Goal: Communication & Community: Answer question/provide support

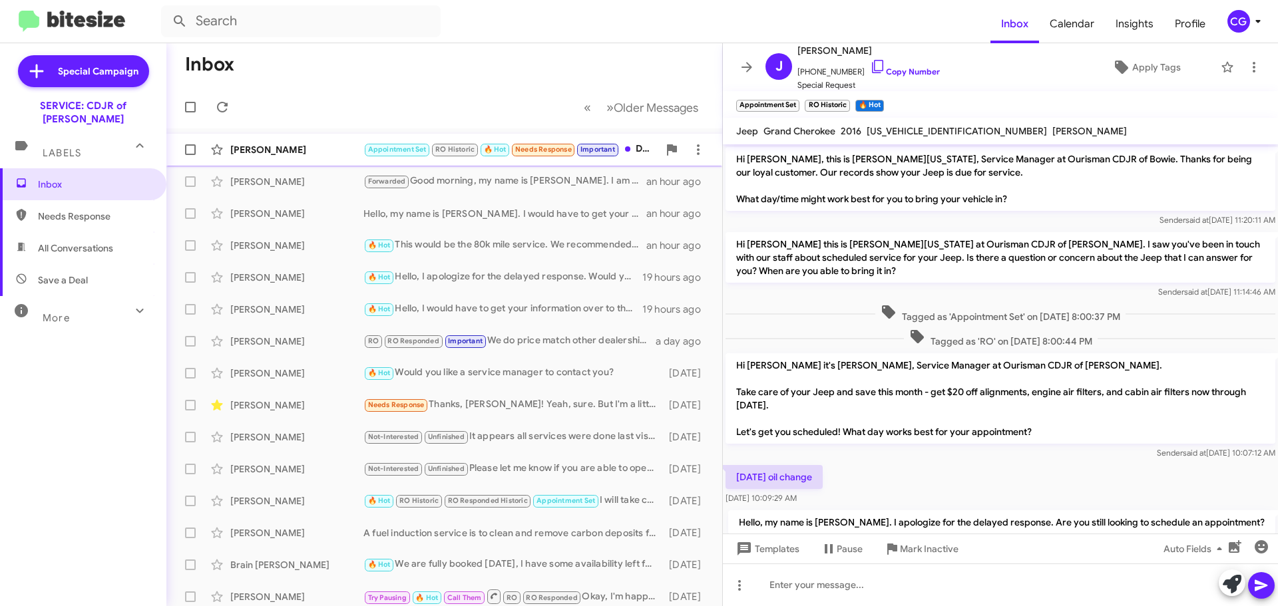
scroll to position [140, 0]
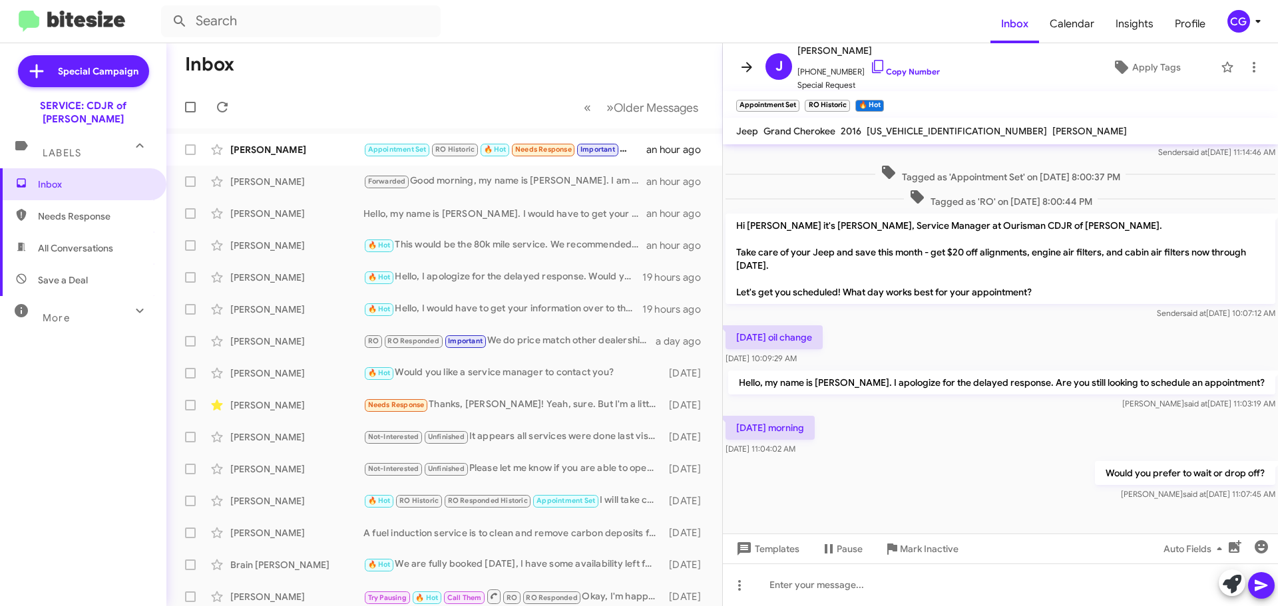
click at [750, 62] on icon at bounding box center [747, 67] width 16 height 16
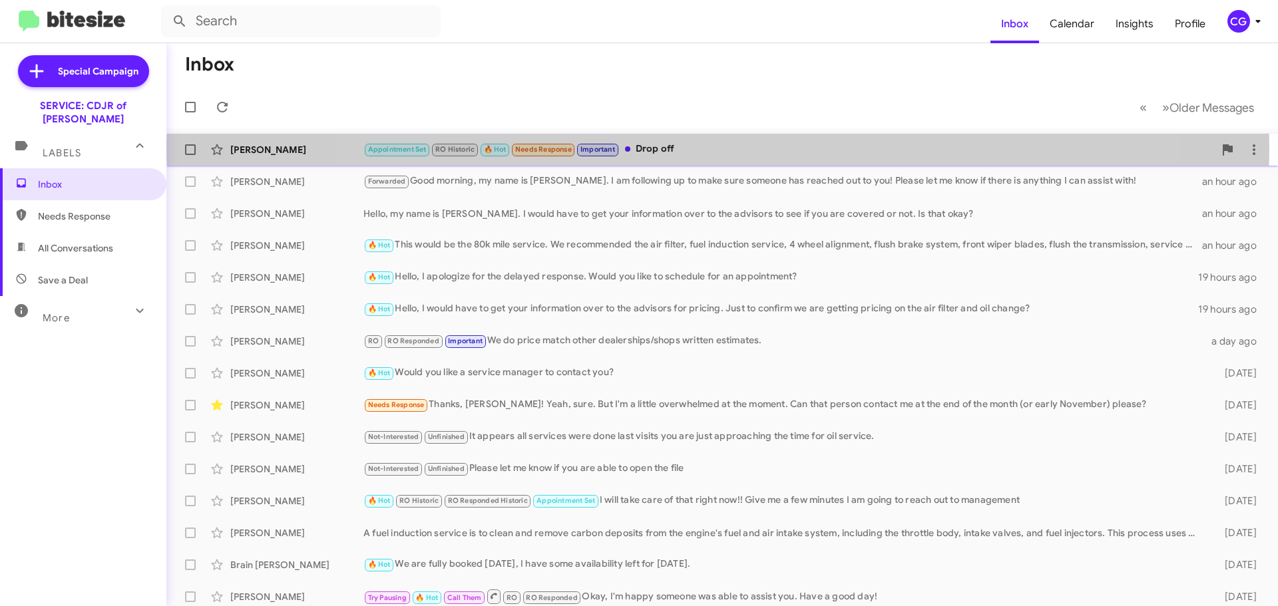
click at [718, 146] on div "Appointment Set RO Historic 🔥 Hot Needs Response Important Drop off" at bounding box center [788, 149] width 851 height 15
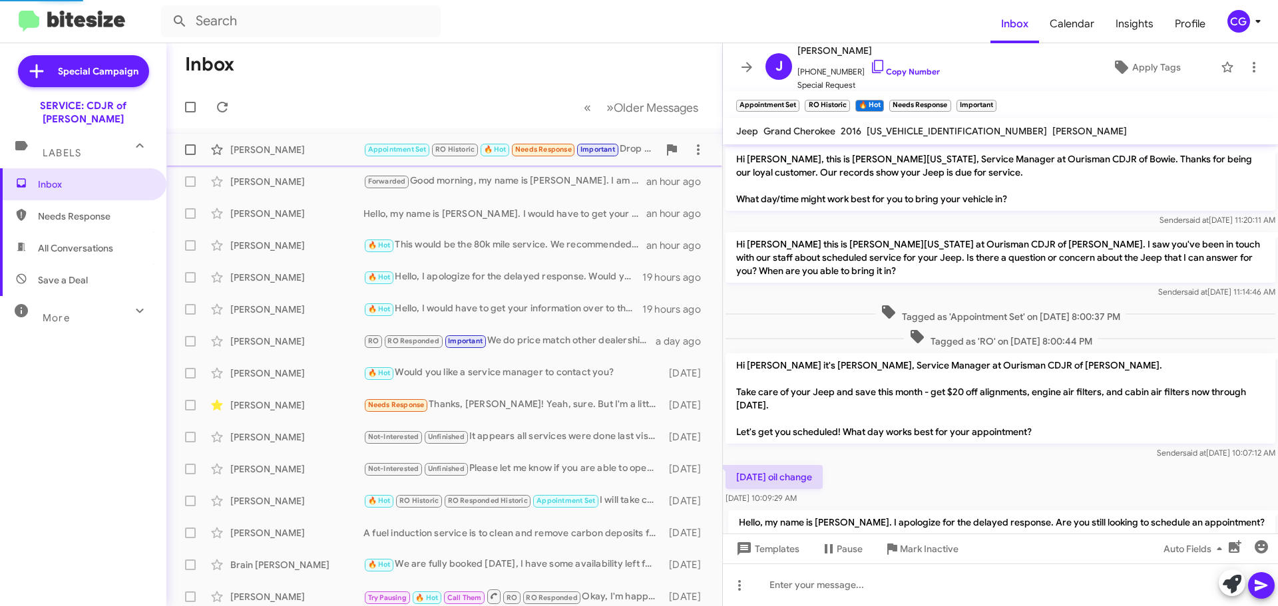
scroll to position [162, 0]
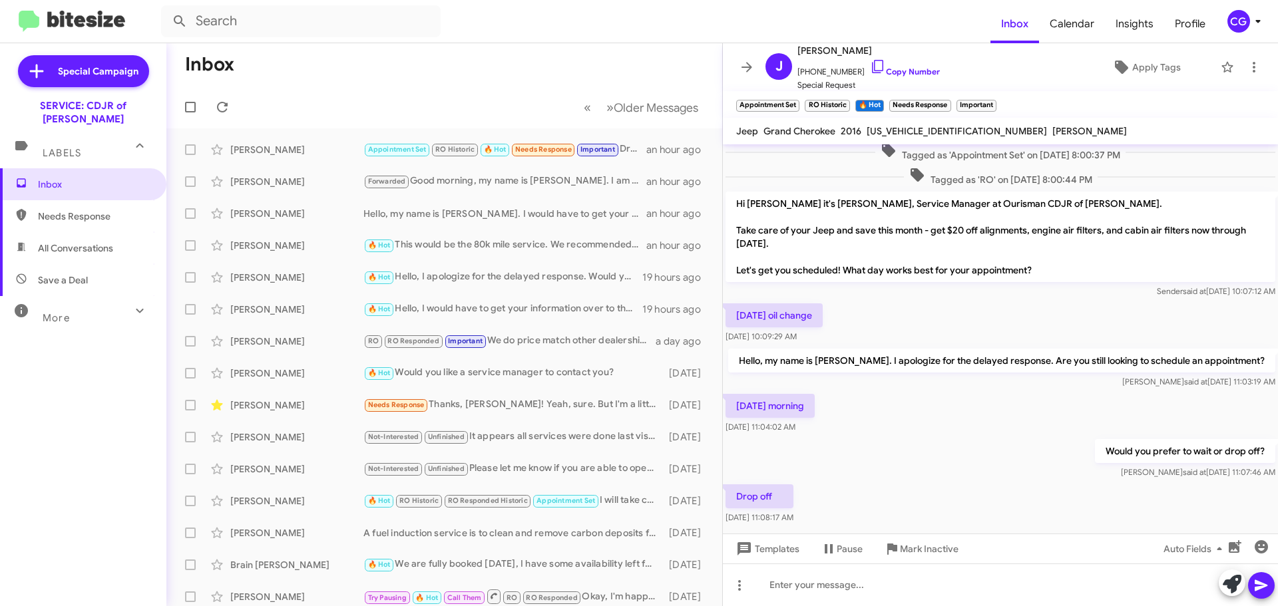
click at [917, 132] on span "1C4RJFCG7GC436448" at bounding box center [957, 131] width 180 height 12
click at [916, 133] on span "1C4RJFCG7GC436448" at bounding box center [957, 131] width 180 height 12
copy span "1C4RJFCG7GC436448"
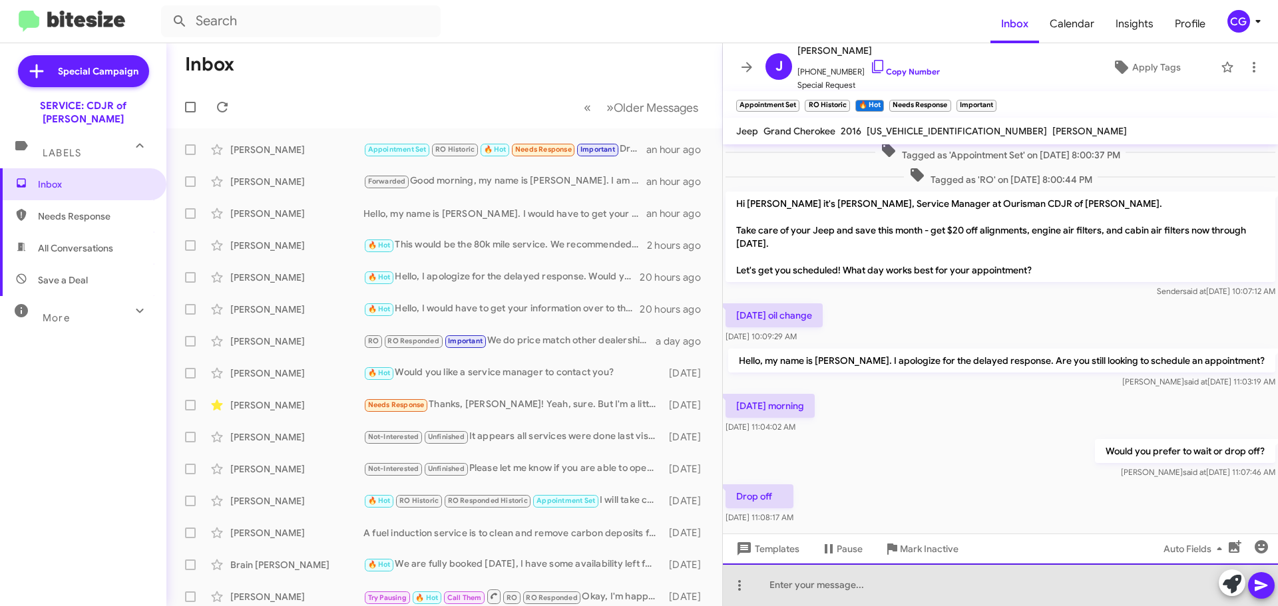
click at [815, 591] on div at bounding box center [1000, 585] width 555 height 43
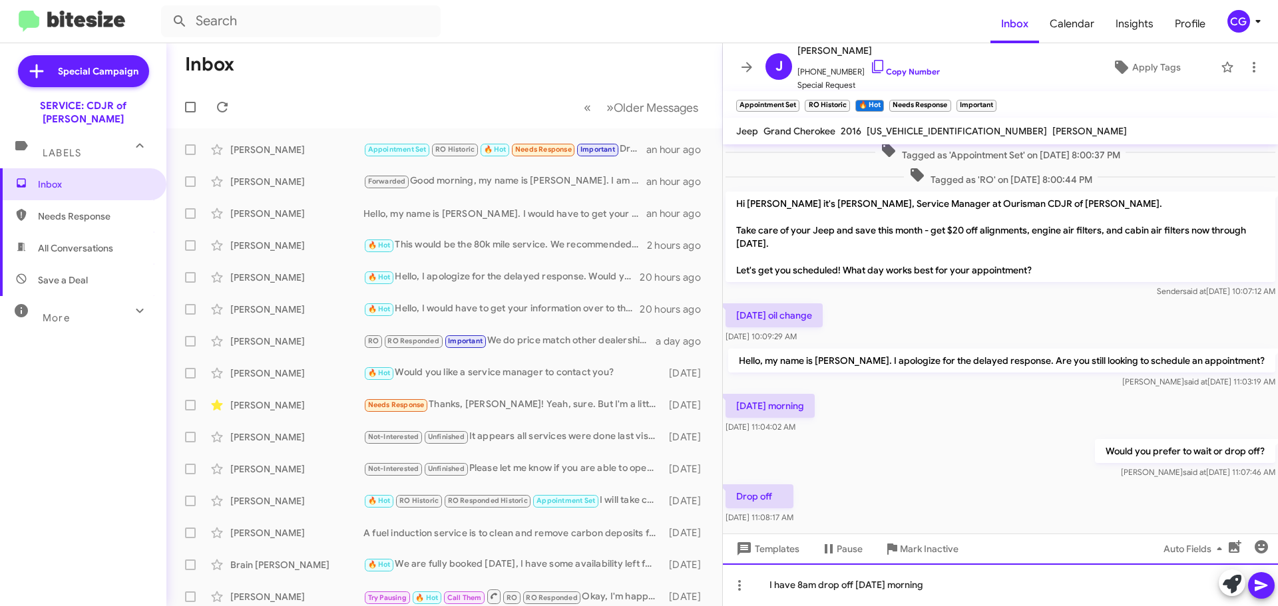
click at [946, 588] on div "I have 8am drop off on Friday morning" at bounding box center [1000, 585] width 555 height 43
click at [967, 588] on div "I have 8am drop off on Friday morning." at bounding box center [1000, 585] width 555 height 43
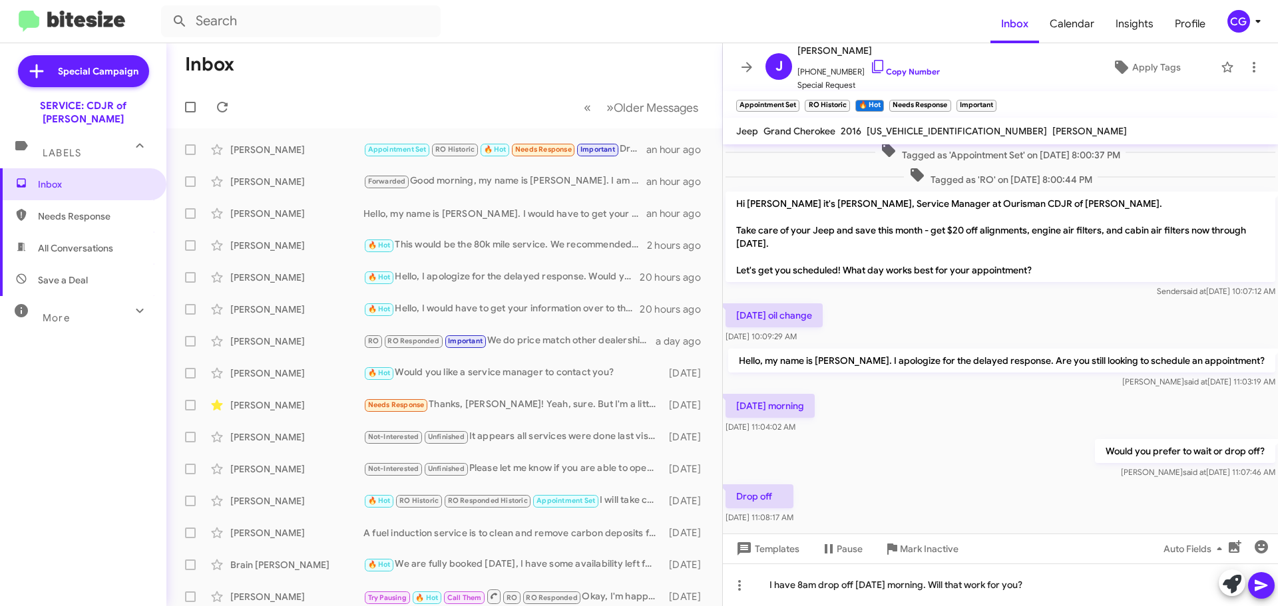
click at [1259, 590] on icon at bounding box center [1261, 586] width 16 height 16
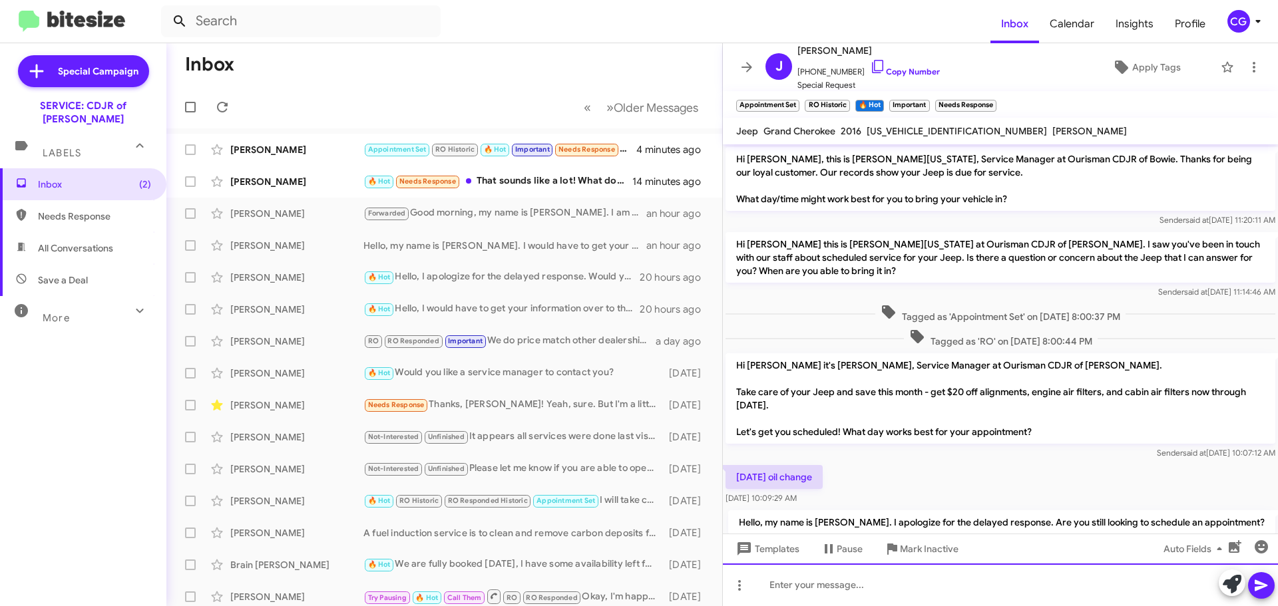
scroll to position [286, 0]
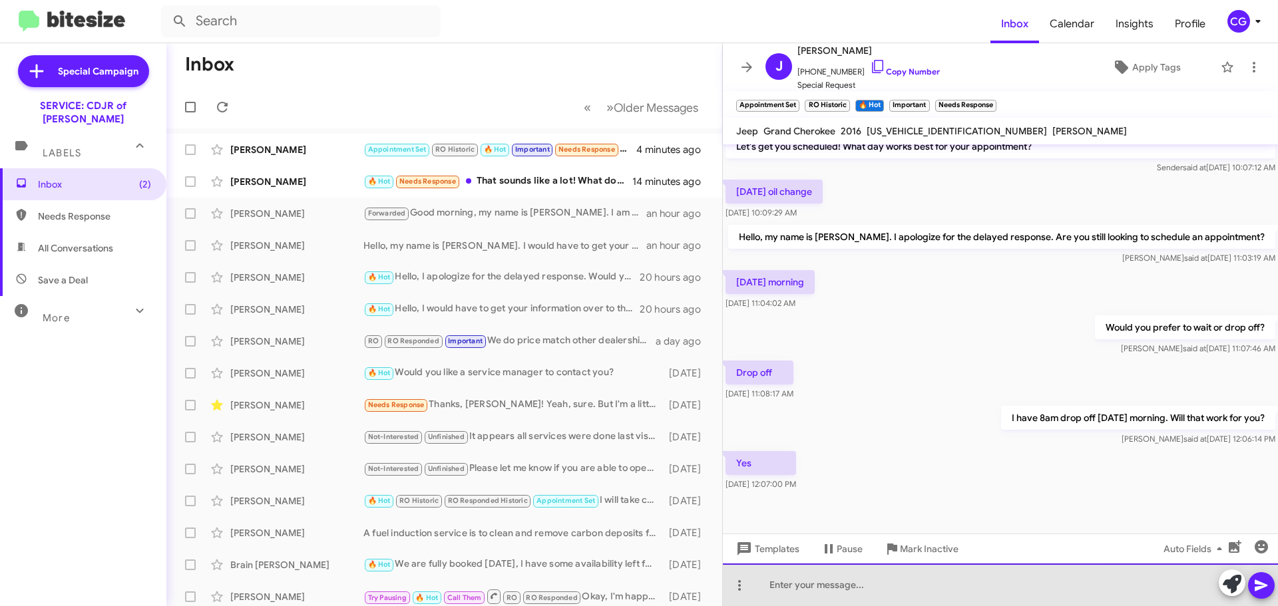
click at [856, 603] on div at bounding box center [1000, 585] width 555 height 43
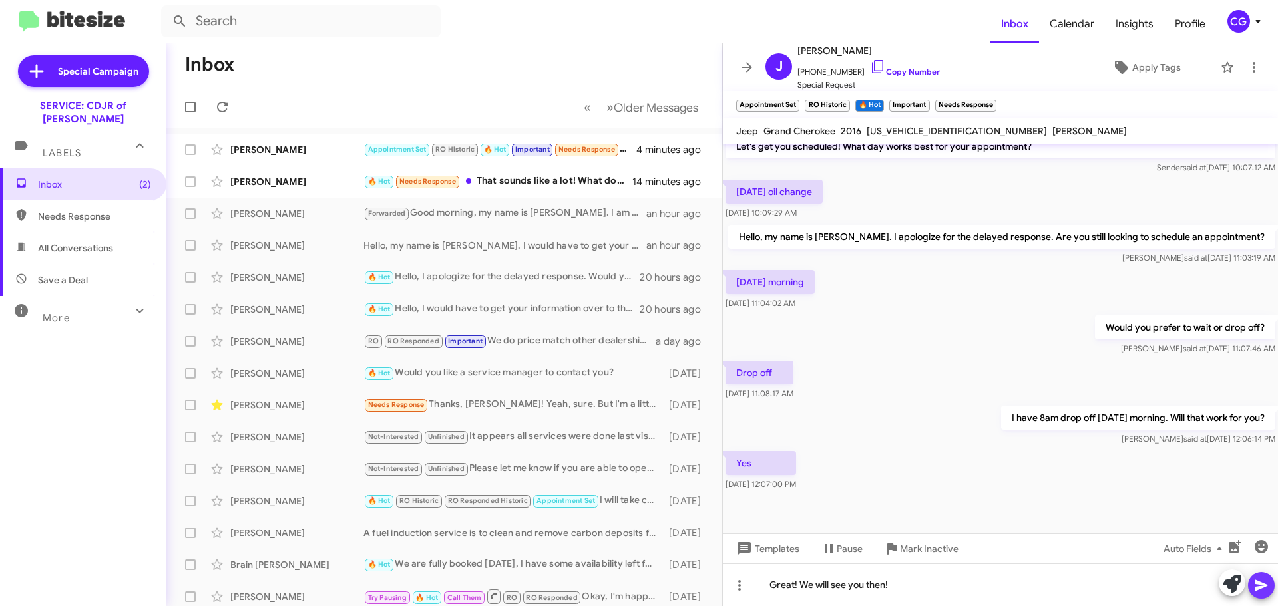
click at [1251, 582] on button at bounding box center [1261, 585] width 27 height 27
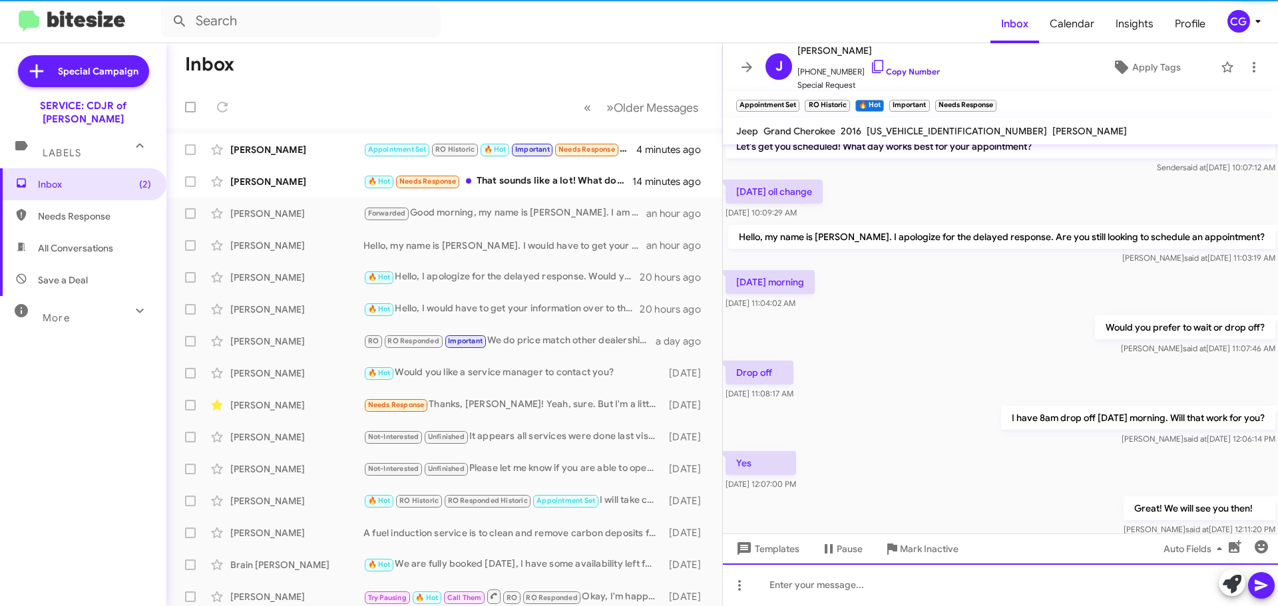
scroll to position [0, 0]
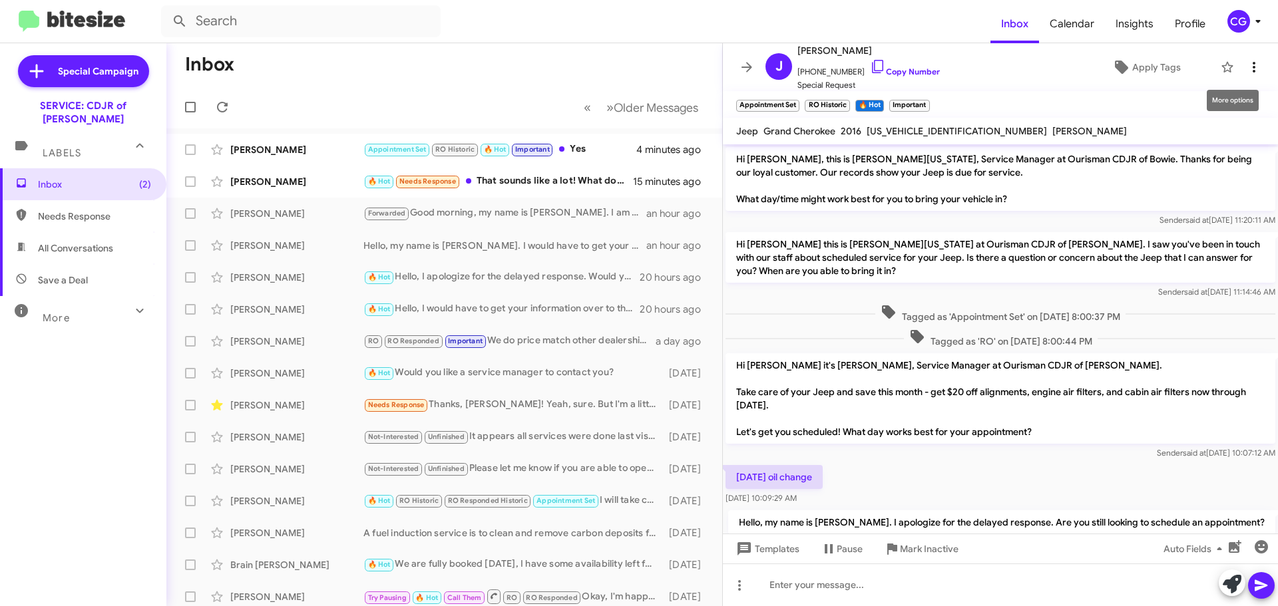
click at [1252, 64] on span at bounding box center [1254, 67] width 27 height 16
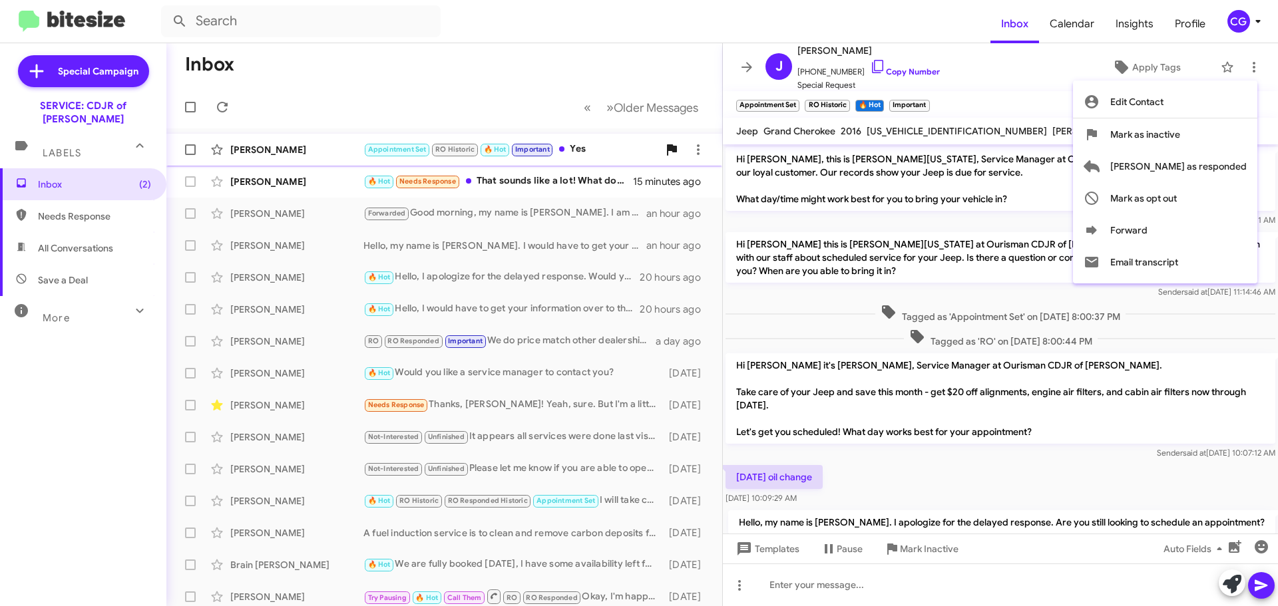
drag, startPoint x: 1235, startPoint y: 160, endPoint x: 1225, endPoint y: 160, distance: 10.0
click at [1234, 160] on span "Mark as responded" at bounding box center [1178, 166] width 136 height 32
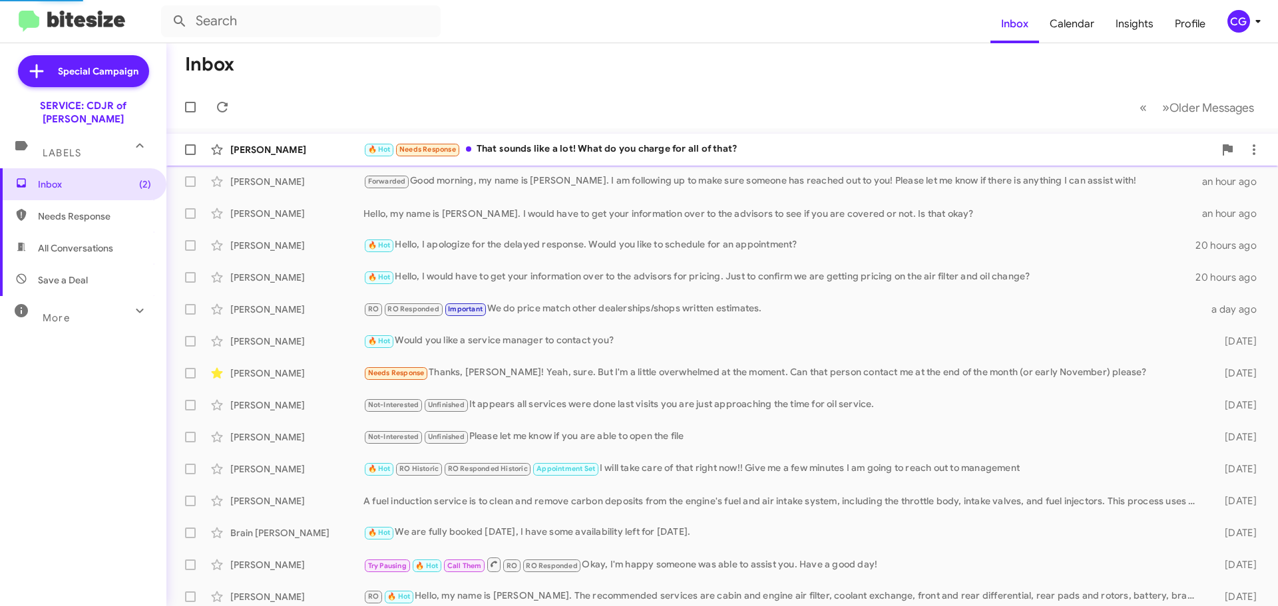
click at [693, 150] on div "🔥 Hot Needs Response That sounds like a lot! What do you charge for all of that?" at bounding box center [788, 149] width 851 height 15
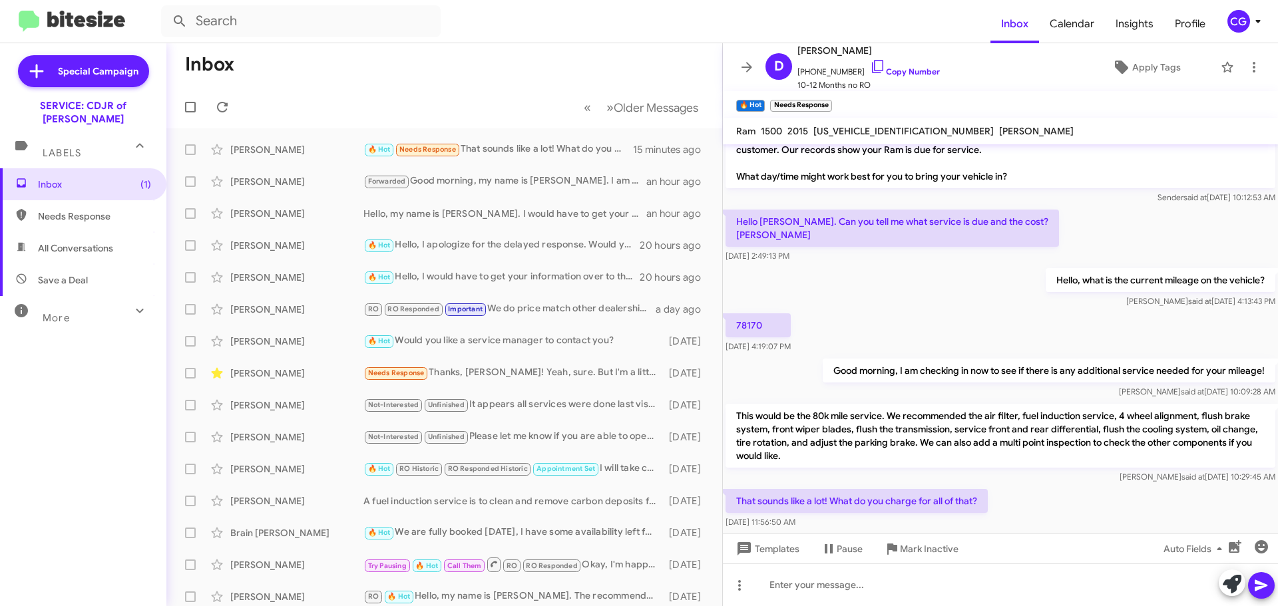
scroll to position [44, 0]
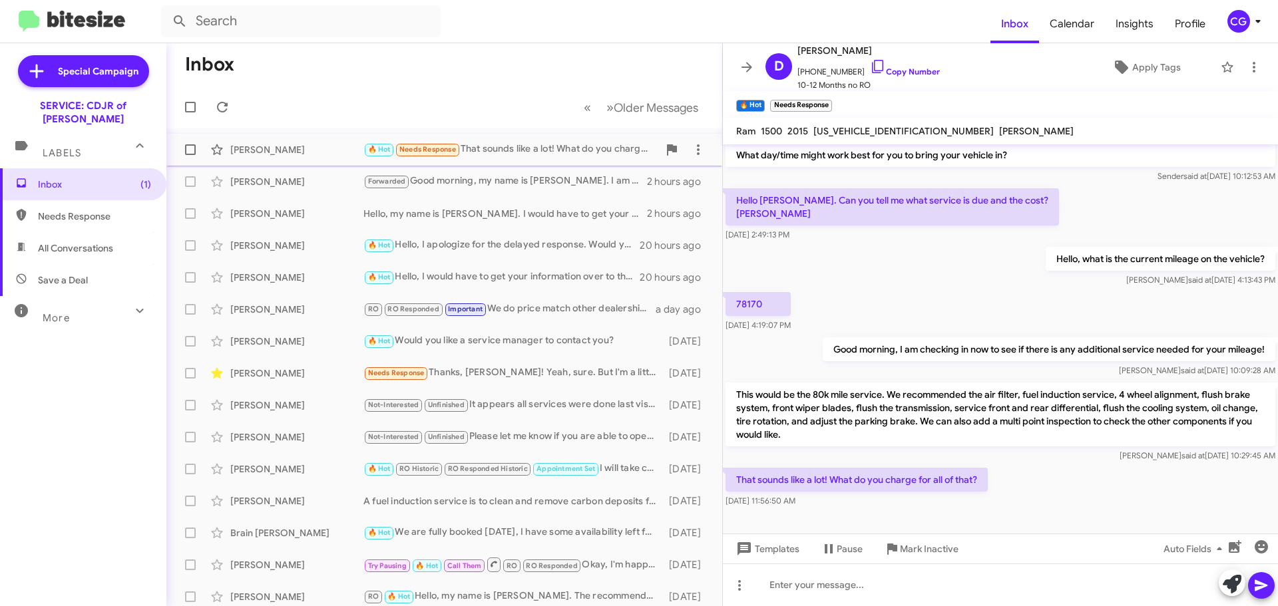
click at [522, 158] on div "David Rose 🔥 Hot Needs Response That sounds like a lot! What do you charge for …" at bounding box center [444, 149] width 534 height 27
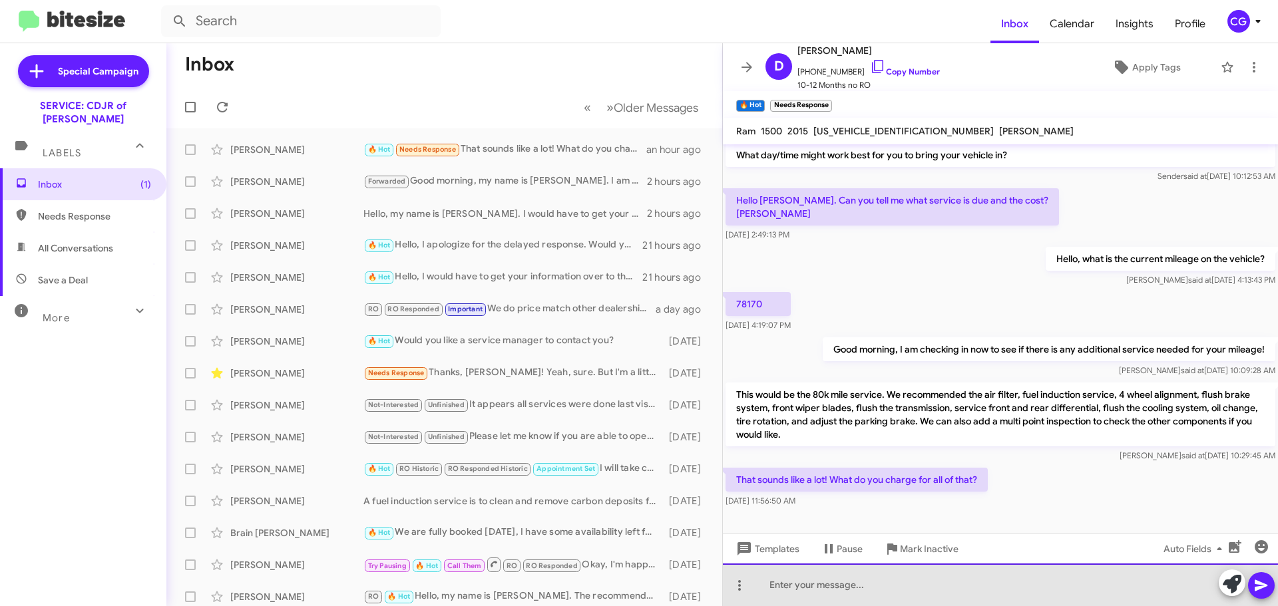
click at [930, 590] on div at bounding box center [1000, 585] width 555 height 43
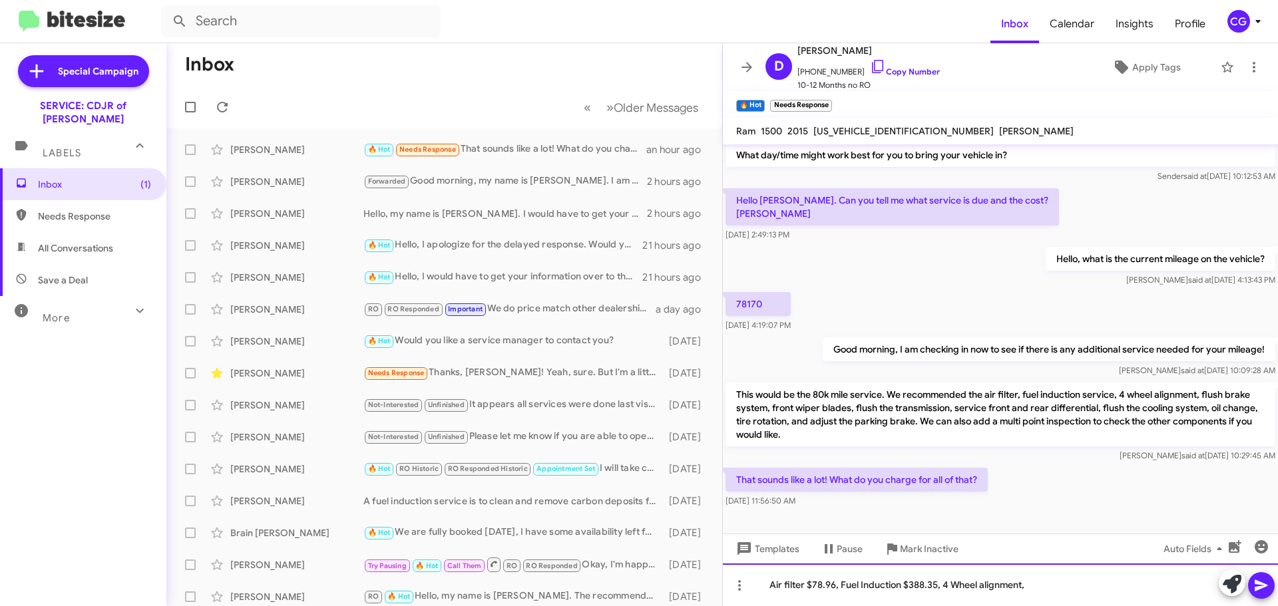
click at [1051, 595] on div "Air filter $78.96, Fuel Induction $388.35, 4 Wheel alignment," at bounding box center [1000, 585] width 555 height 43
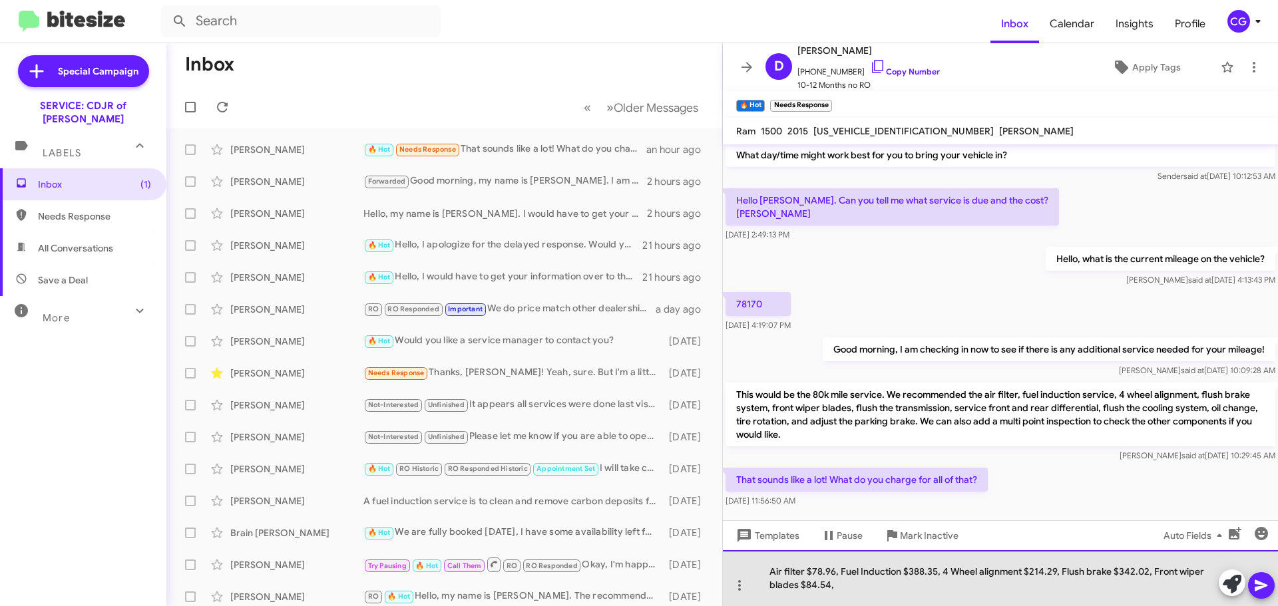
click at [883, 586] on div "Air filter $78.96, Fuel Induction $388.35, 4 Wheel alignment $214.29, Flush bra…" at bounding box center [1000, 578] width 555 height 56
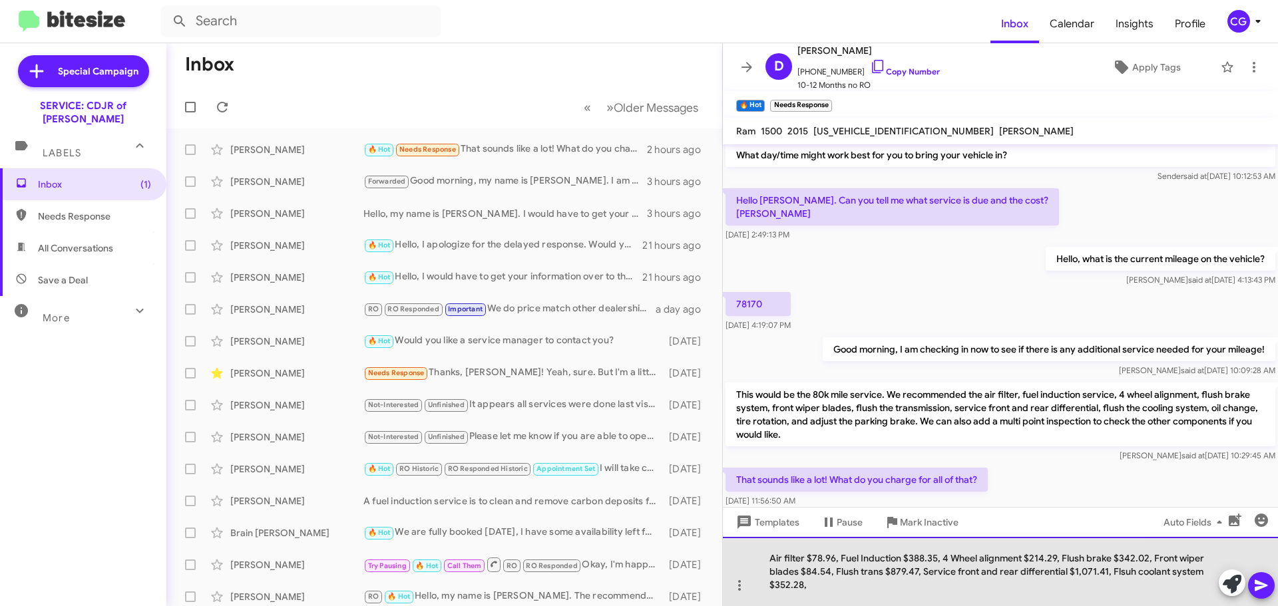
click at [875, 590] on div "Air filter $78.96, Fuel Induction $388.35, 4 Wheel alignment $214.29, Flush bra…" at bounding box center [1000, 571] width 555 height 69
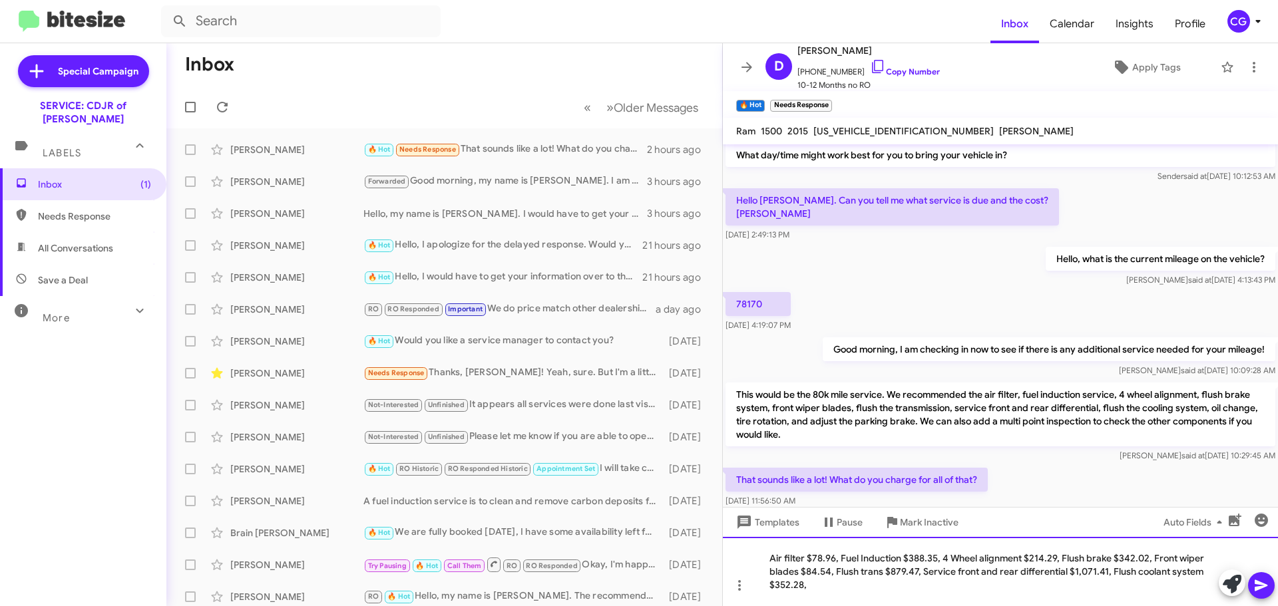
click at [813, 580] on div "Air filter $78.96, Fuel Induction $388.35, 4 Wheel alignment $214.29, Flush bra…" at bounding box center [1000, 571] width 555 height 69
click at [1104, 588] on div "Air filter $78.96, Fuel Induction $388.35, 4 Wheel alignment $214.29, Flush bra…" at bounding box center [1000, 571] width 555 height 69
click at [1091, 592] on div "Air filter $78.96, Fuel Induction $388.35, 4 Wheel alignment $214.29, Flush bra…" at bounding box center [1000, 571] width 555 height 69
drag, startPoint x: 1262, startPoint y: 590, endPoint x: 1253, endPoint y: 583, distance: 10.9
click at [1258, 589] on icon at bounding box center [1261, 586] width 16 height 16
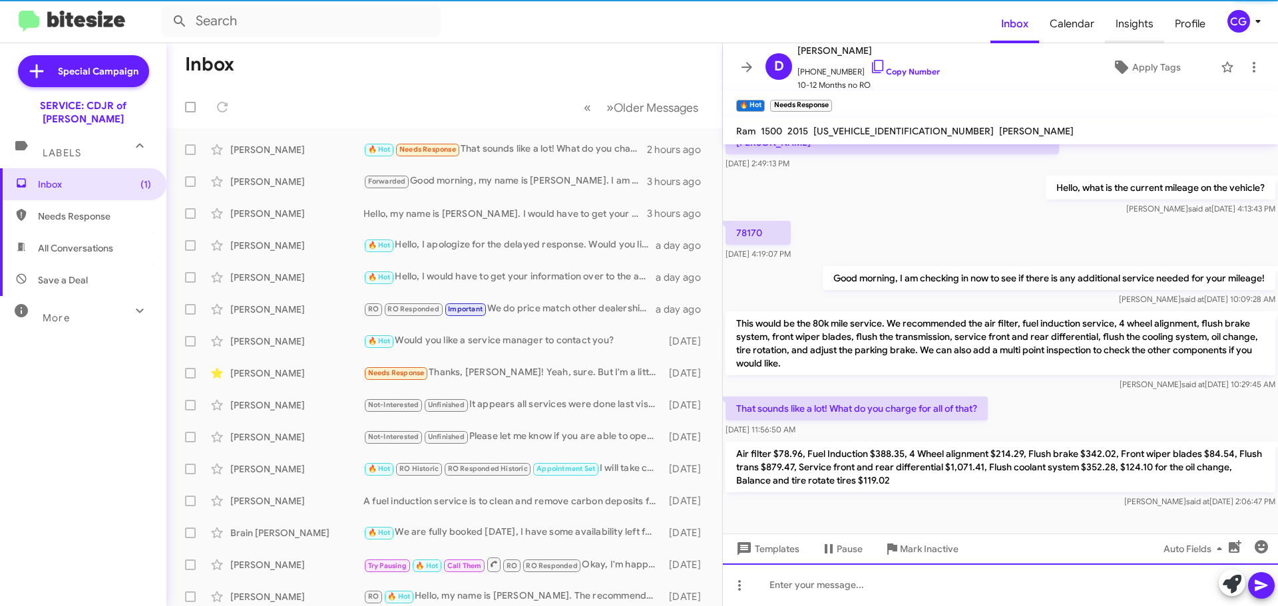
scroll to position [119, 0]
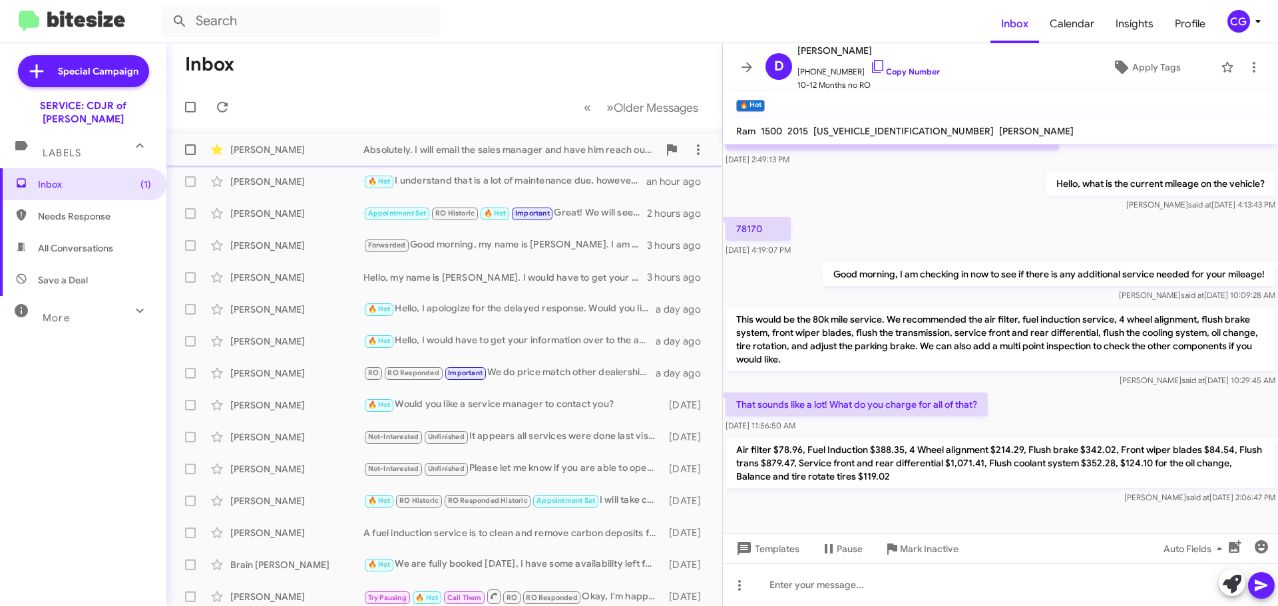
click at [562, 160] on div "Jenifer Gager Absolutely. I will email the sales manager and have him reach out…" at bounding box center [444, 149] width 534 height 27
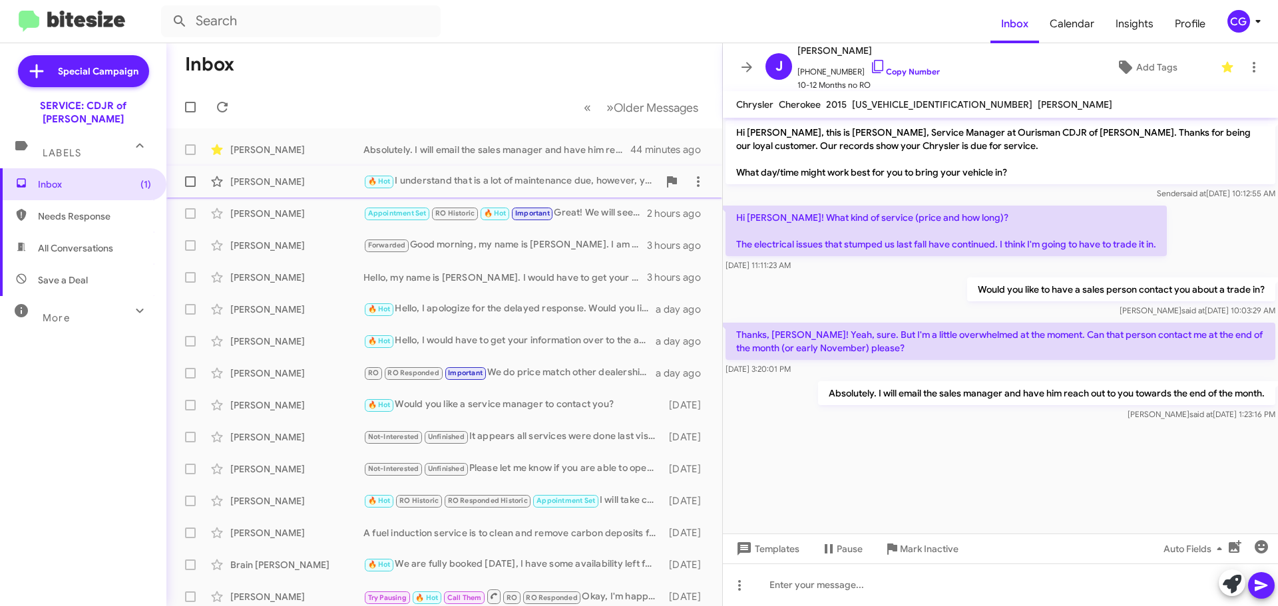
click at [472, 182] on div "🔥 Hot I understand that is a lot of maintenance due, however, you can always br…" at bounding box center [510, 181] width 295 height 15
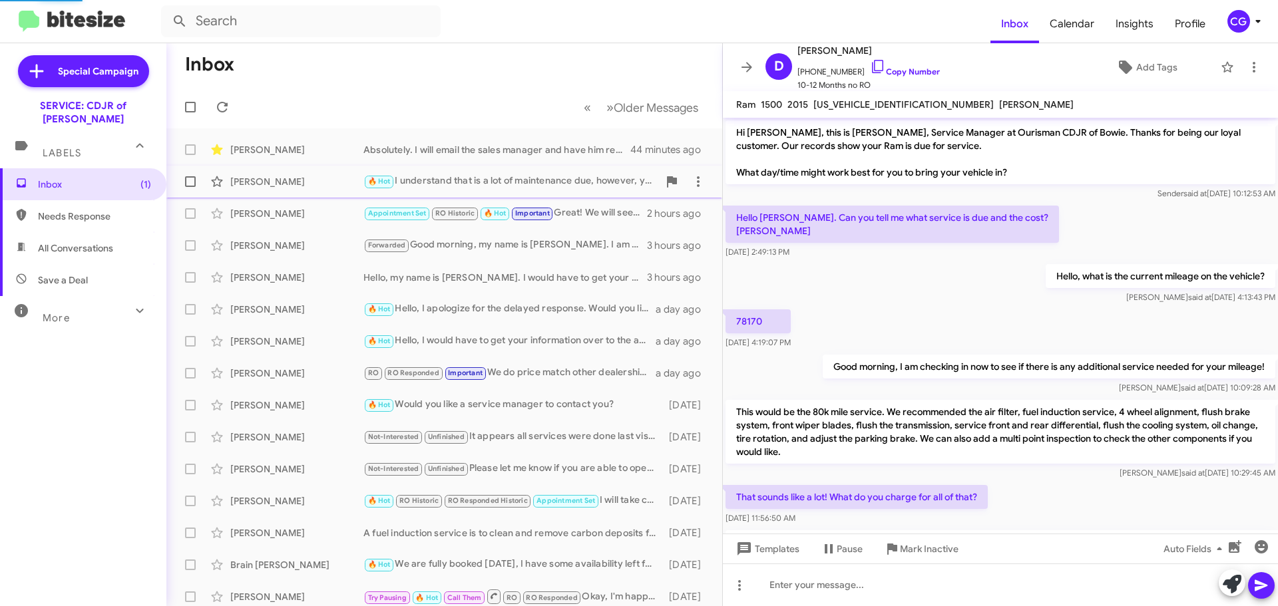
scroll to position [230, 0]
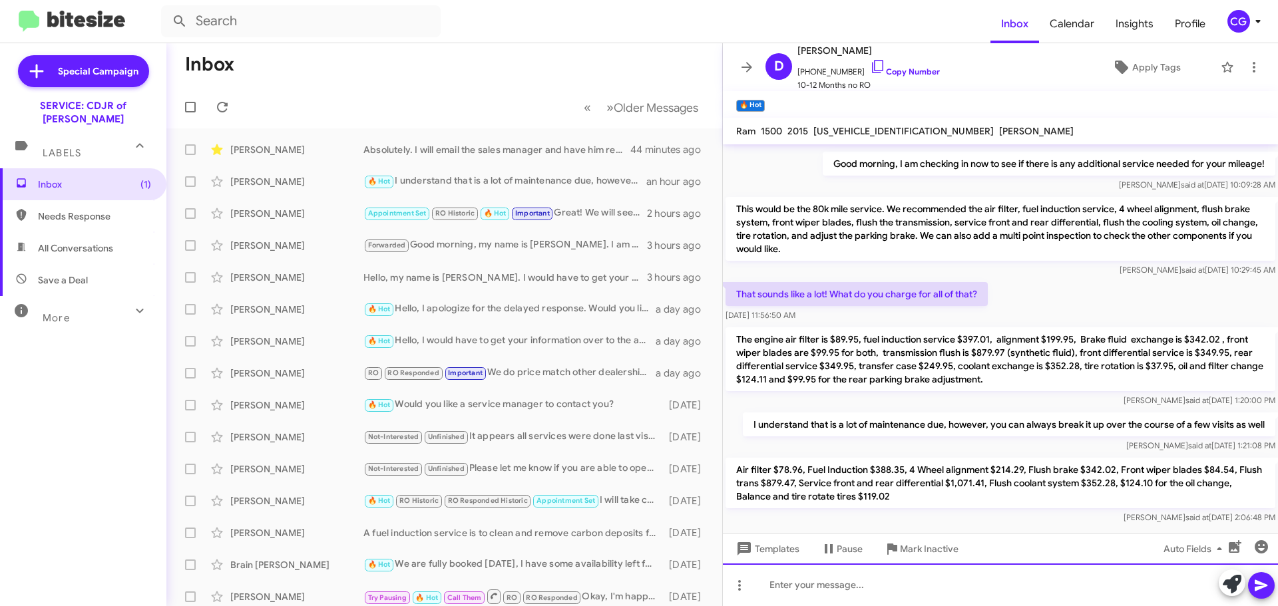
click at [982, 580] on div at bounding box center [1000, 585] width 555 height 43
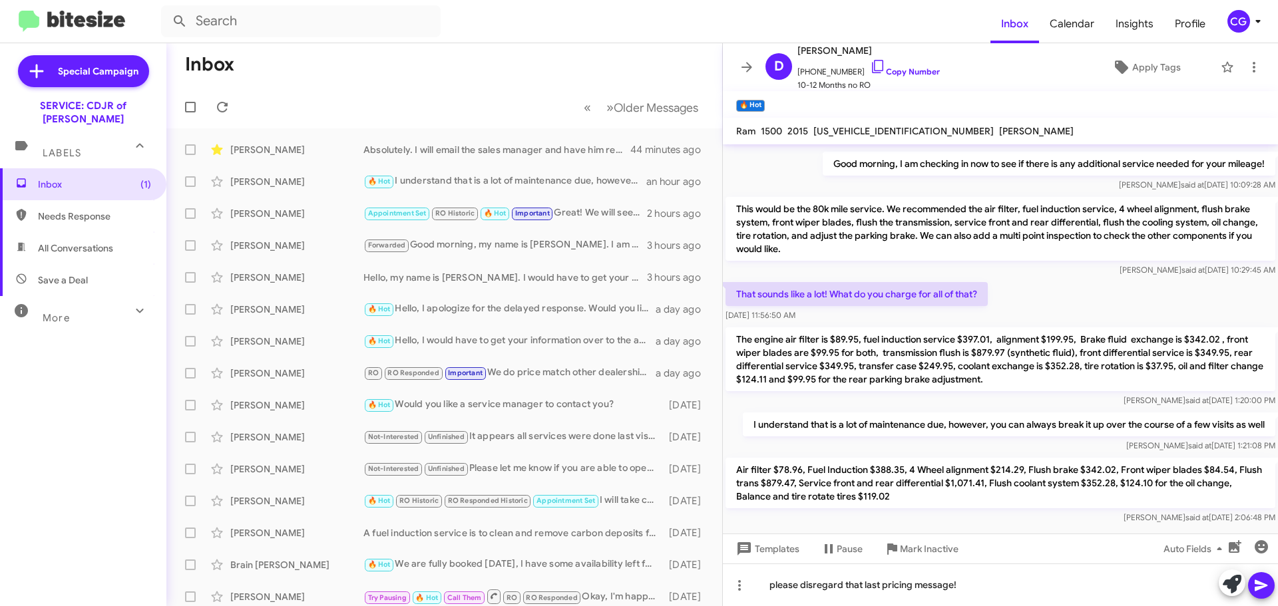
click at [1262, 582] on icon at bounding box center [1261, 586] width 16 height 16
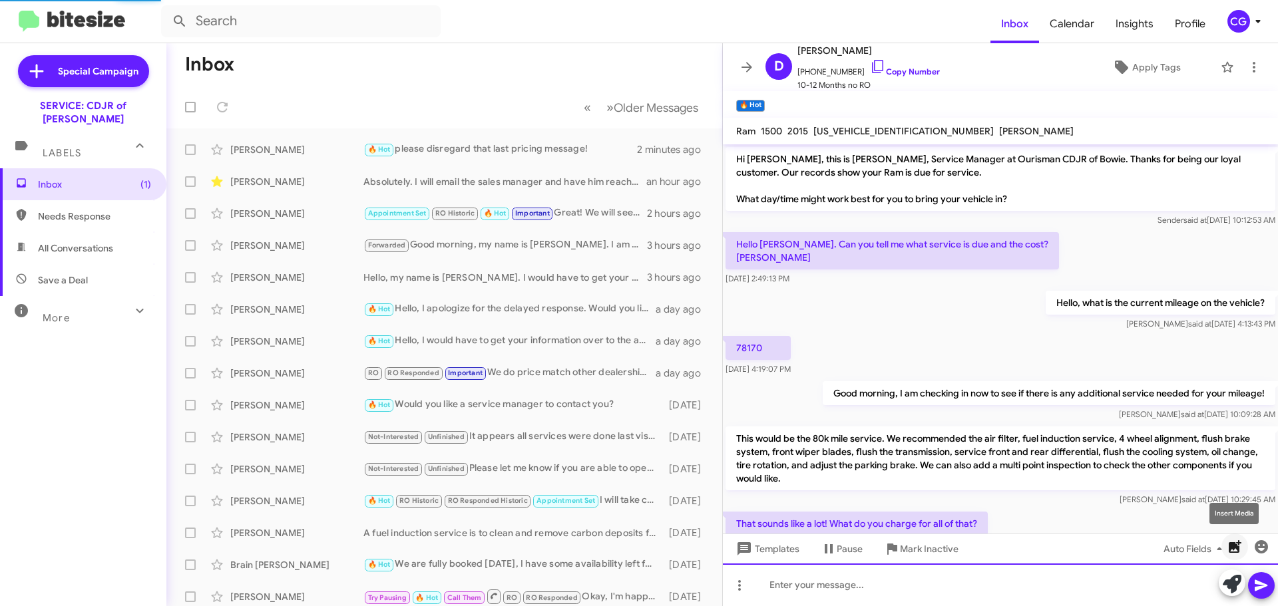
scroll to position [353, 0]
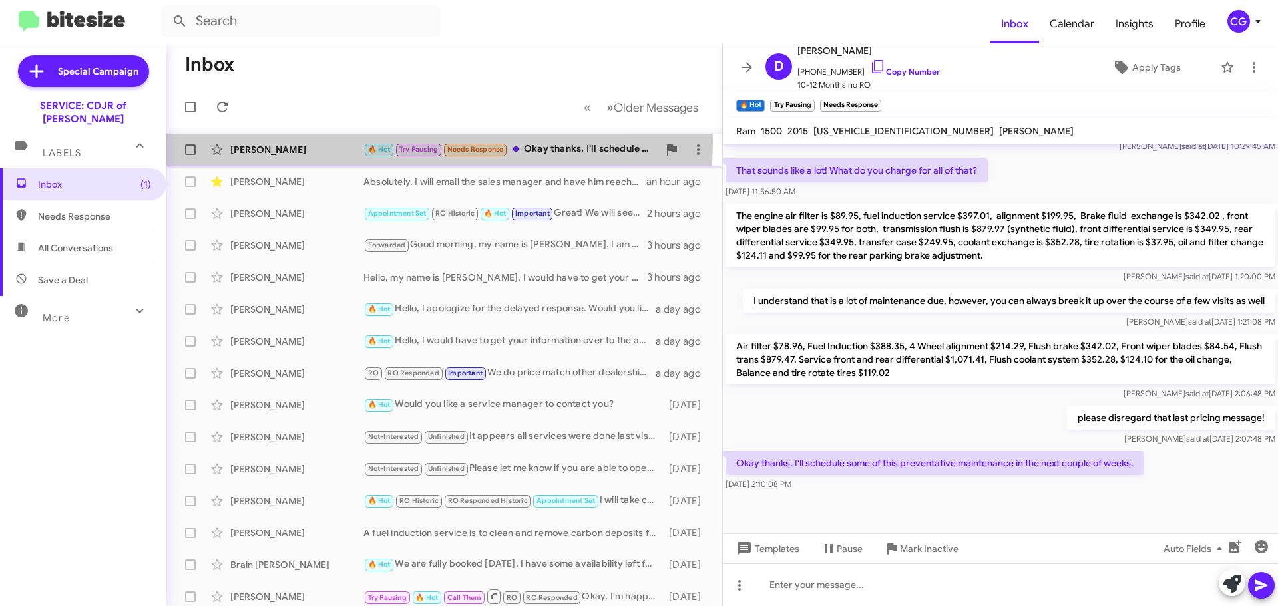
click at [332, 142] on div "David Rose 🔥 Hot Try Pausing Needs Response Okay thanks. I'll schedule some of …" at bounding box center [444, 149] width 534 height 27
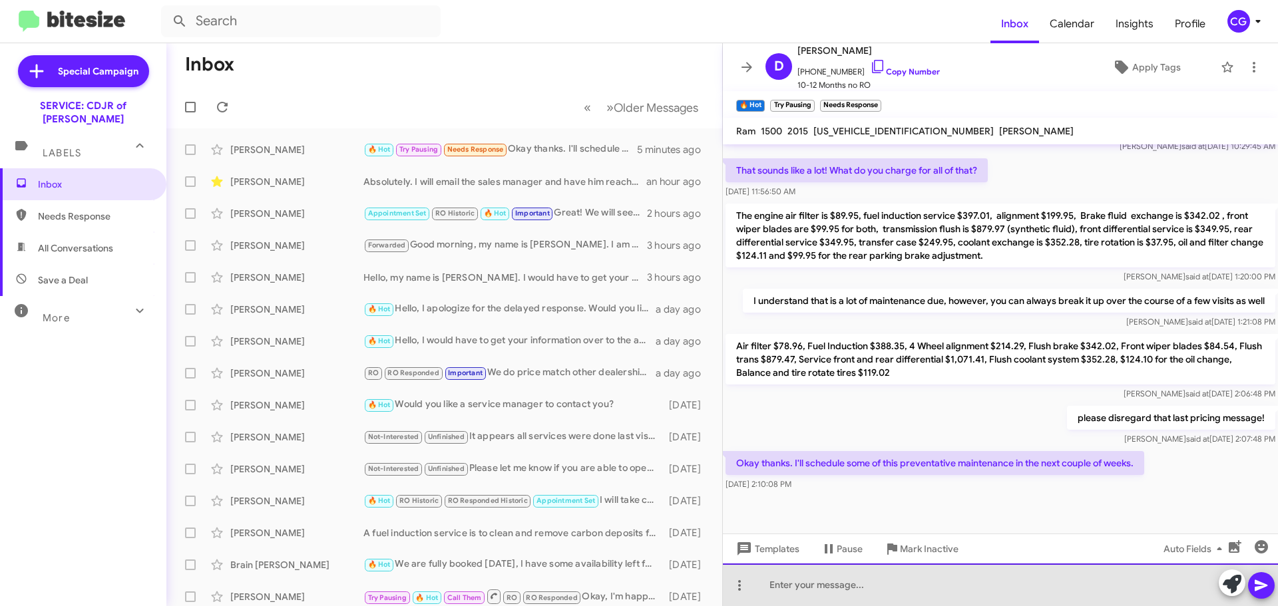
drag, startPoint x: 1080, startPoint y: 587, endPoint x: 1084, endPoint y: 567, distance: 20.2
click at [1080, 586] on div at bounding box center [1000, 585] width 555 height 43
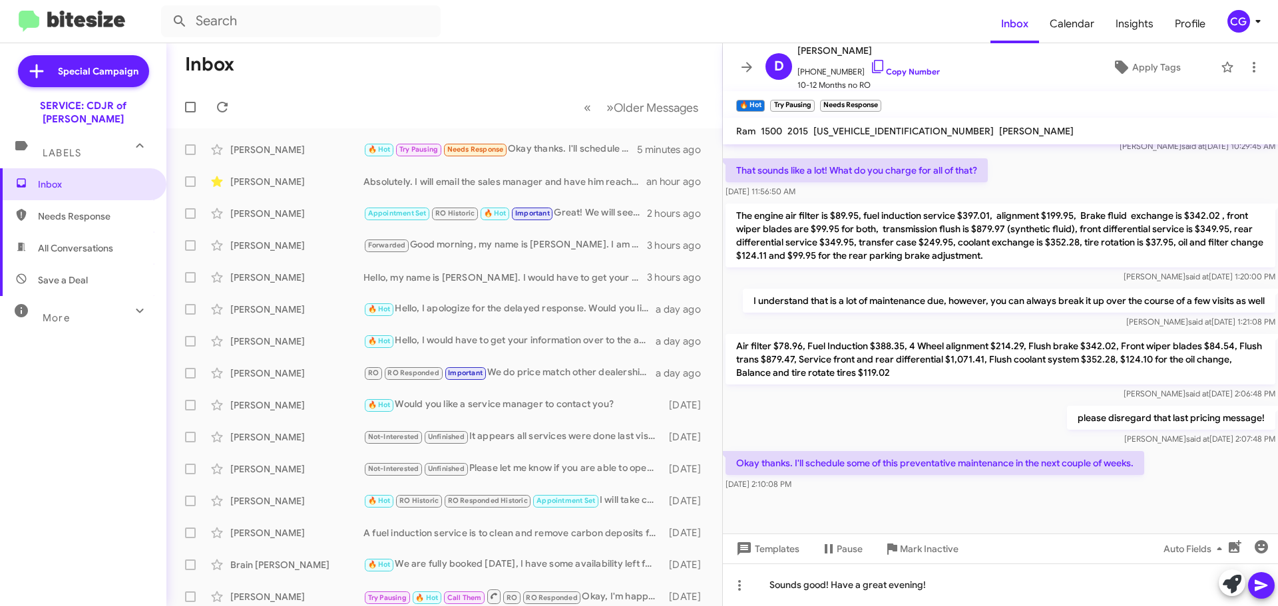
drag, startPoint x: 1264, startPoint y: 576, endPoint x: 1271, endPoint y: 577, distance: 7.4
click at [1264, 577] on span at bounding box center [1261, 585] width 16 height 27
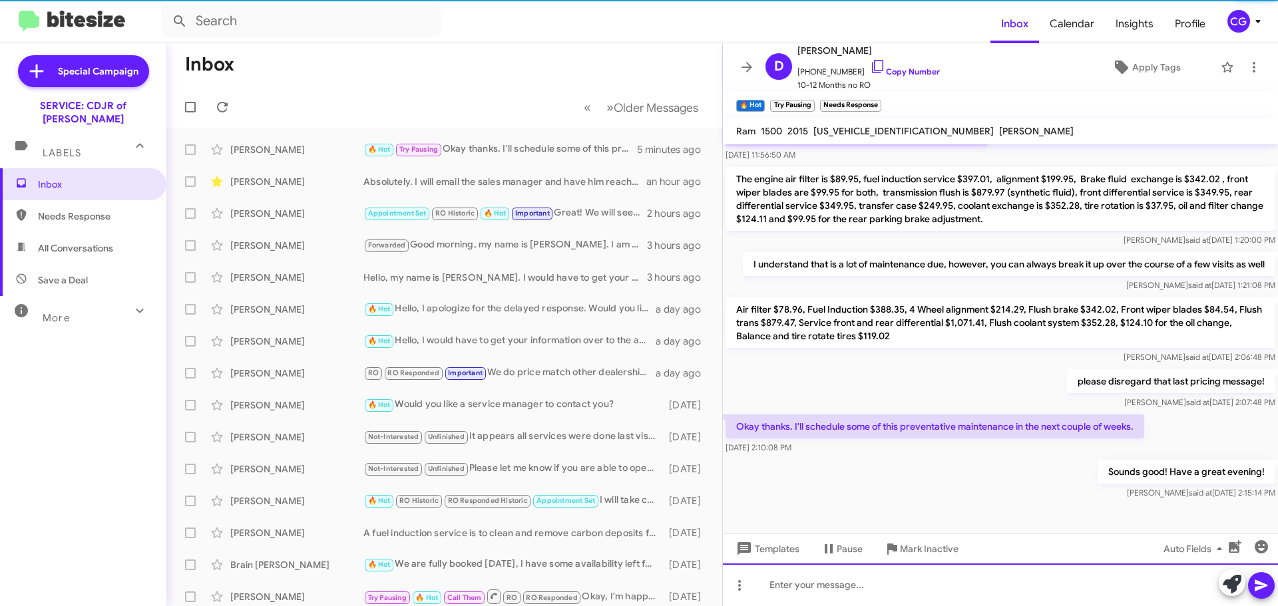
scroll to position [402, 0]
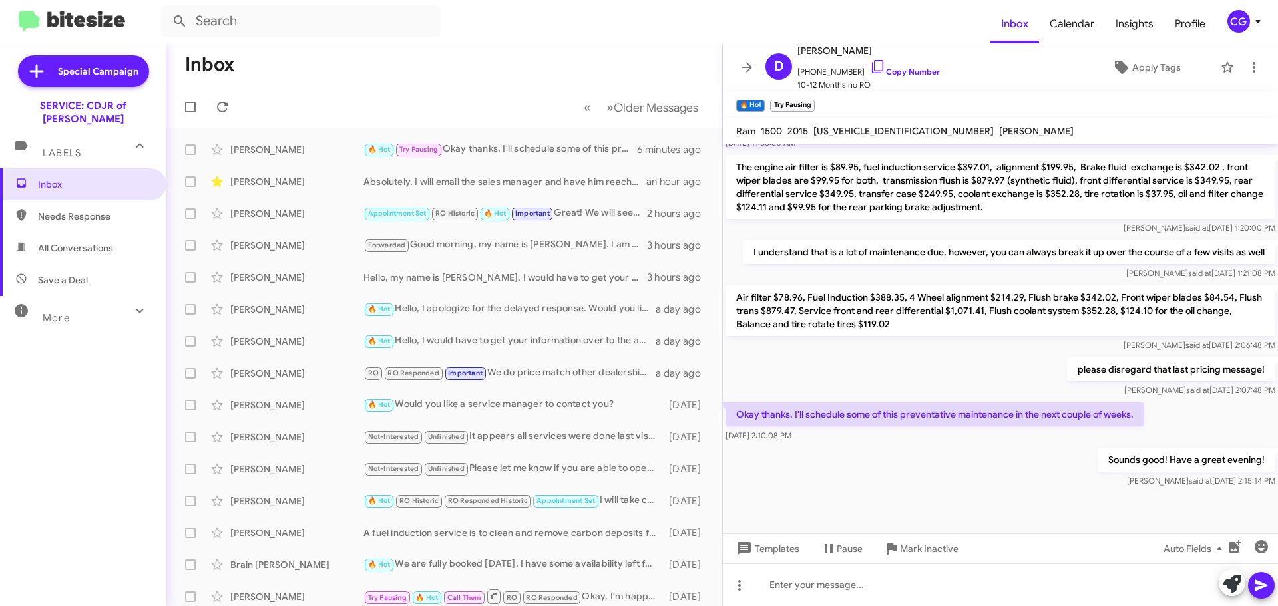
click at [1259, 71] on mat-toolbar "D David Rose +14439563097 Copy Number 10-12 Months no RO Apply Tags" at bounding box center [1000, 67] width 555 height 48
click at [1250, 69] on icon at bounding box center [1254, 67] width 16 height 16
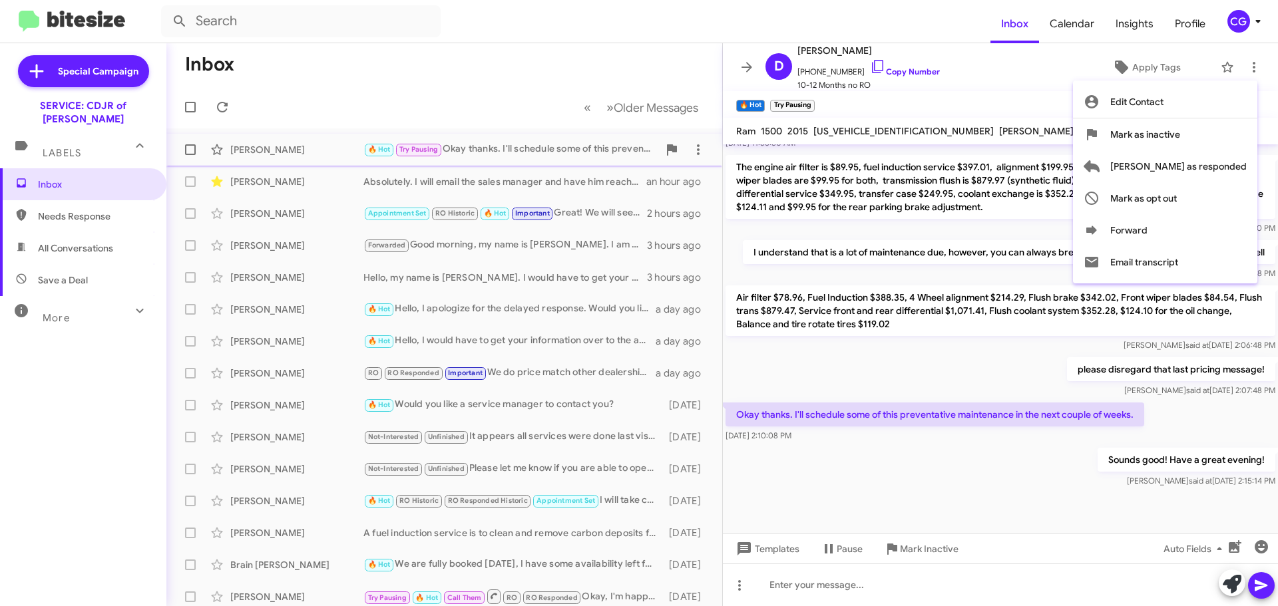
click at [1240, 160] on span "Mark as responded" at bounding box center [1178, 166] width 136 height 32
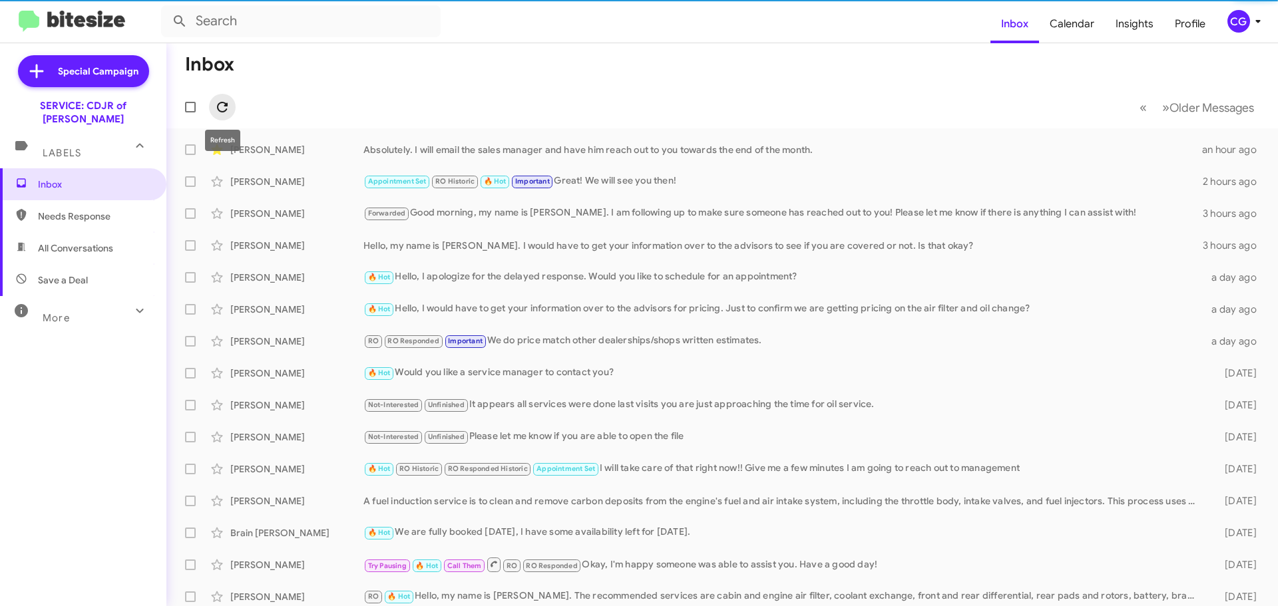
click at [221, 106] on icon at bounding box center [222, 107] width 16 height 16
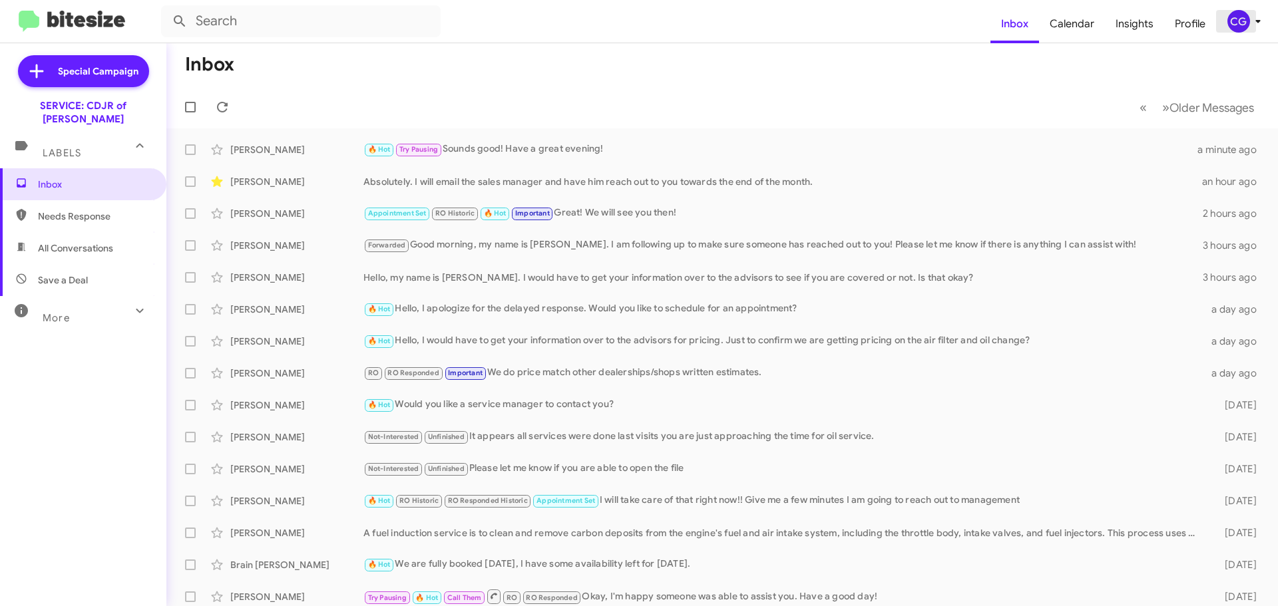
click at [1249, 21] on span "CG" at bounding box center [1247, 21] width 40 height 23
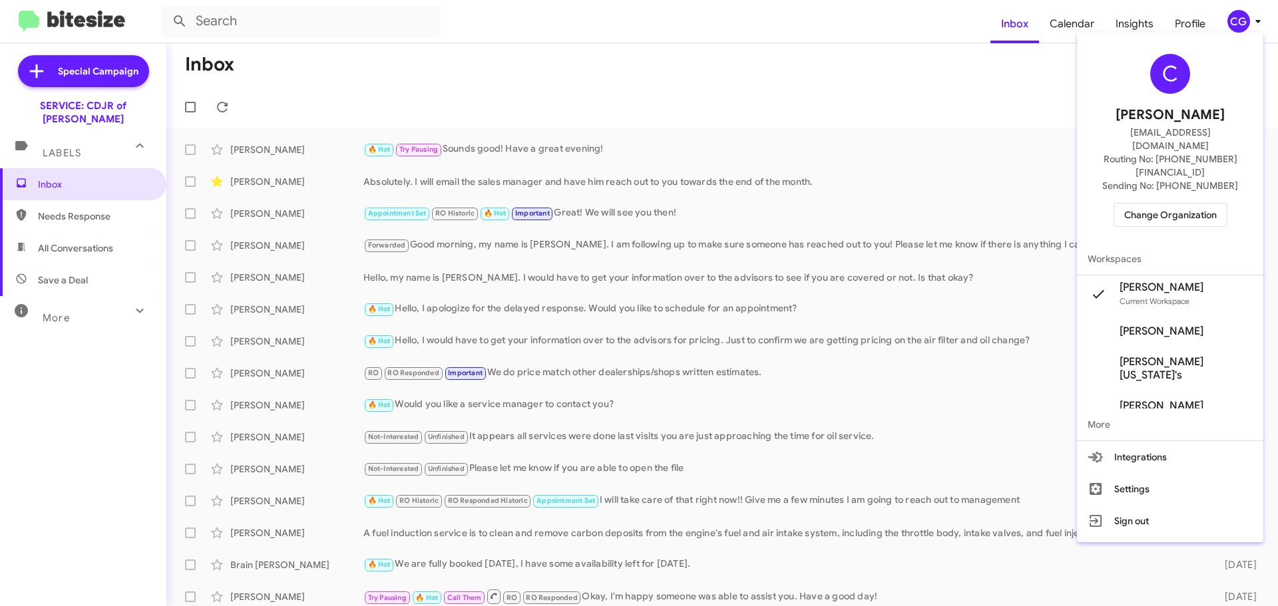
click at [1188, 201] on div "C Carmen Gast cgast@ourismancars.com Routing No: +1 (301) 249-4227 Sending No: …" at bounding box center [1170, 140] width 186 height 205
click at [1189, 204] on span "Change Organization" at bounding box center [1170, 215] width 93 height 23
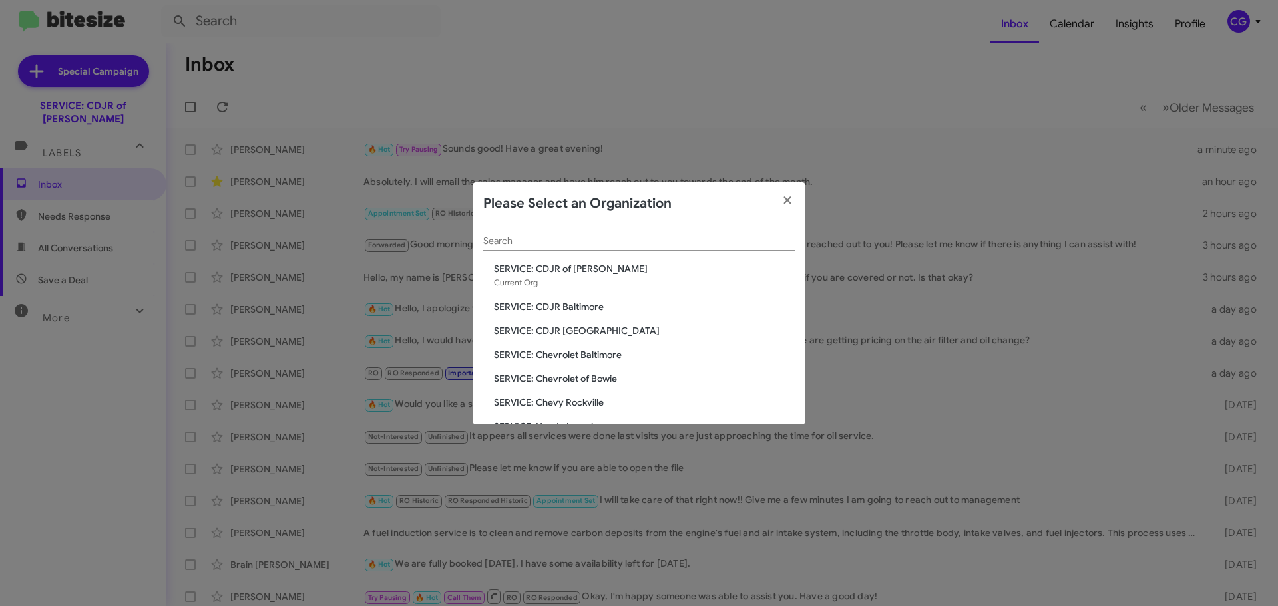
click at [560, 308] on span "SERVICE: CDJR Baltimore" at bounding box center [644, 306] width 301 height 13
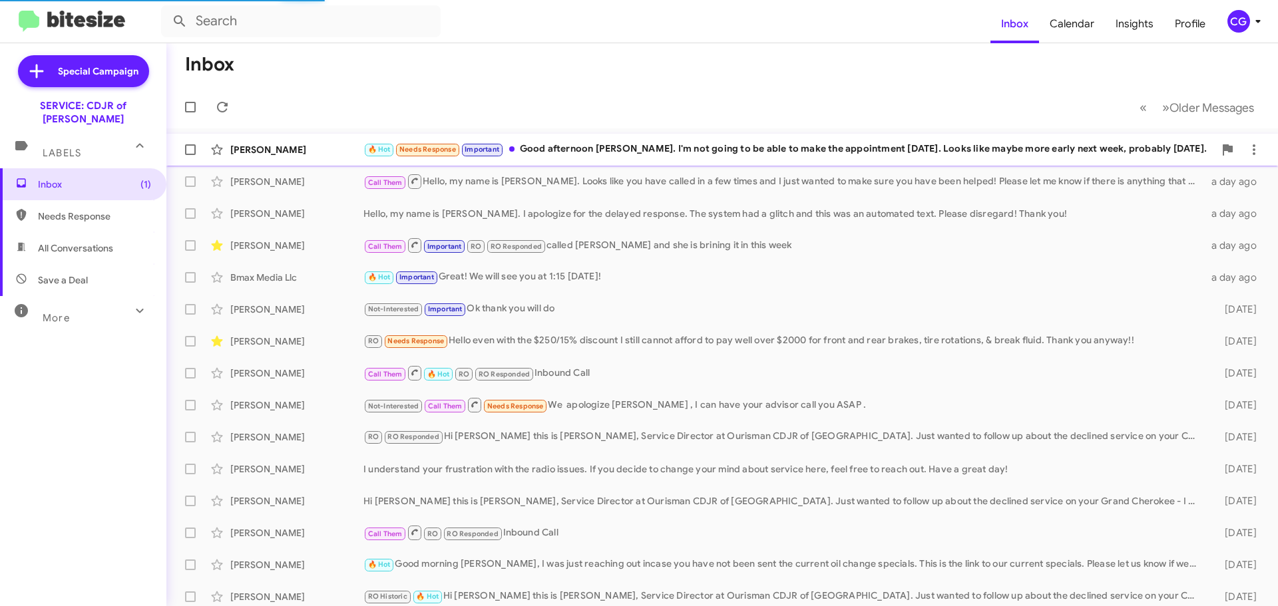
click at [562, 150] on div "🔥 Hot Needs Response Important Good afternoon Michael. I'm not going to be able…" at bounding box center [788, 149] width 851 height 15
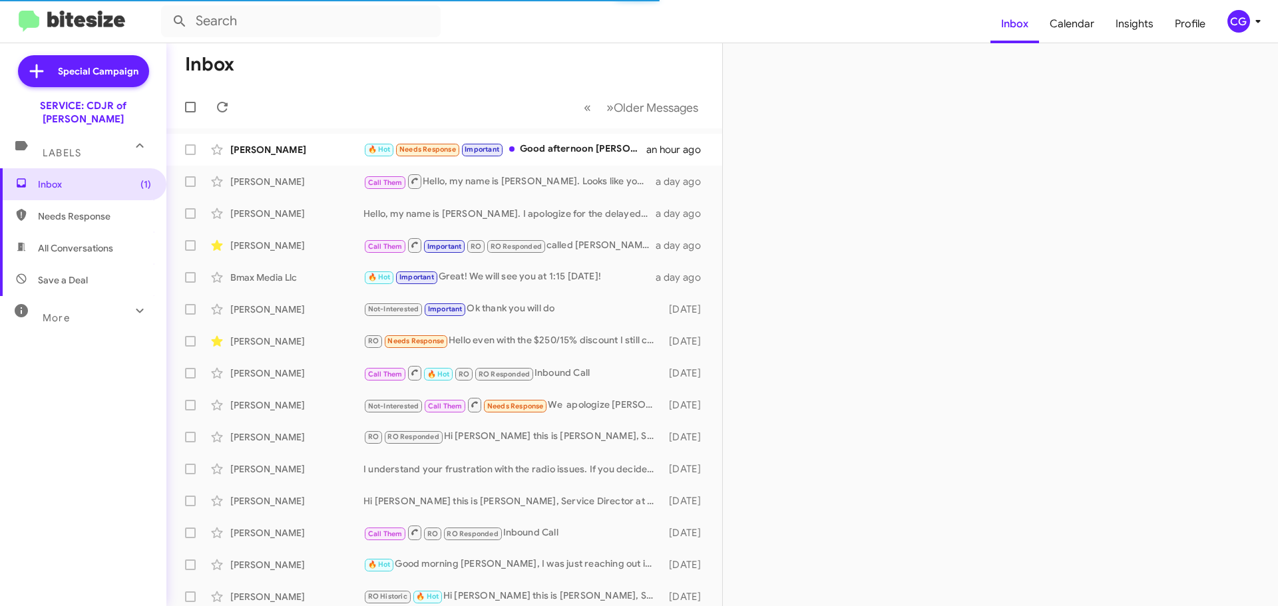
drag, startPoint x: 482, startPoint y: 458, endPoint x: 866, endPoint y: 457, distance: 384.1
click at [866, 457] on div at bounding box center [1000, 324] width 555 height 563
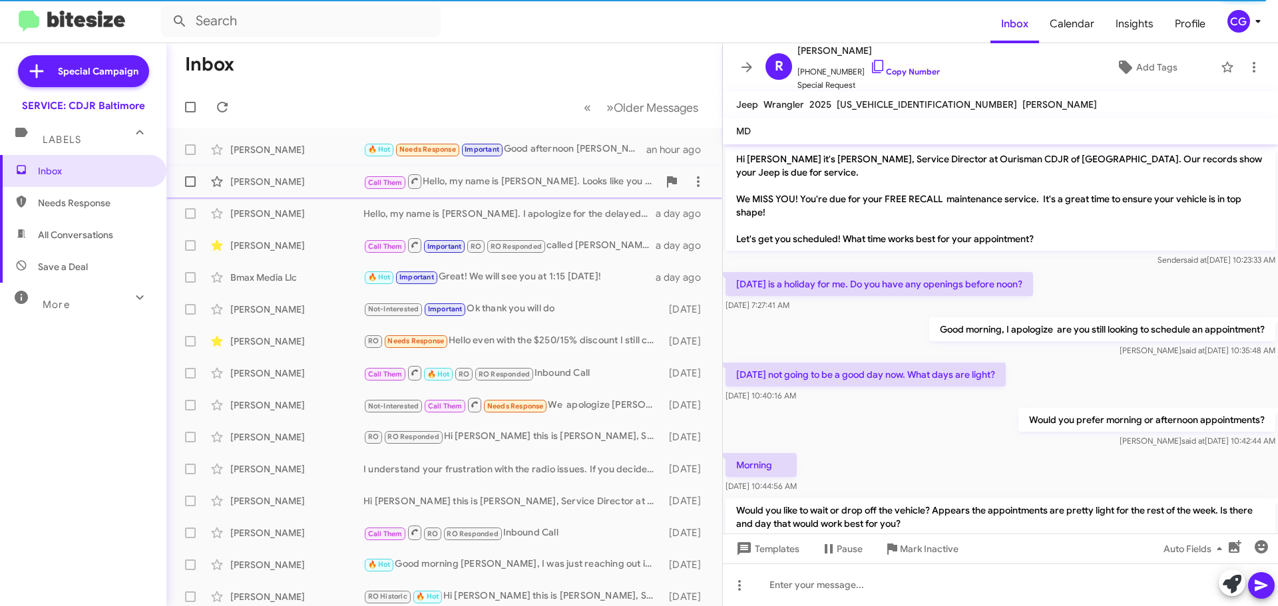
scroll to position [411, 0]
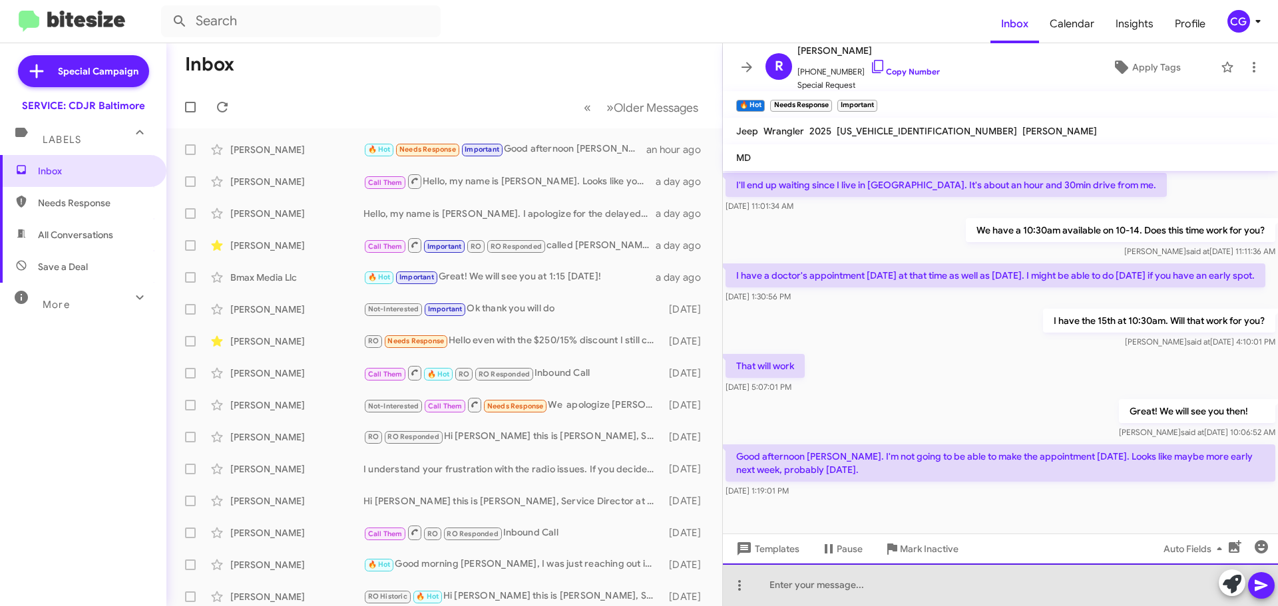
click at [852, 594] on div at bounding box center [1000, 585] width 555 height 43
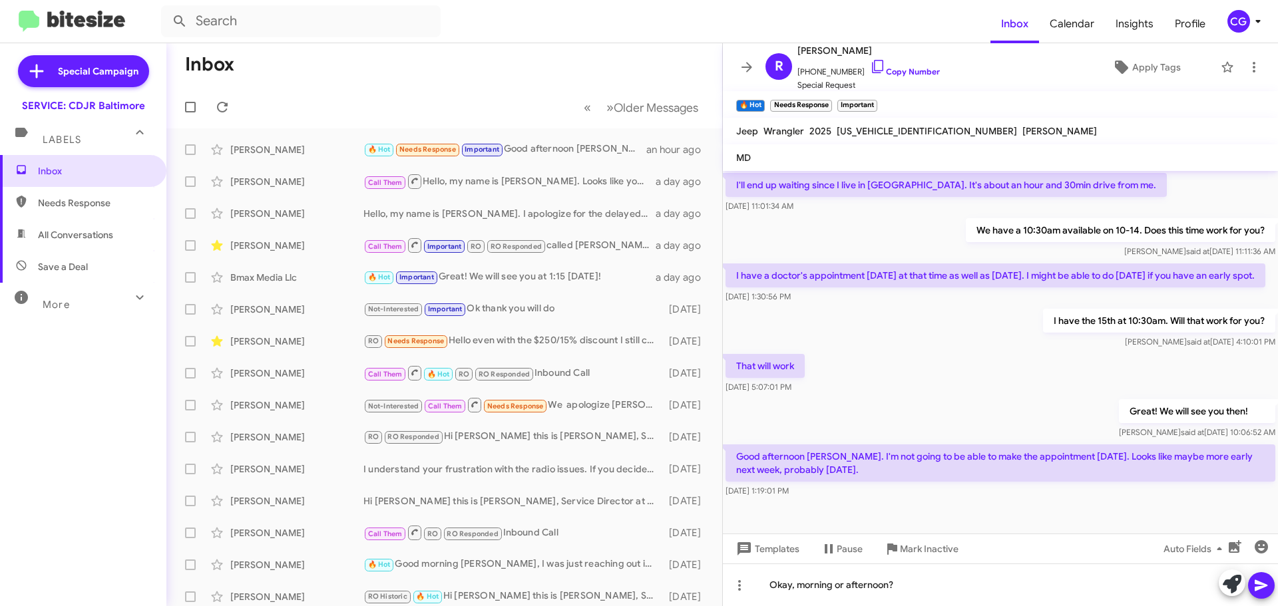
click at [1260, 593] on span at bounding box center [1261, 585] width 16 height 27
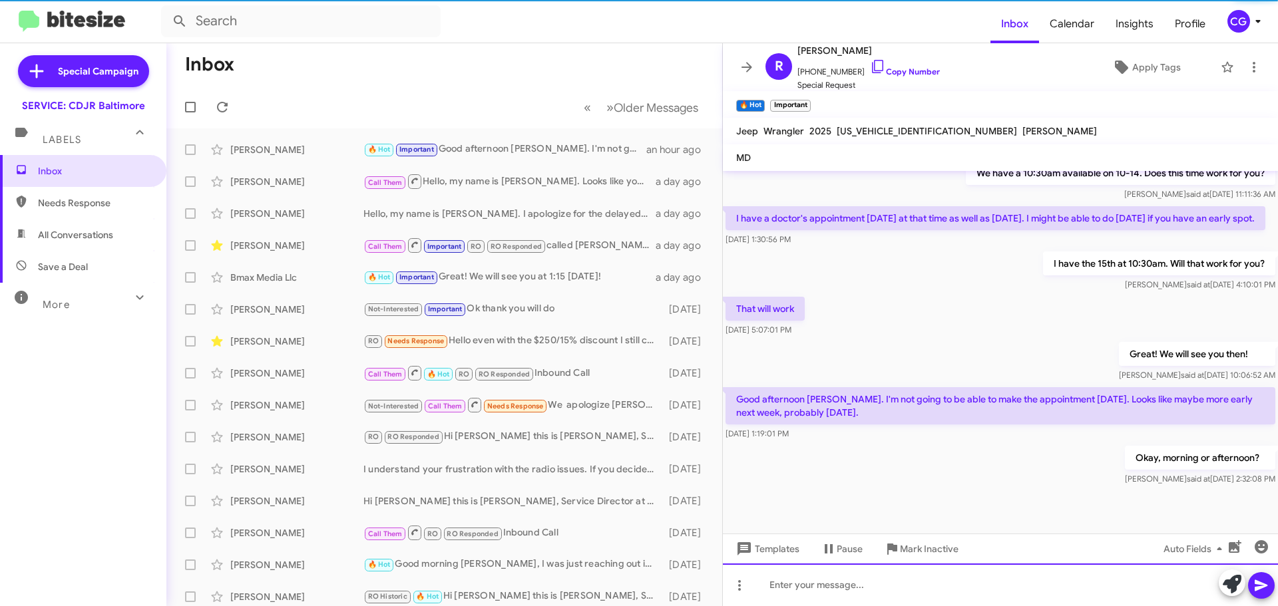
scroll to position [486, 0]
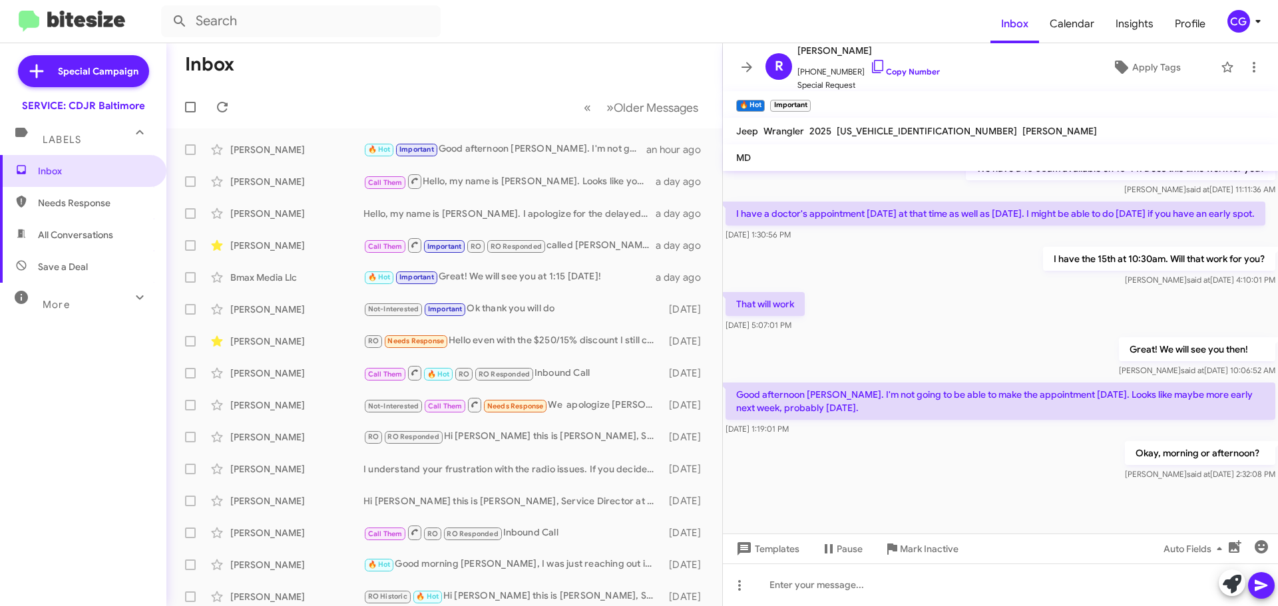
click at [1247, 21] on div "CG" at bounding box center [1238, 21] width 23 height 23
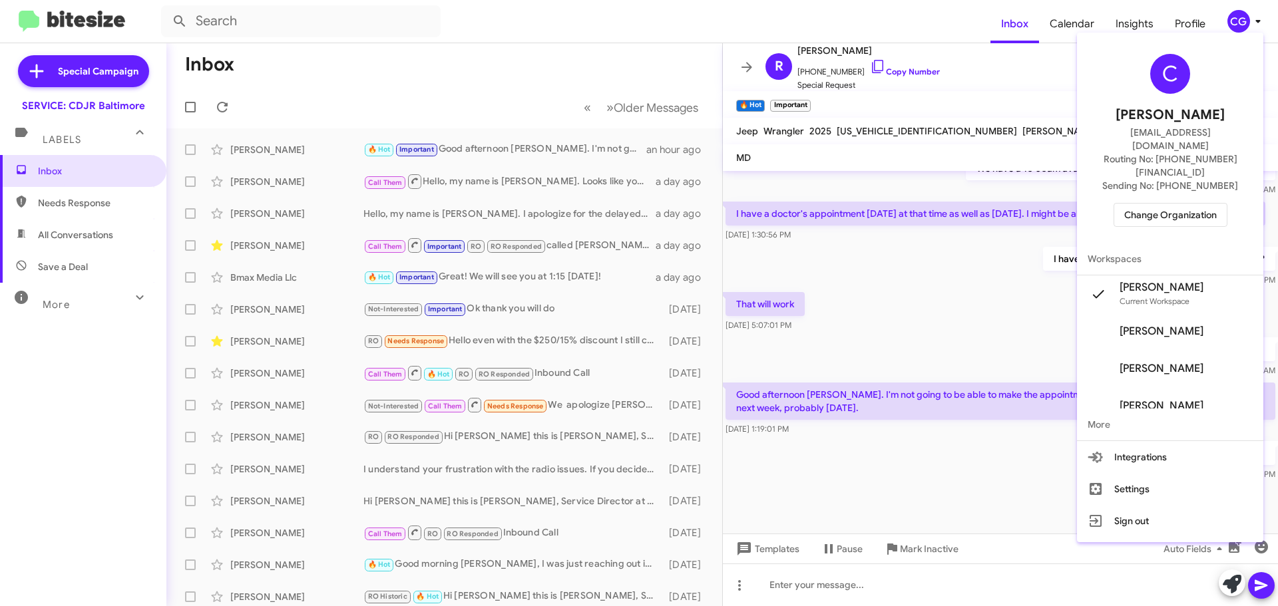
click at [1202, 204] on span "Change Organization" at bounding box center [1170, 215] width 93 height 23
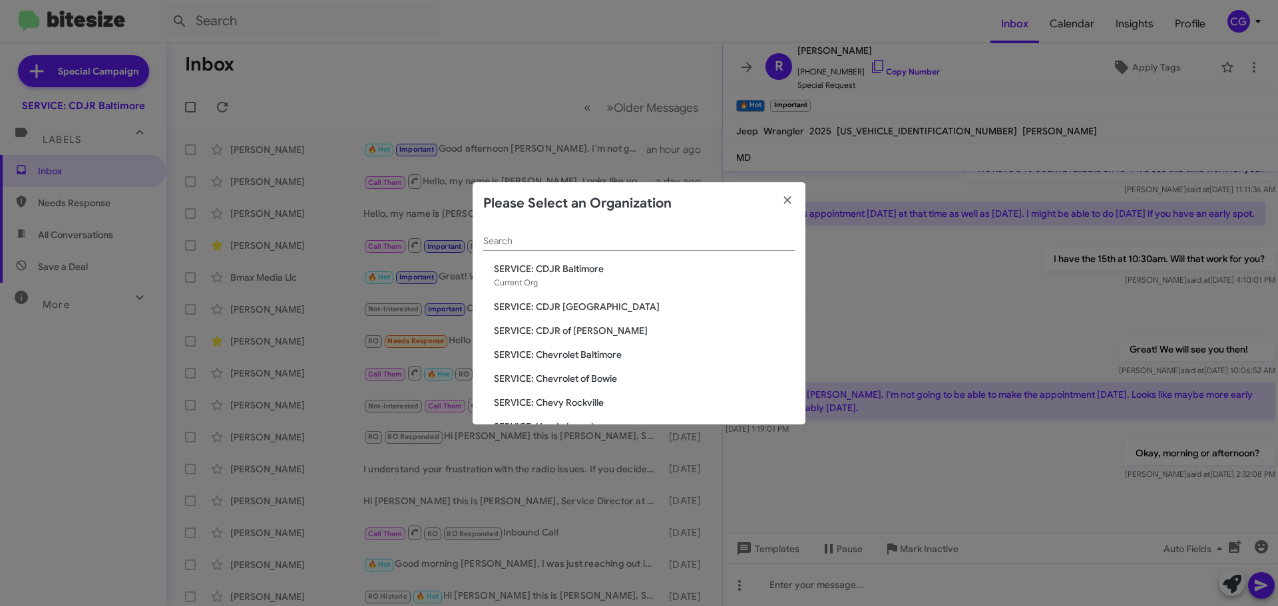
click at [594, 329] on span "SERVICE: CDJR of [PERSON_NAME]" at bounding box center [644, 330] width 301 height 13
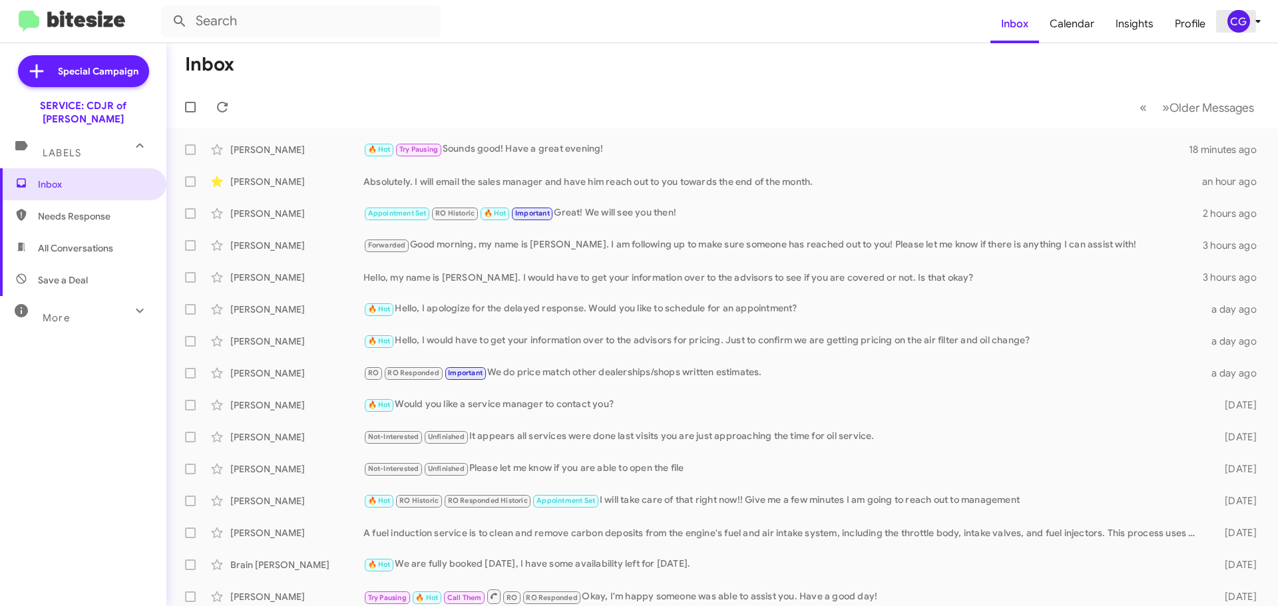
click at [1249, 29] on span "CG" at bounding box center [1247, 21] width 40 height 23
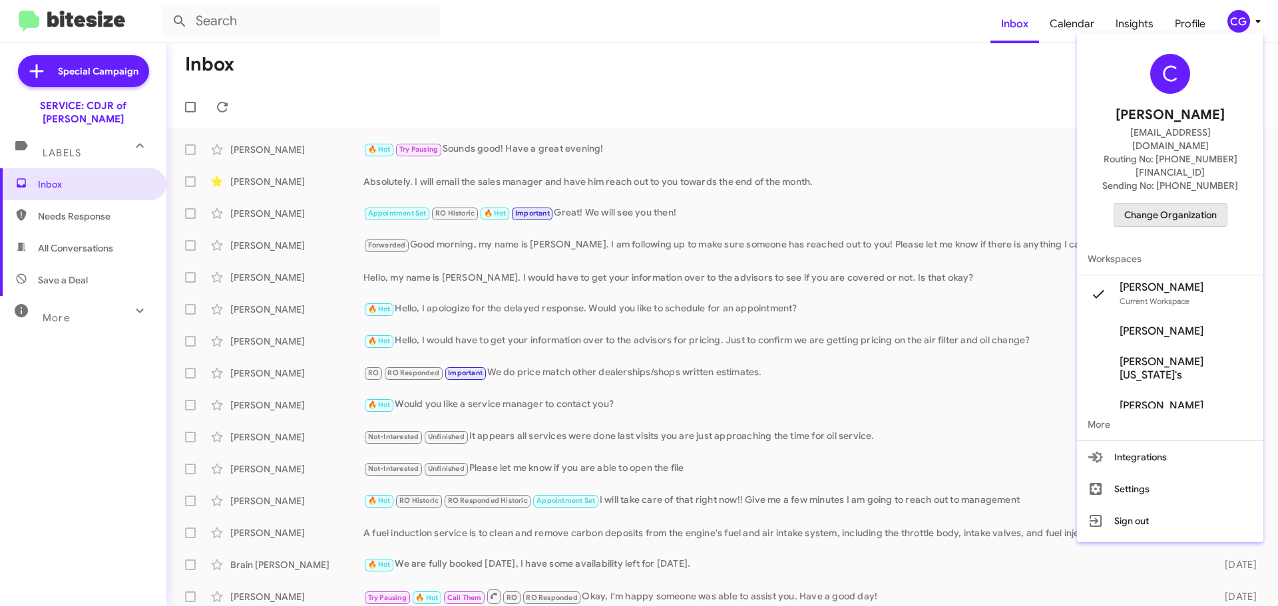
click at [1175, 204] on span "Change Organization" at bounding box center [1170, 215] width 93 height 23
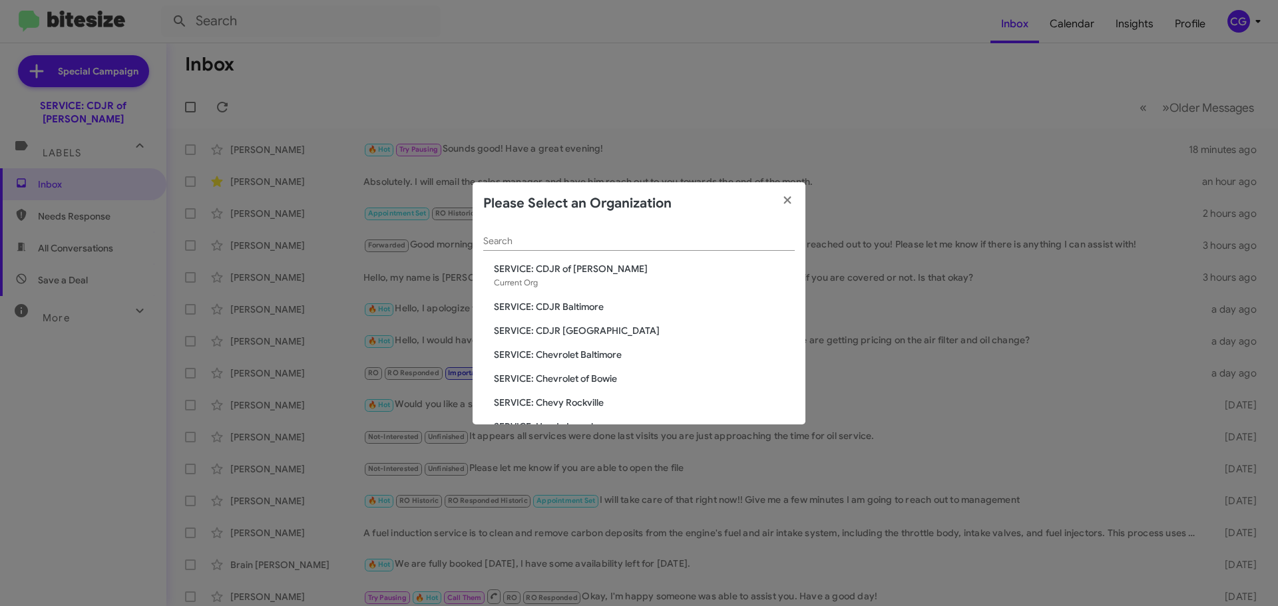
click at [582, 305] on span "SERVICE: CDJR Baltimore" at bounding box center [644, 306] width 301 height 13
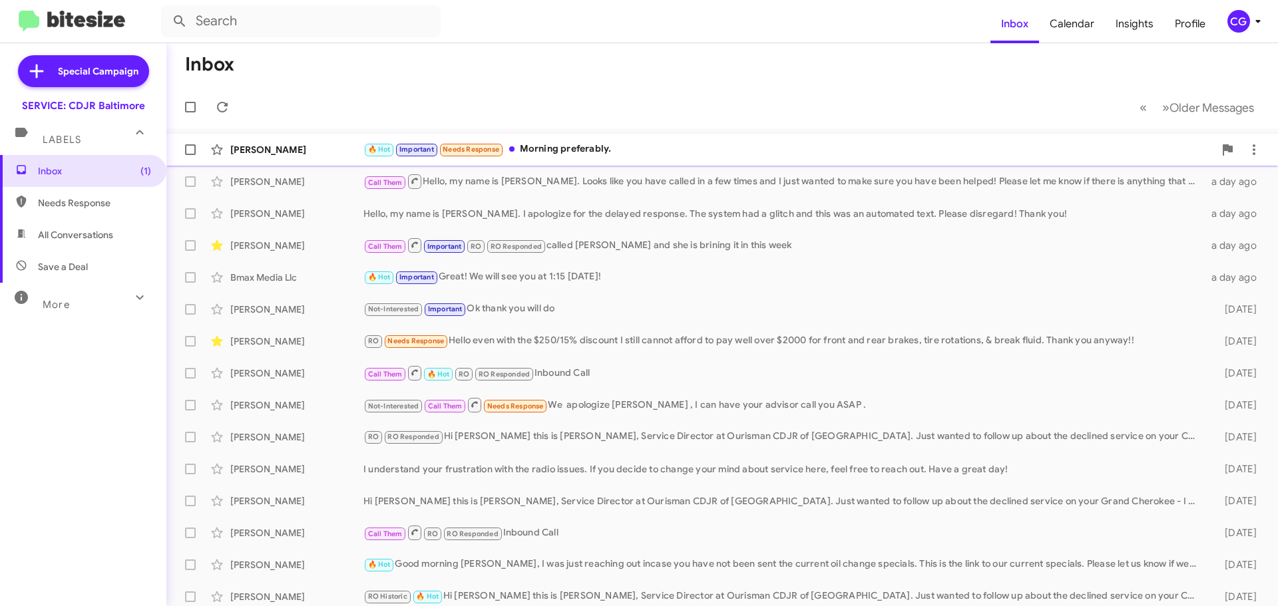
click at [728, 136] on div "Richard Garrison 🔥 Hot Important Needs Response Morning preferably. a few secon…" at bounding box center [722, 149] width 1090 height 27
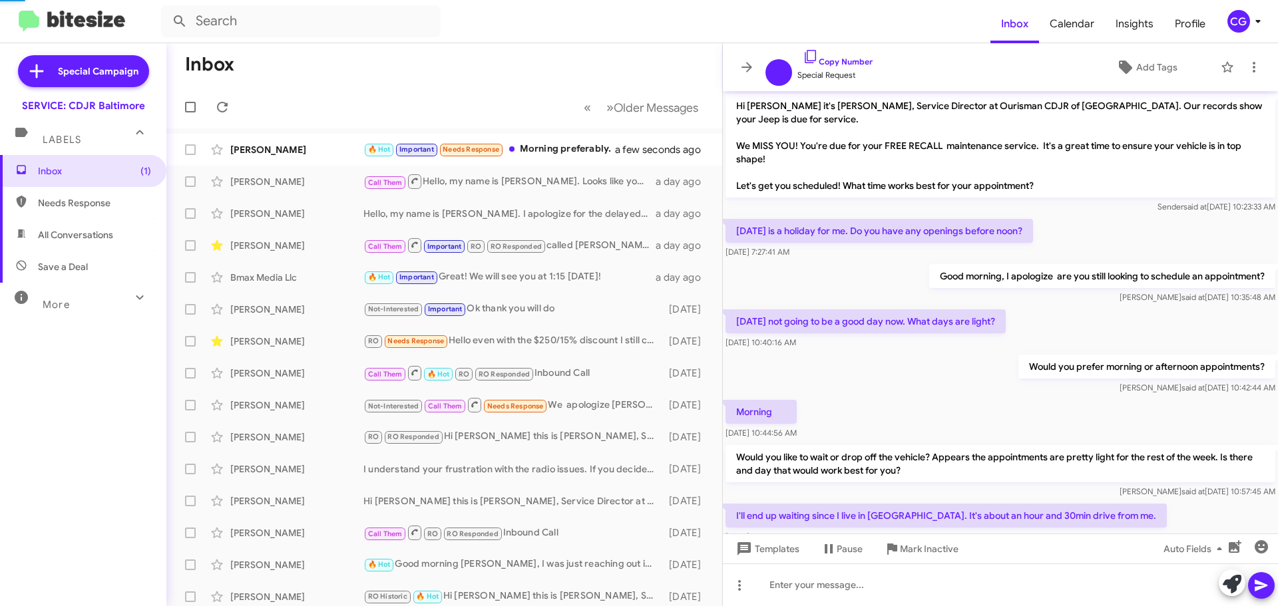
scroll to position [455, 0]
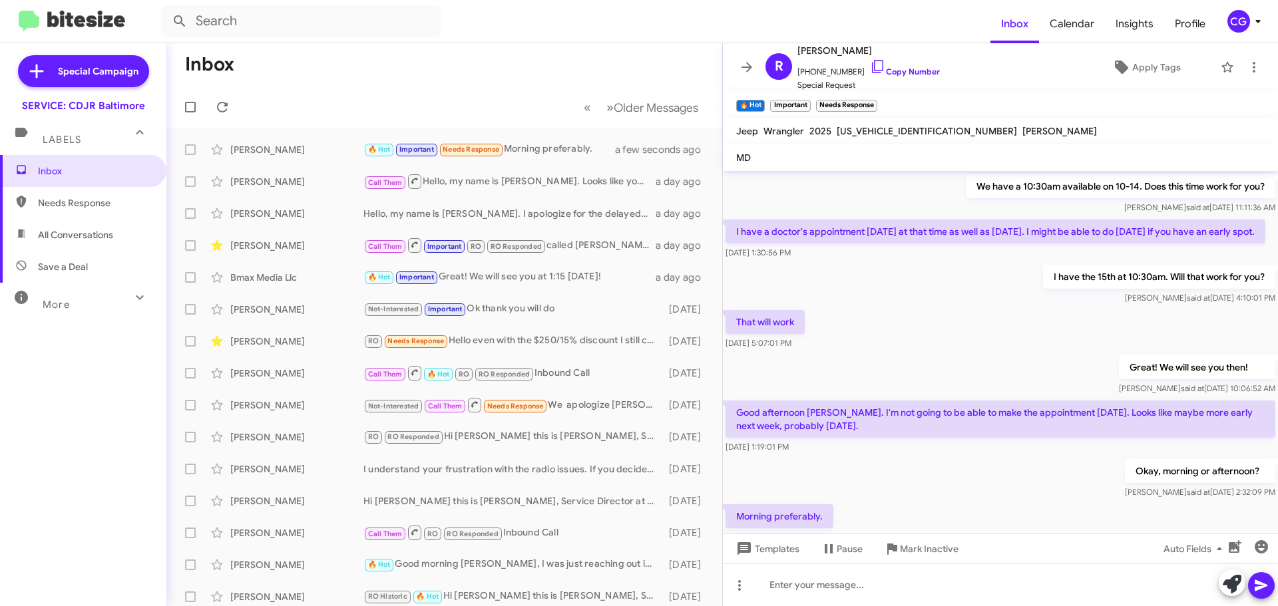
click at [901, 130] on span "1C4PJXAG7SW501693" at bounding box center [927, 131] width 180 height 12
click at [899, 130] on span "1C4PJXAG7SW501693" at bounding box center [927, 131] width 180 height 12
copy span "1C4PJXAG7SW501693"
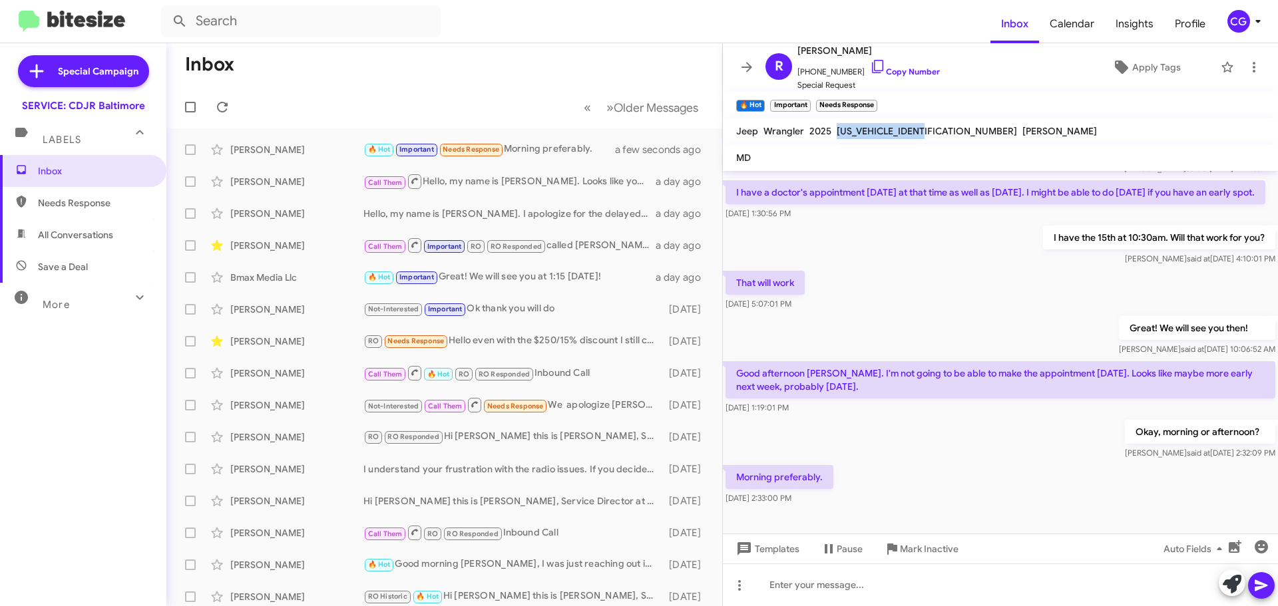
scroll to position [534, 0]
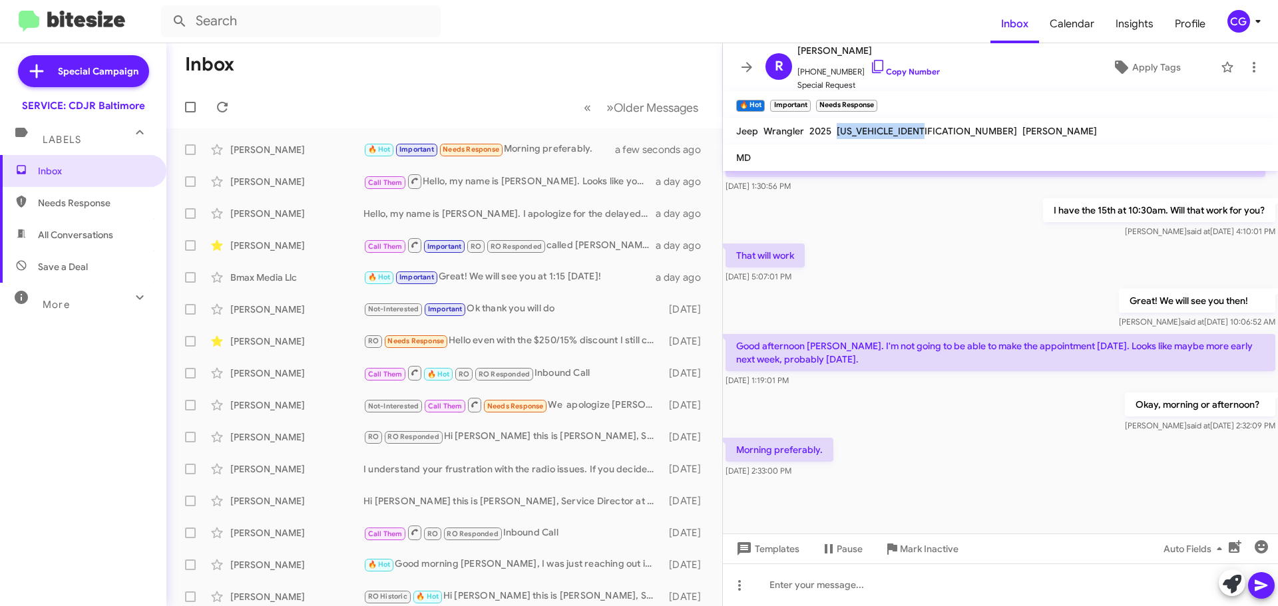
copy span "1C4PJXAG7SW501693"
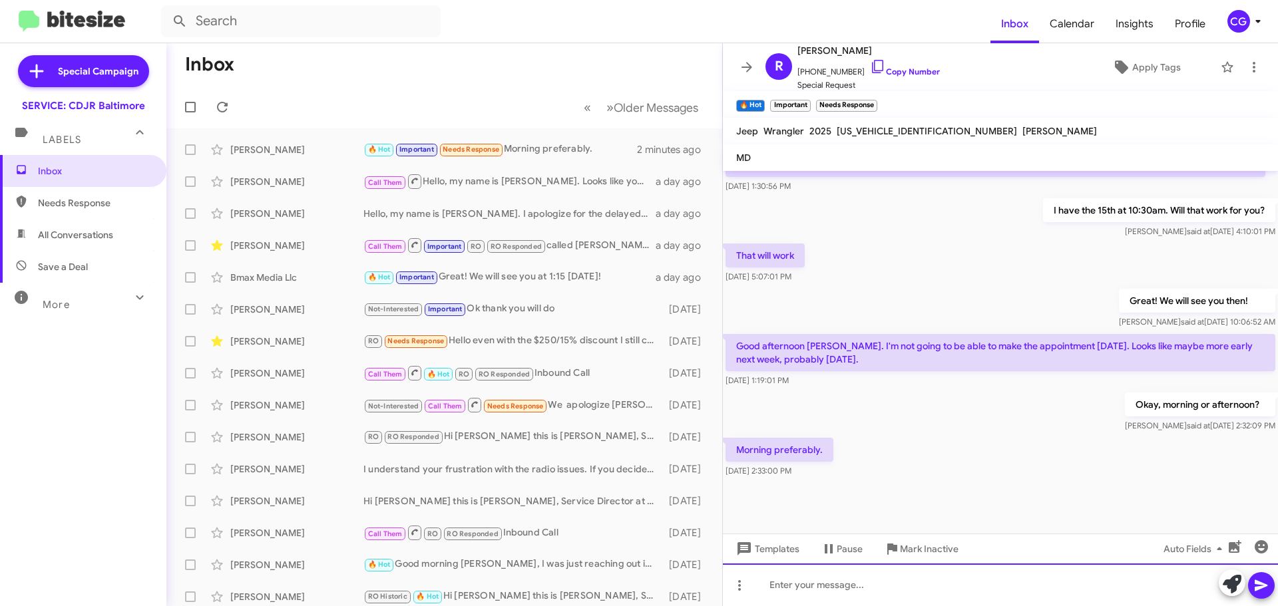
click at [865, 594] on div at bounding box center [1000, 585] width 555 height 43
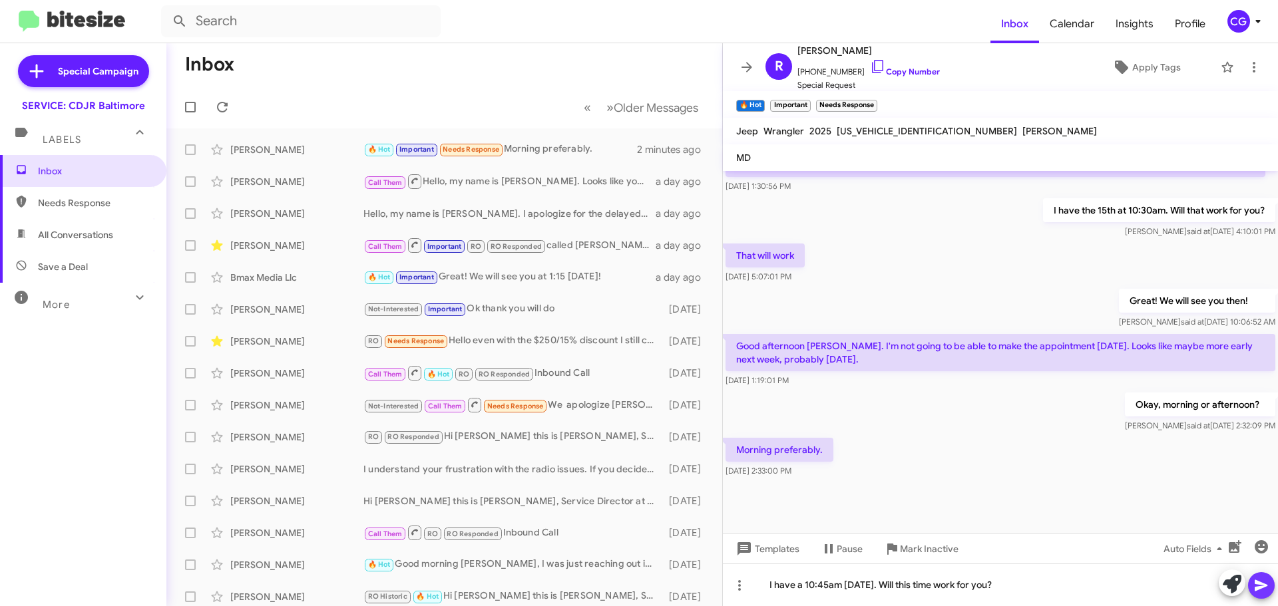
click at [1263, 588] on icon at bounding box center [1261, 585] width 13 height 11
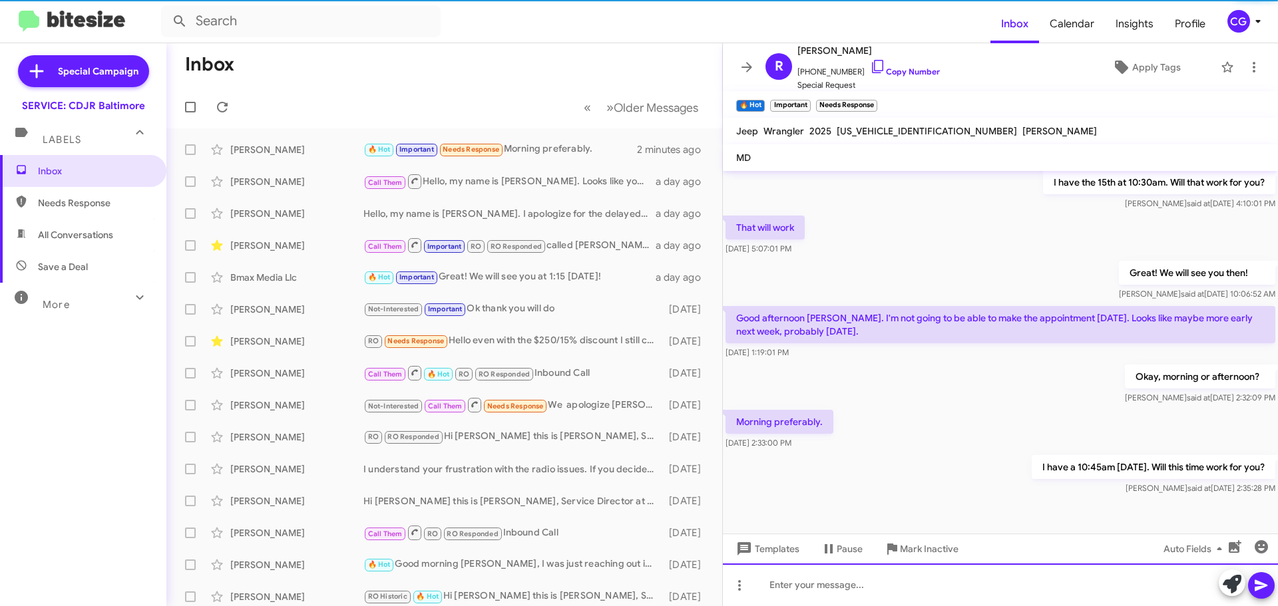
scroll to position [583, 0]
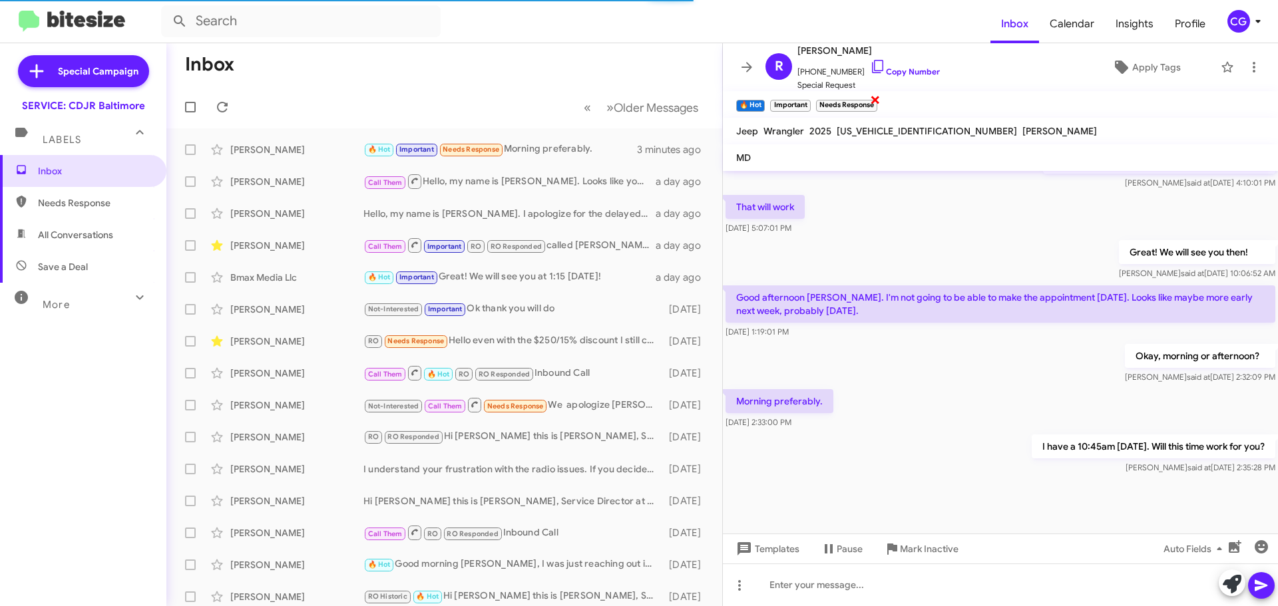
click at [879, 99] on span "×" at bounding box center [875, 99] width 11 height 16
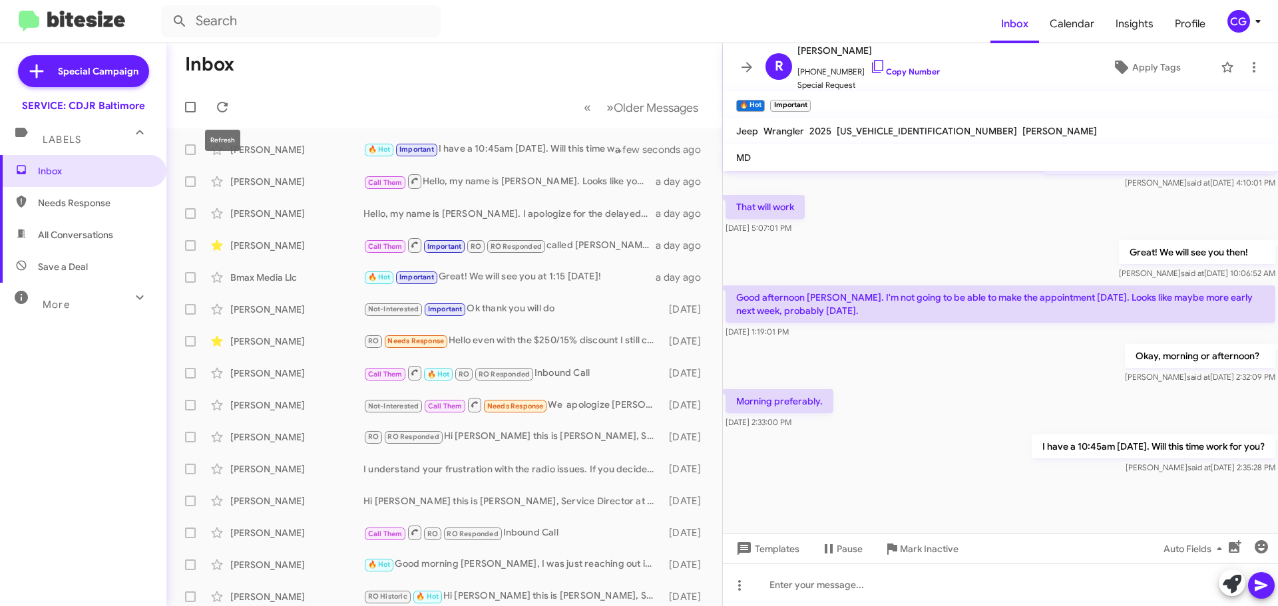
click at [200, 95] on label at bounding box center [190, 107] width 27 height 27
click at [190, 112] on input "checkbox" at bounding box center [190, 112] width 1 height 1
checkbox input "true"
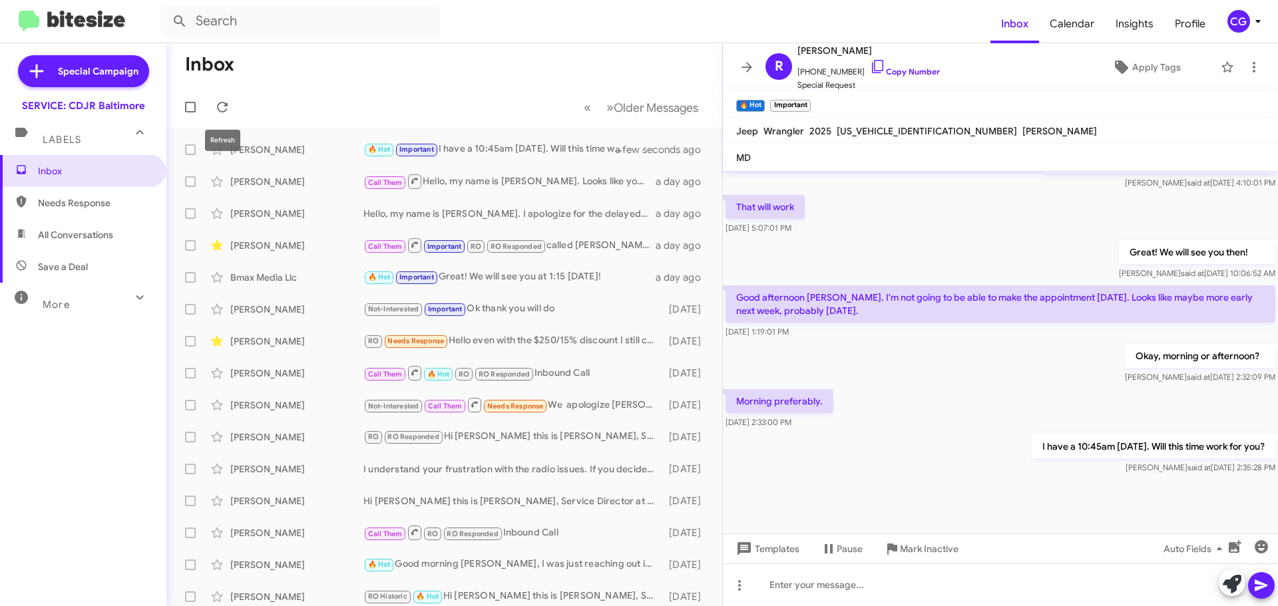
checkbox input "true"
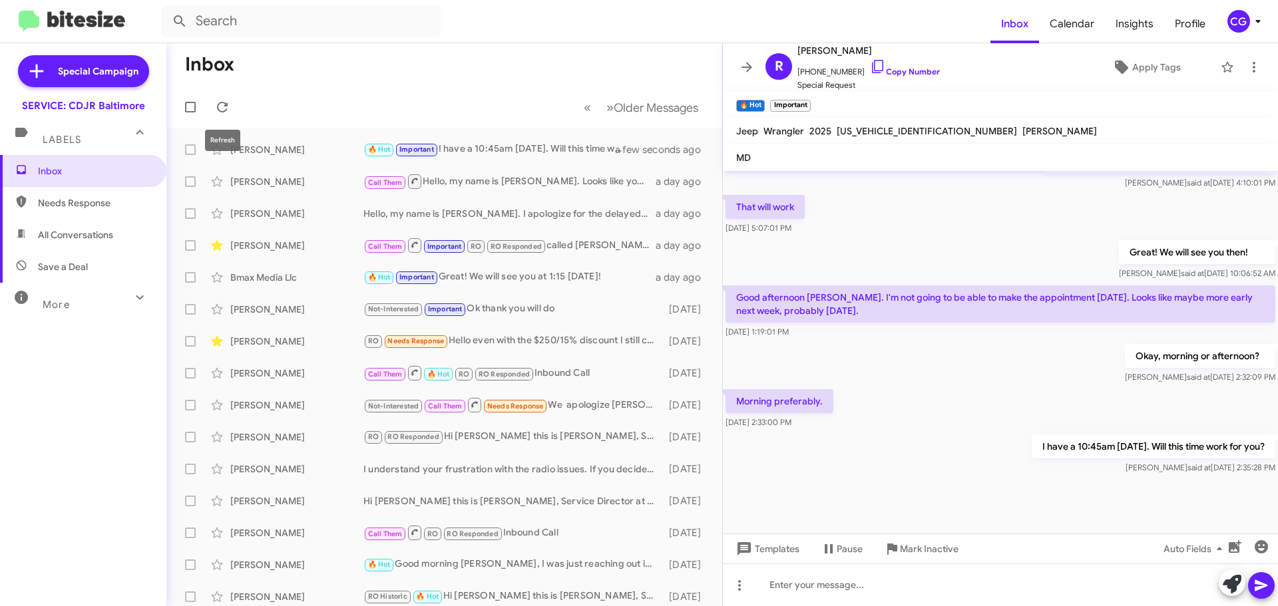
checkbox input "true"
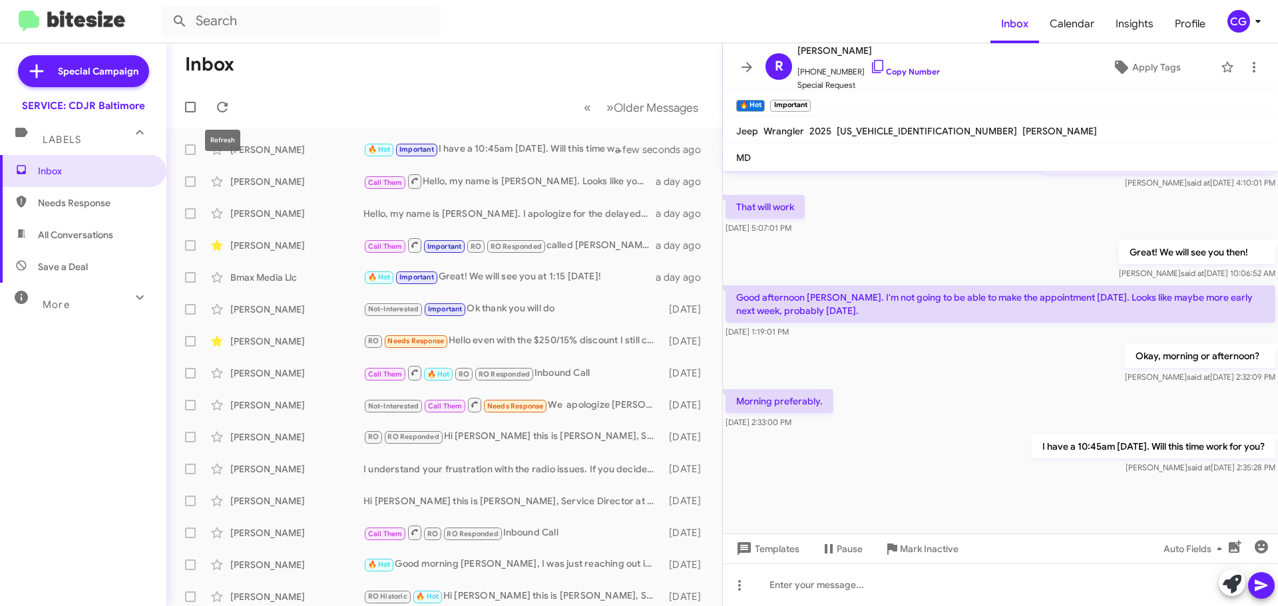
checkbox input "true"
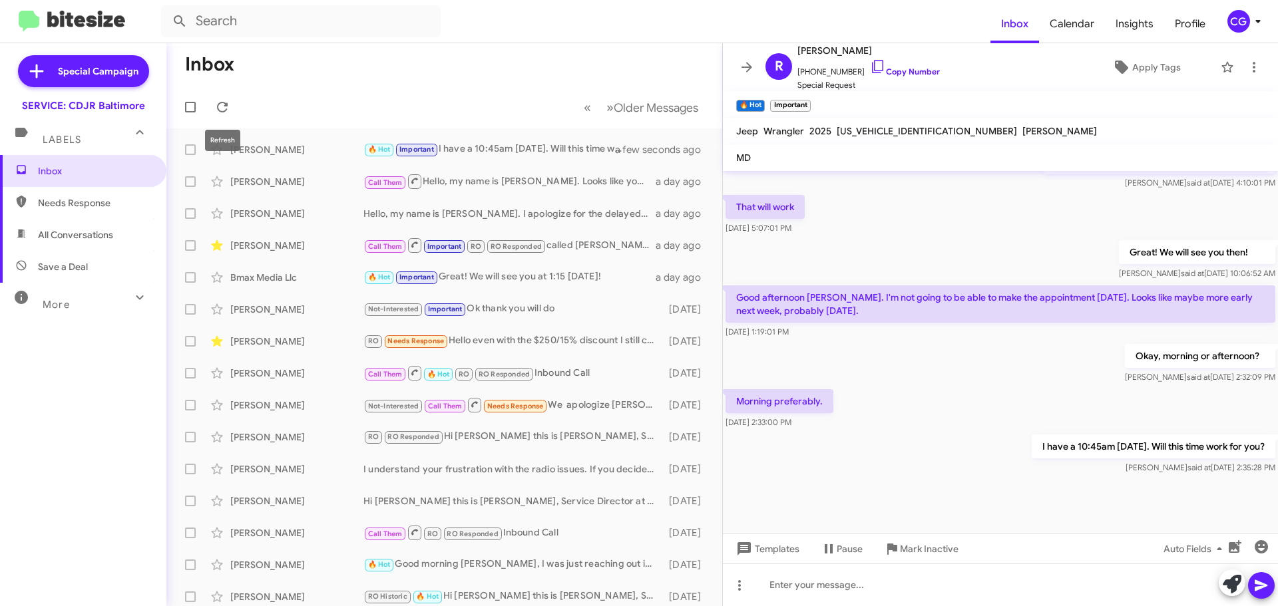
checkbox input "true"
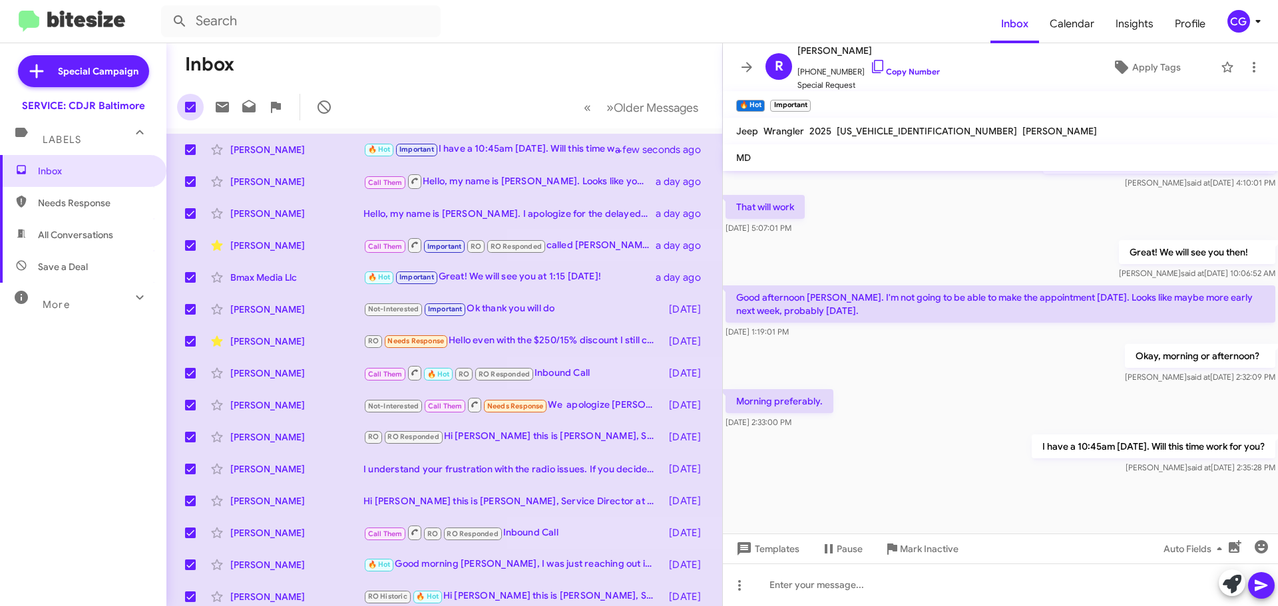
click at [188, 98] on label at bounding box center [190, 107] width 27 height 27
click at [190, 112] on input "checkbox" at bounding box center [190, 112] width 1 height 1
checkbox input "false"
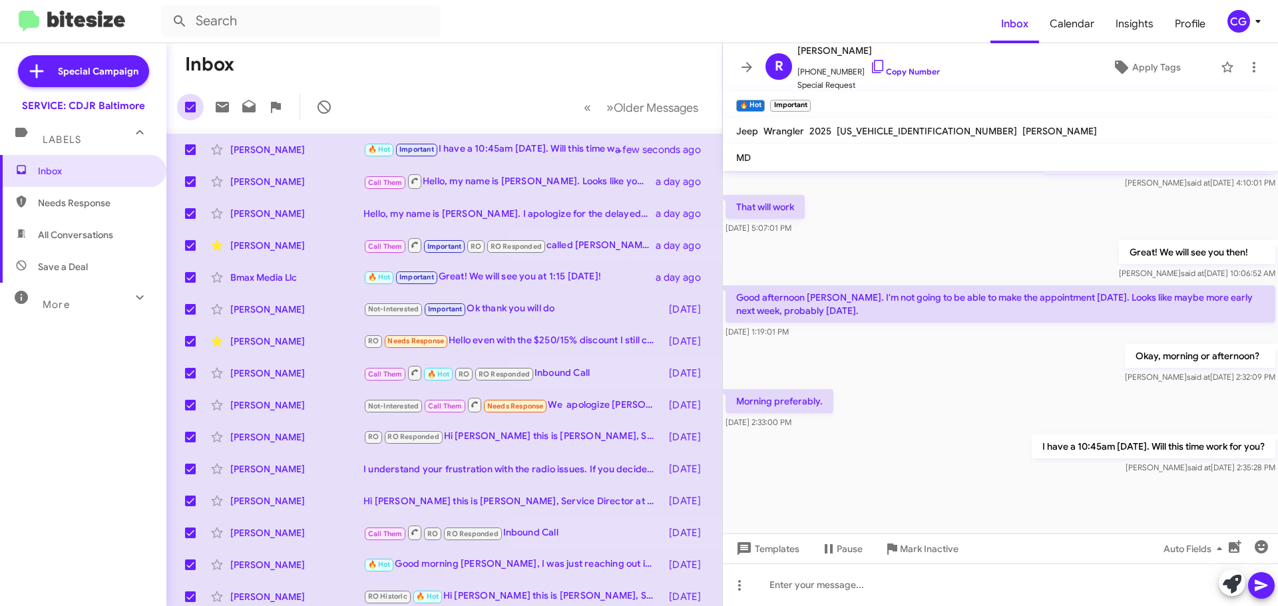
checkbox input "false"
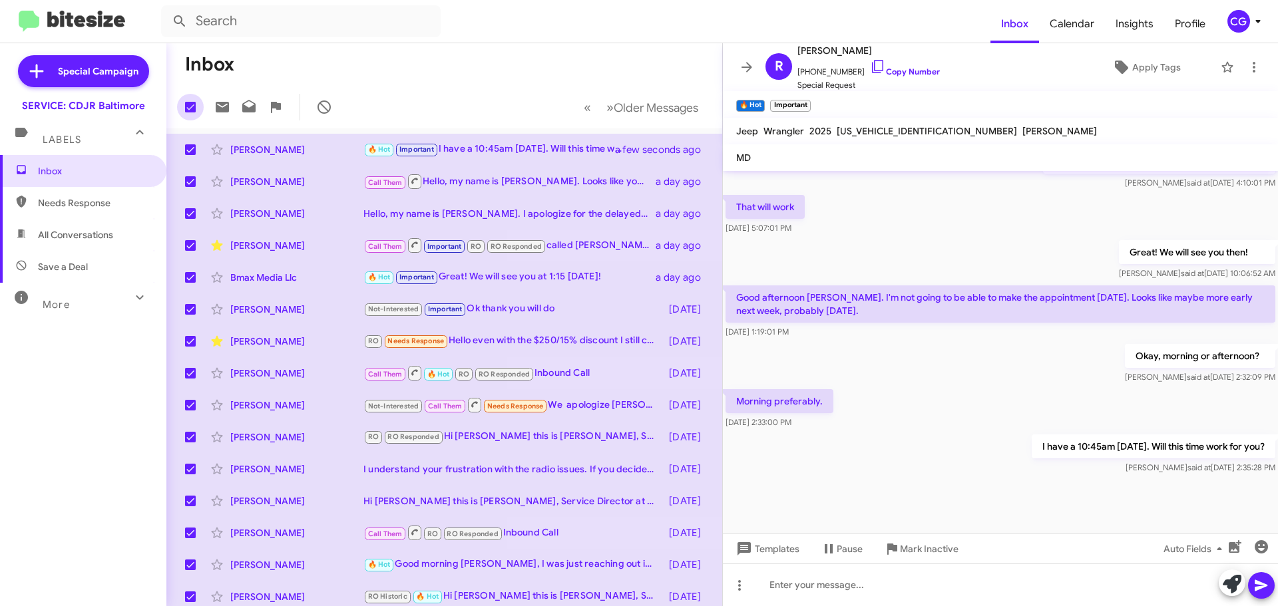
checkbox input "false"
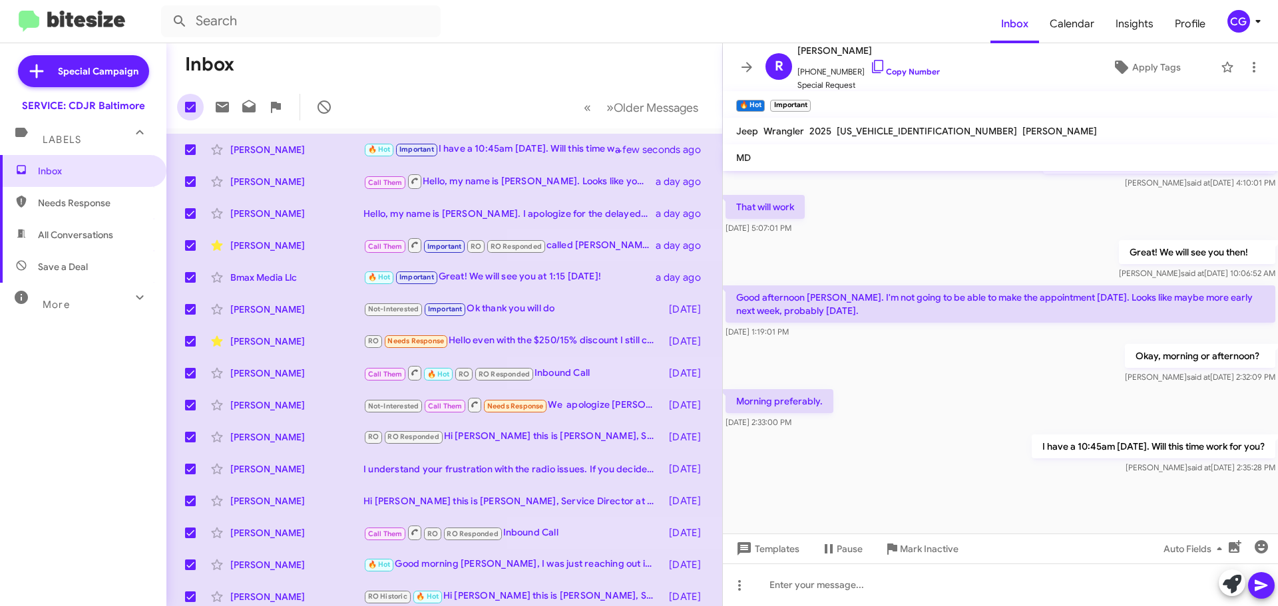
checkbox input "false"
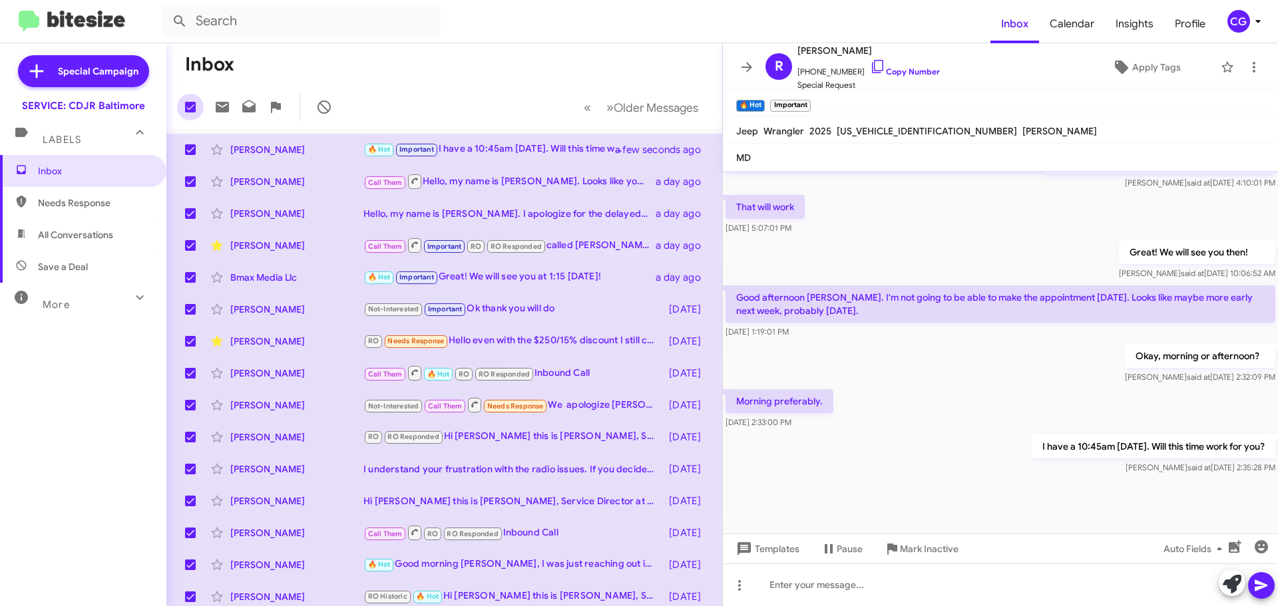
checkbox input "false"
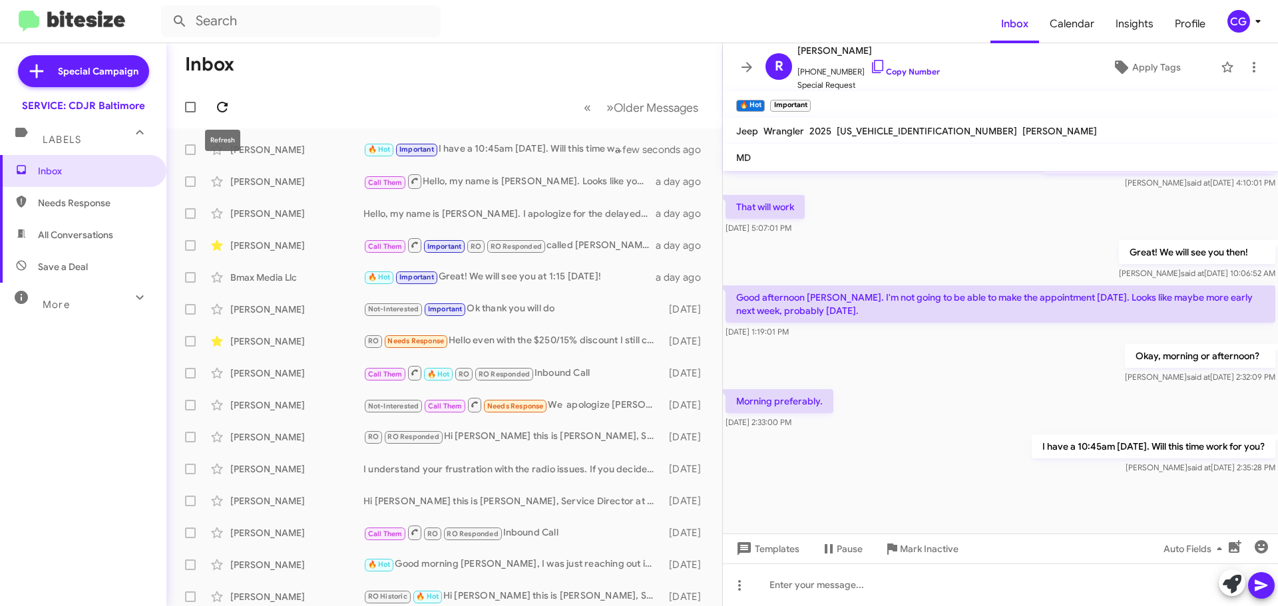
click at [228, 109] on icon at bounding box center [222, 107] width 16 height 16
click at [1239, 18] on div "CG" at bounding box center [1238, 21] width 23 height 23
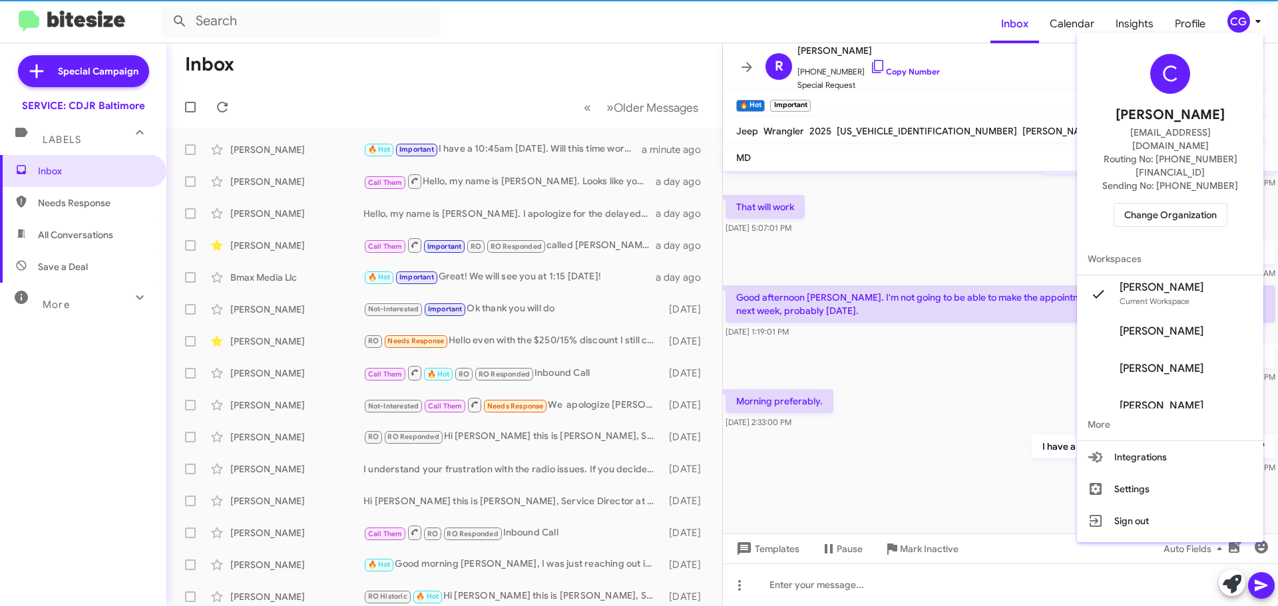
click at [1192, 204] on span "Change Organization" at bounding box center [1170, 215] width 93 height 23
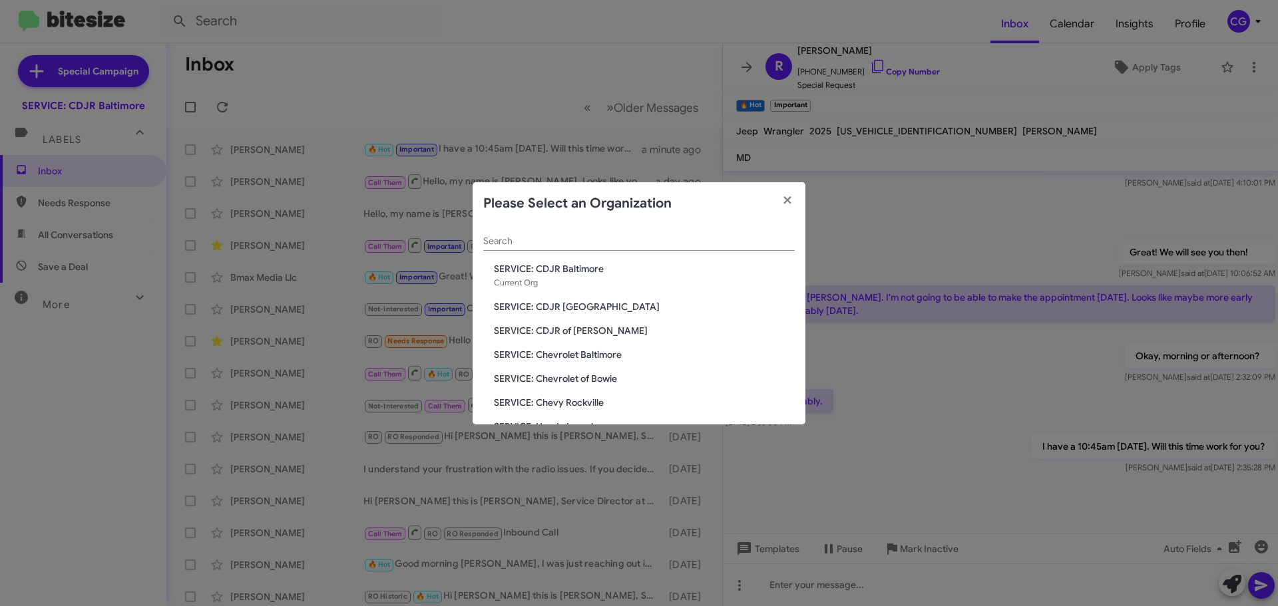
click at [574, 327] on span "SERVICE: CDJR of [PERSON_NAME]" at bounding box center [644, 330] width 301 height 13
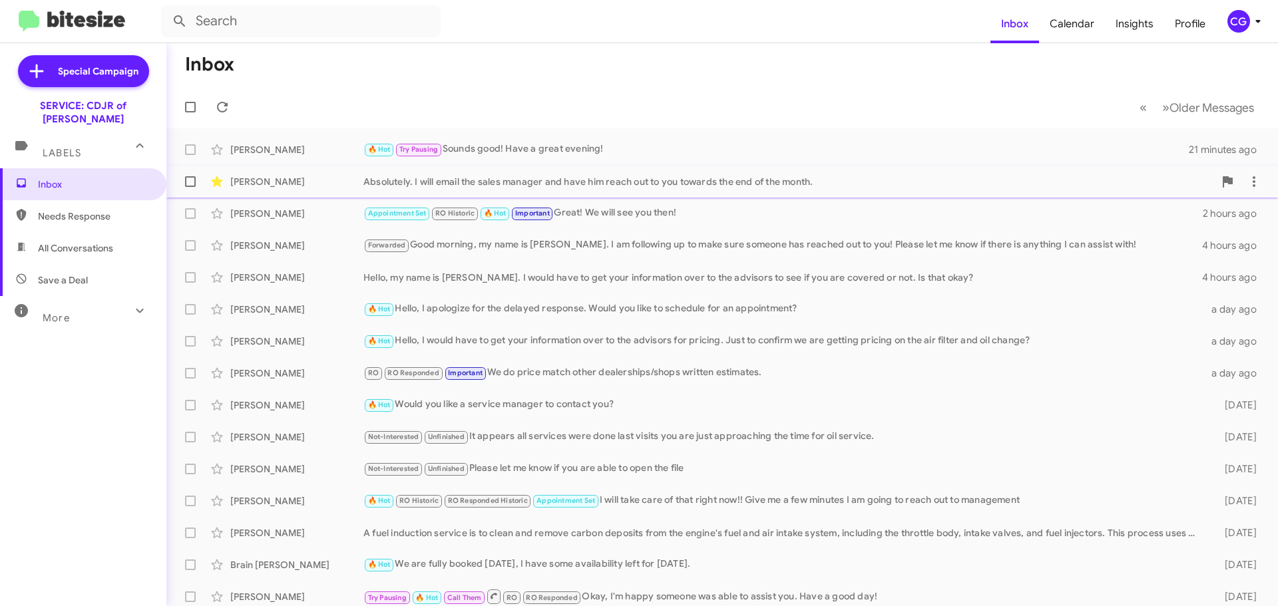
click at [735, 178] on div "Absolutely. I will email the sales manager and have him reach out to you toward…" at bounding box center [788, 181] width 851 height 13
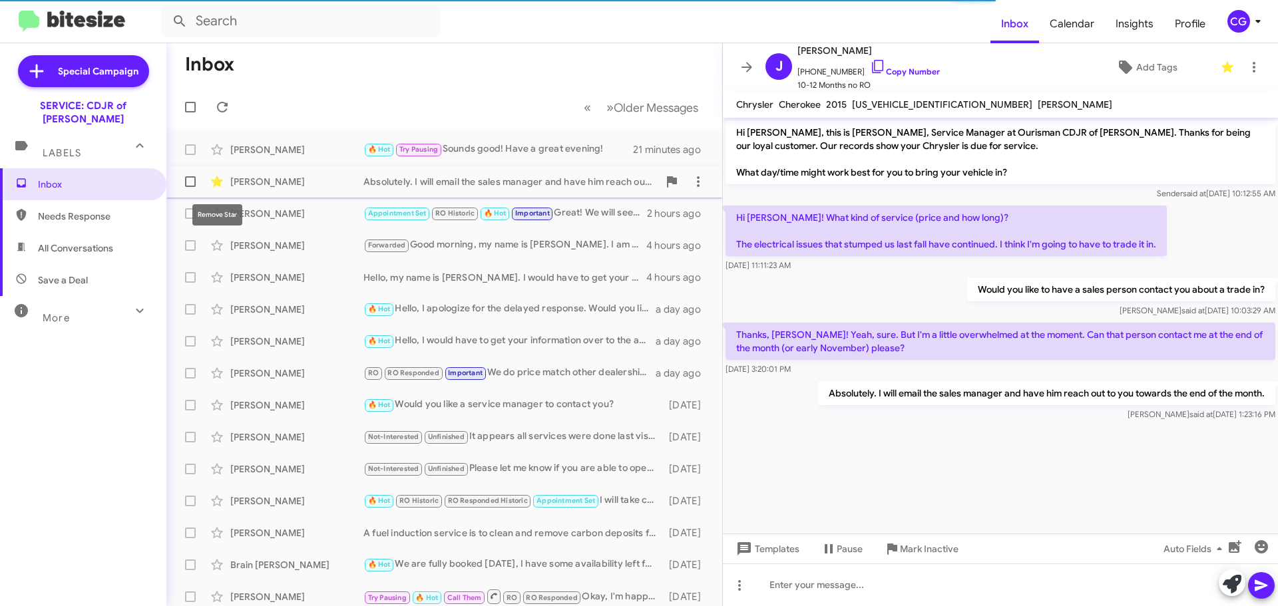
click at [210, 180] on icon at bounding box center [217, 182] width 16 height 16
click at [214, 176] on icon at bounding box center [217, 182] width 16 height 16
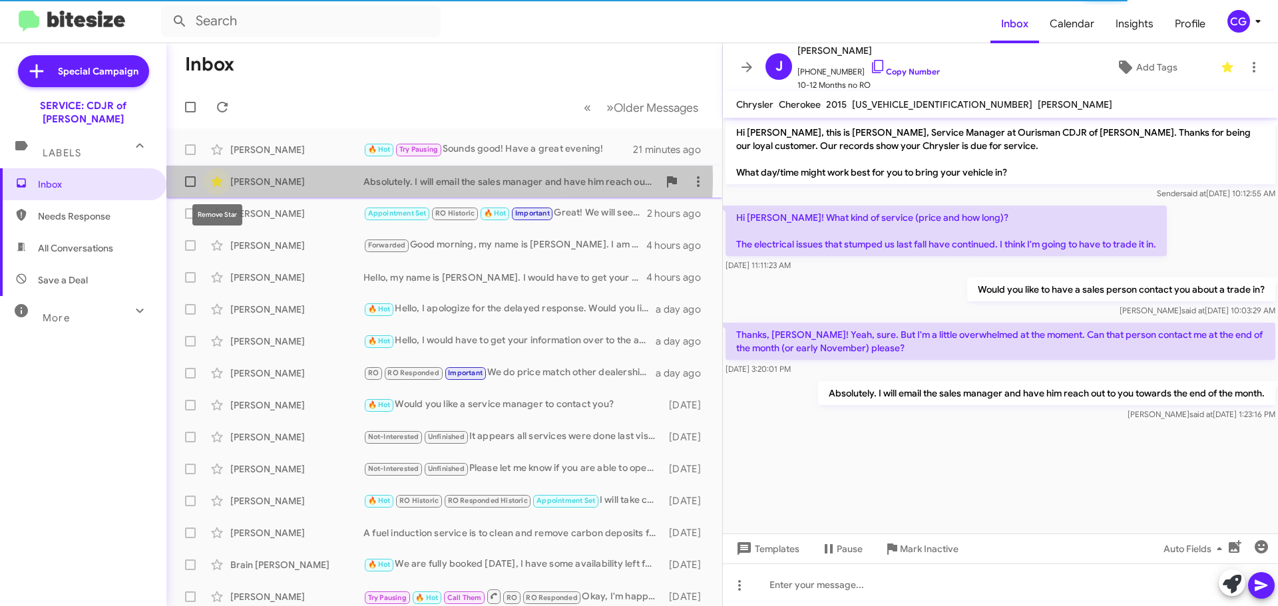
click at [216, 177] on icon at bounding box center [217, 182] width 16 height 16
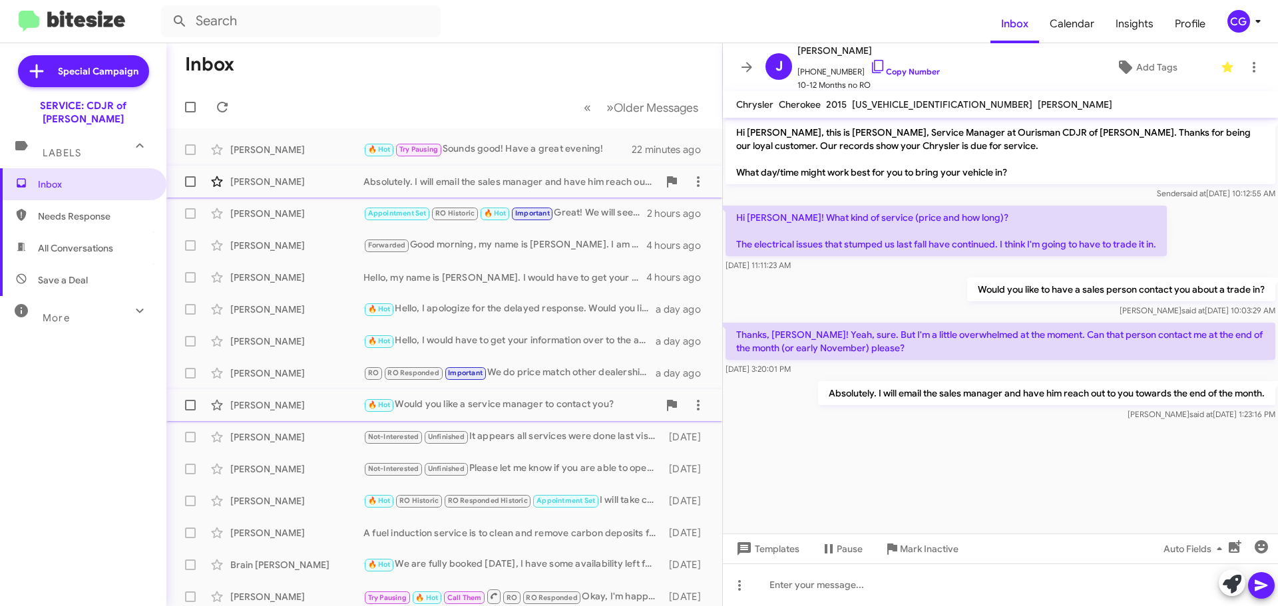
click at [586, 407] on div "🔥 Hot Would you like a service manager to contact you?" at bounding box center [510, 404] width 295 height 15
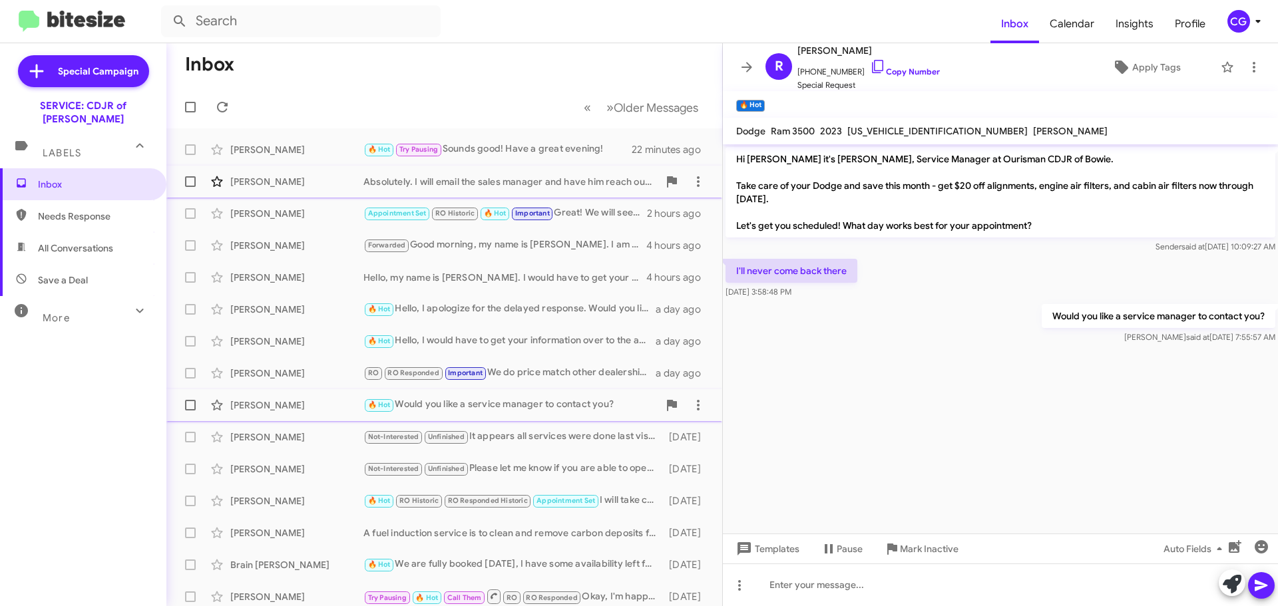
click at [594, 401] on div "🔥 Hot Would you like a service manager to contact you?" at bounding box center [510, 404] width 295 height 15
click at [230, 103] on icon at bounding box center [222, 107] width 16 height 16
click at [1243, 33] on div "CG" at bounding box center [1238, 21] width 23 height 23
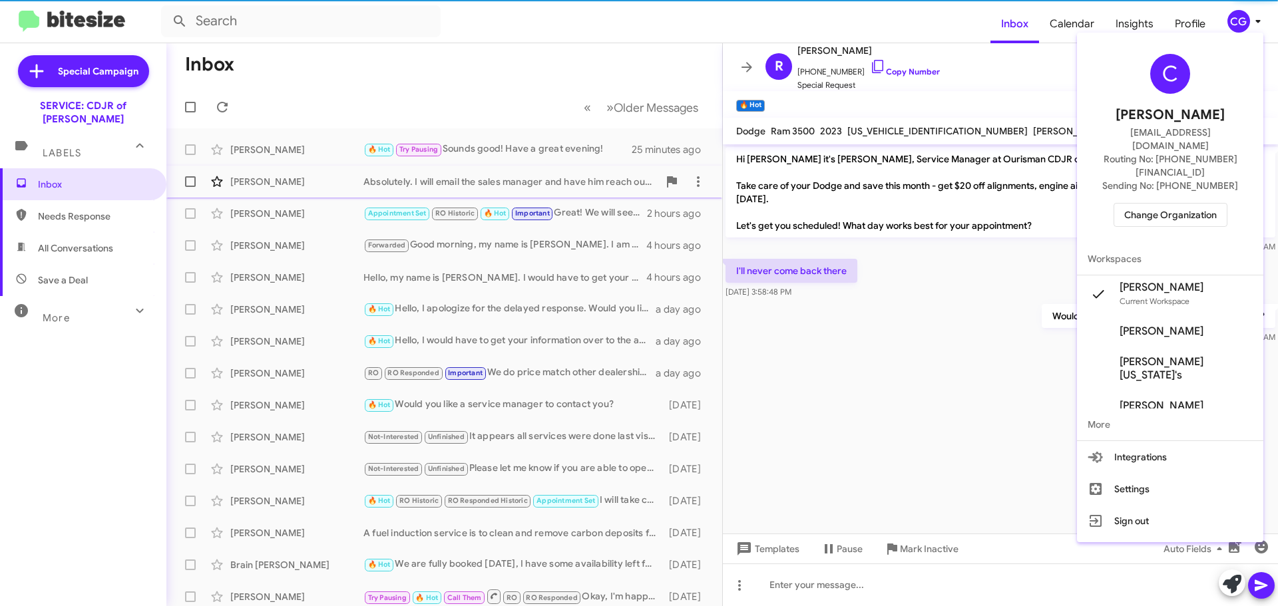
click at [1153, 208] on div "C Carmen Gast cgast@ourismancars.com Routing No: +1 (301) 249-4227 Sending No: …" at bounding box center [1170, 140] width 186 height 205
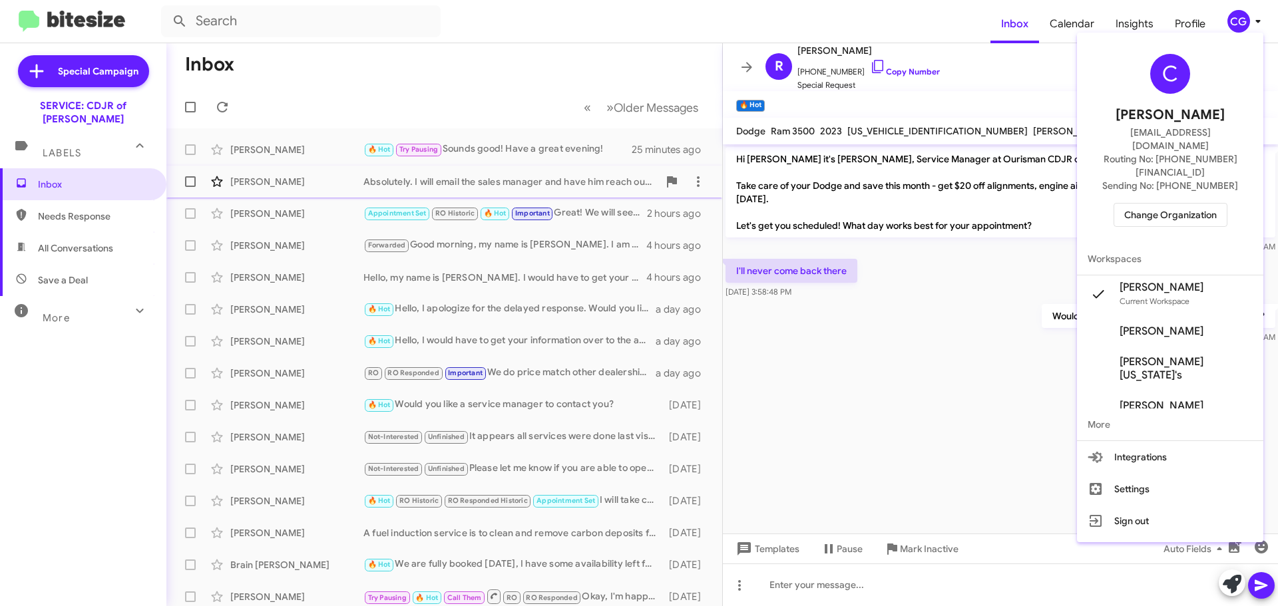
click at [1151, 204] on span "Change Organization" at bounding box center [1170, 215] width 93 height 23
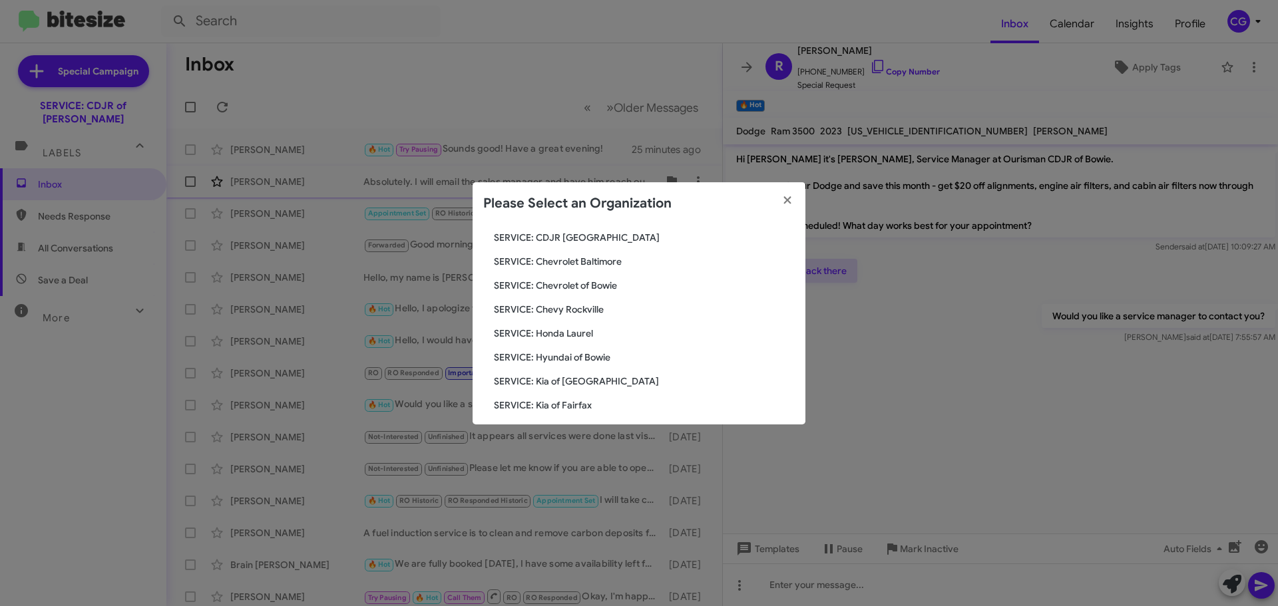
scroll to position [246, 0]
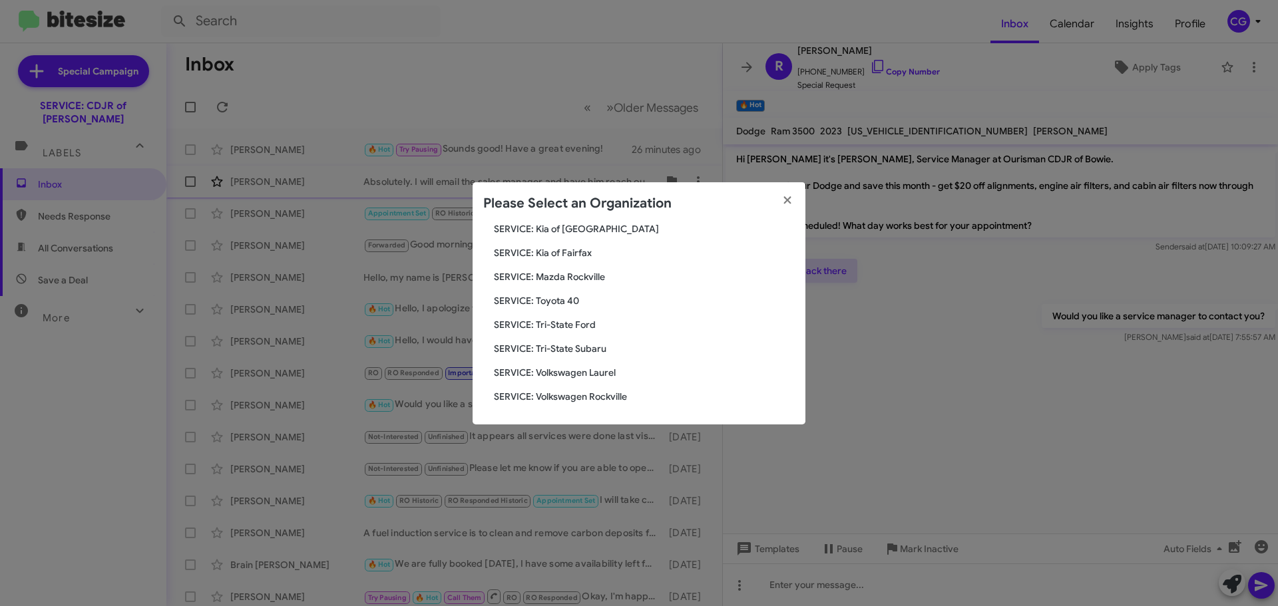
click at [592, 326] on span "SERVICE: Tri-State Ford" at bounding box center [644, 324] width 301 height 13
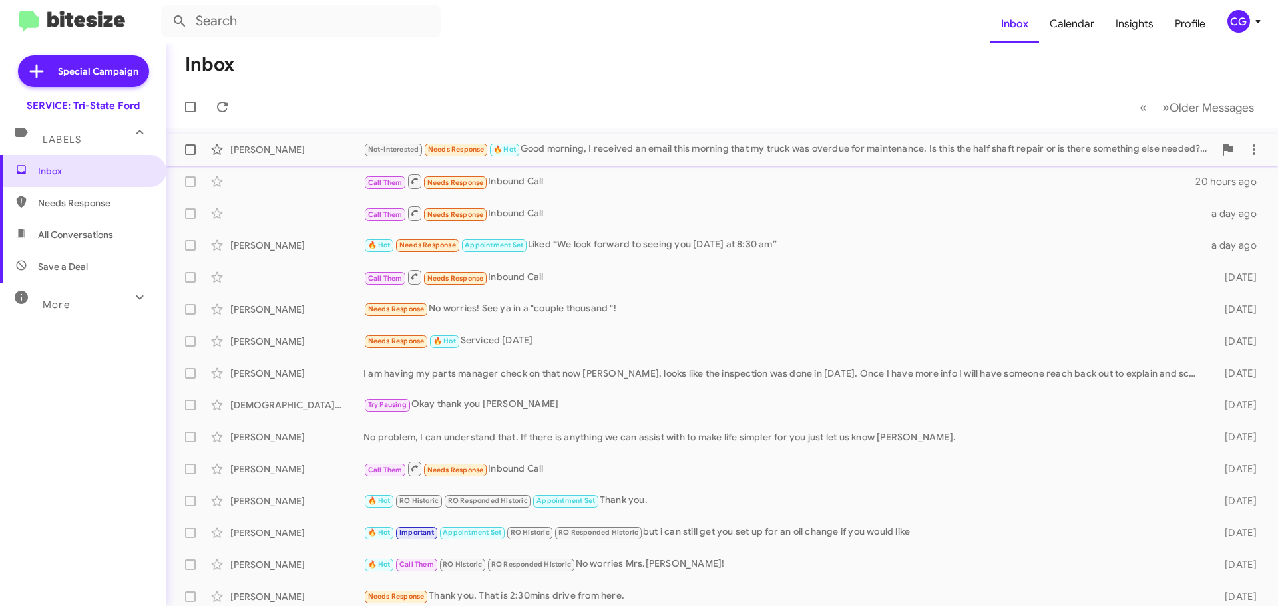
click at [759, 158] on div "[PERSON_NAME] Not-Interested Needs Response 🔥 Hot Good morning, I received an e…" at bounding box center [722, 149] width 1090 height 27
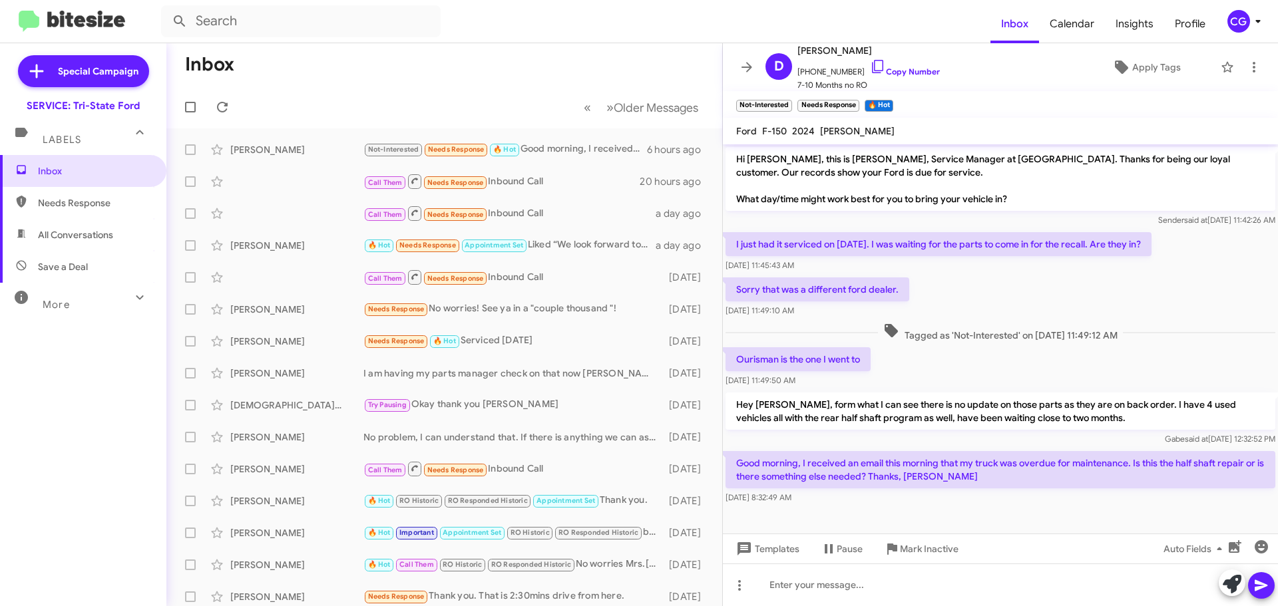
click at [1243, 13] on div "CG" at bounding box center [1238, 21] width 23 height 23
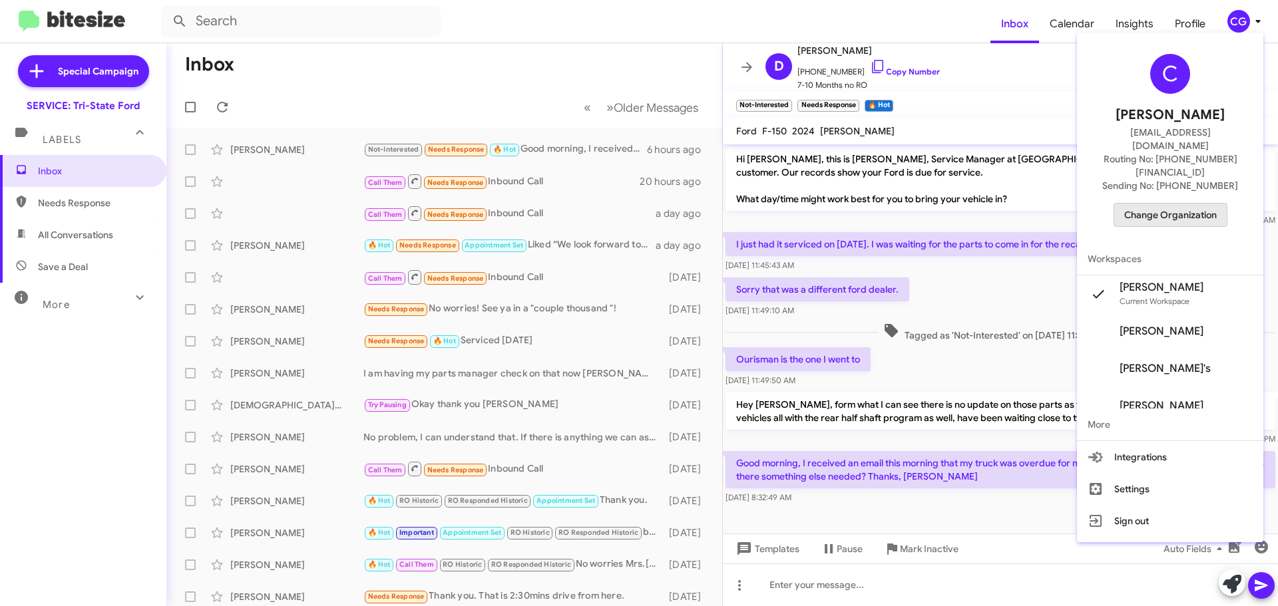
click at [1183, 204] on span "Change Organization" at bounding box center [1170, 215] width 93 height 23
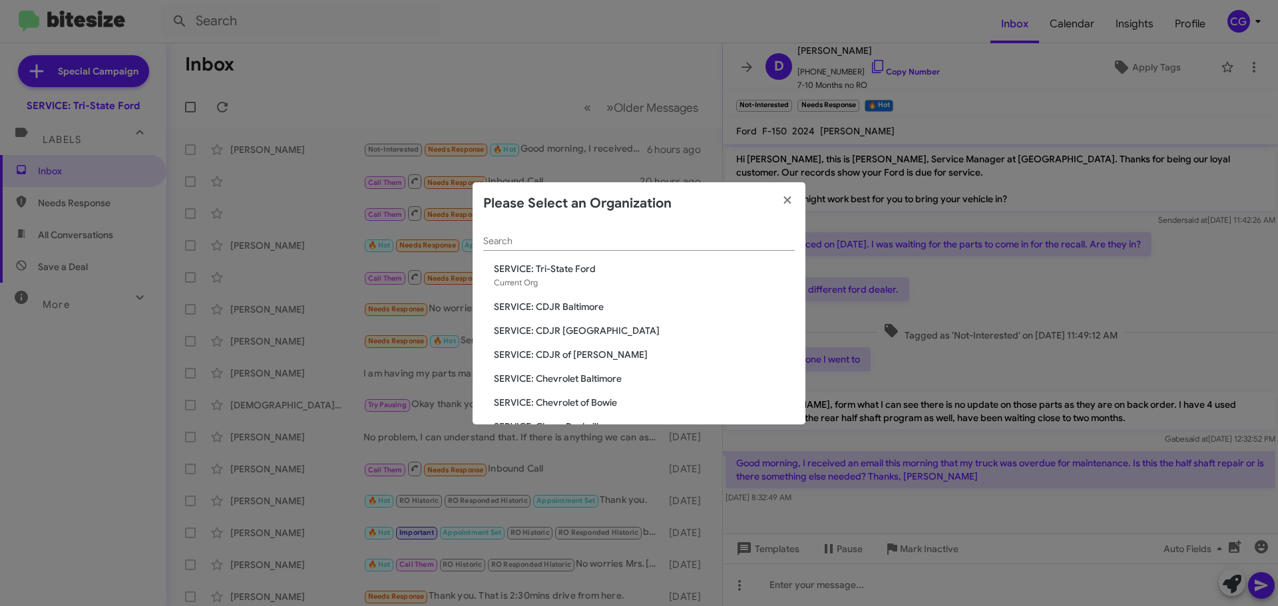
scroll to position [246, 0]
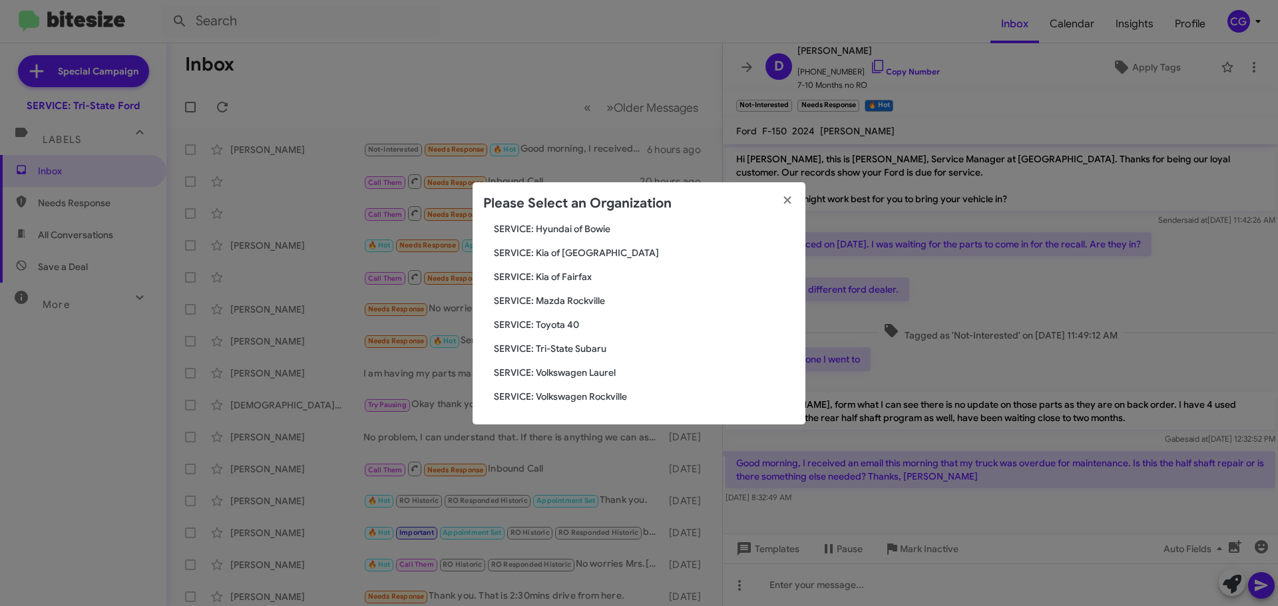
click at [576, 288] on div "Search SERVICE: Tri-State Ford Current Org SERVICE: CDJR Baltimore SERVICE: CDJ…" at bounding box center [639, 325] width 333 height 200
click at [577, 300] on span "SERVICE: Mazda Rockville" at bounding box center [644, 300] width 301 height 13
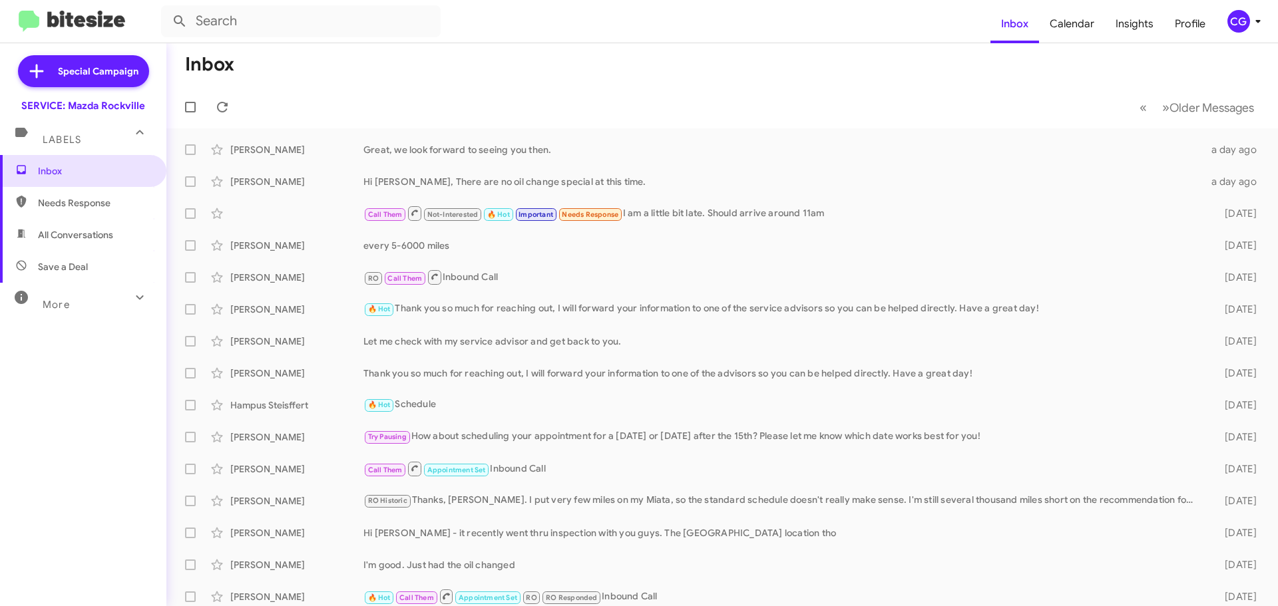
click at [614, 128] on mat-toolbar-row "« Previous » Next Older Messages" at bounding box center [722, 107] width 1112 height 43
click at [1255, 28] on icon at bounding box center [1258, 21] width 16 height 16
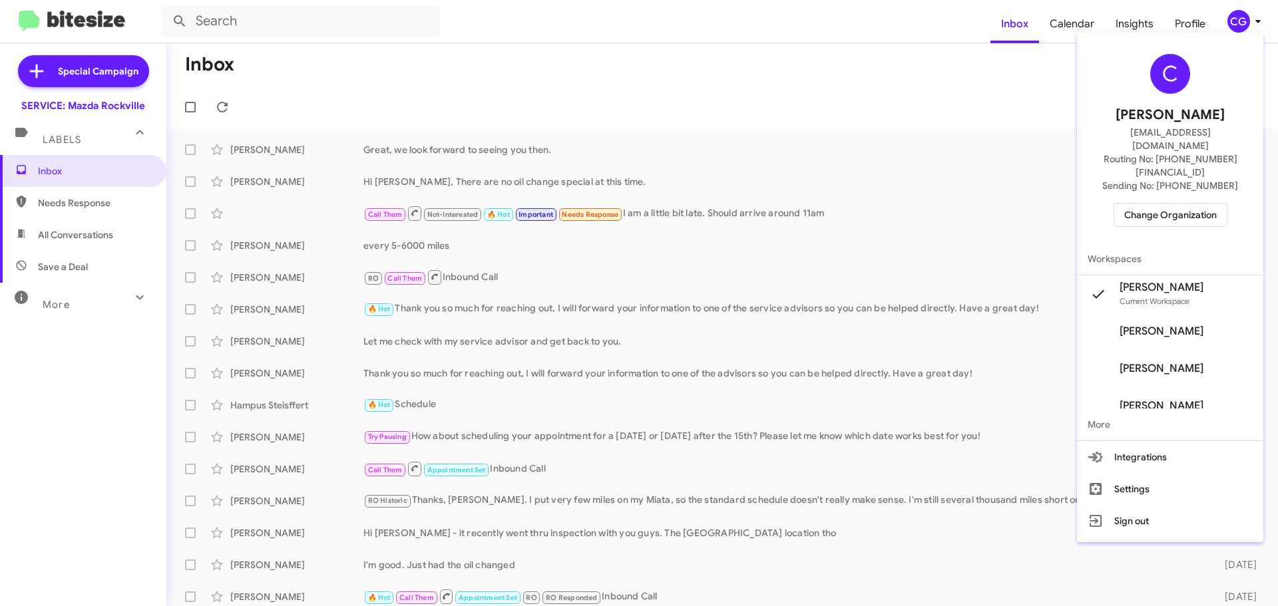
drag, startPoint x: 674, startPoint y: 198, endPoint x: 674, endPoint y: 208, distance: 9.3
click at [674, 208] on div at bounding box center [639, 303] width 1278 height 606
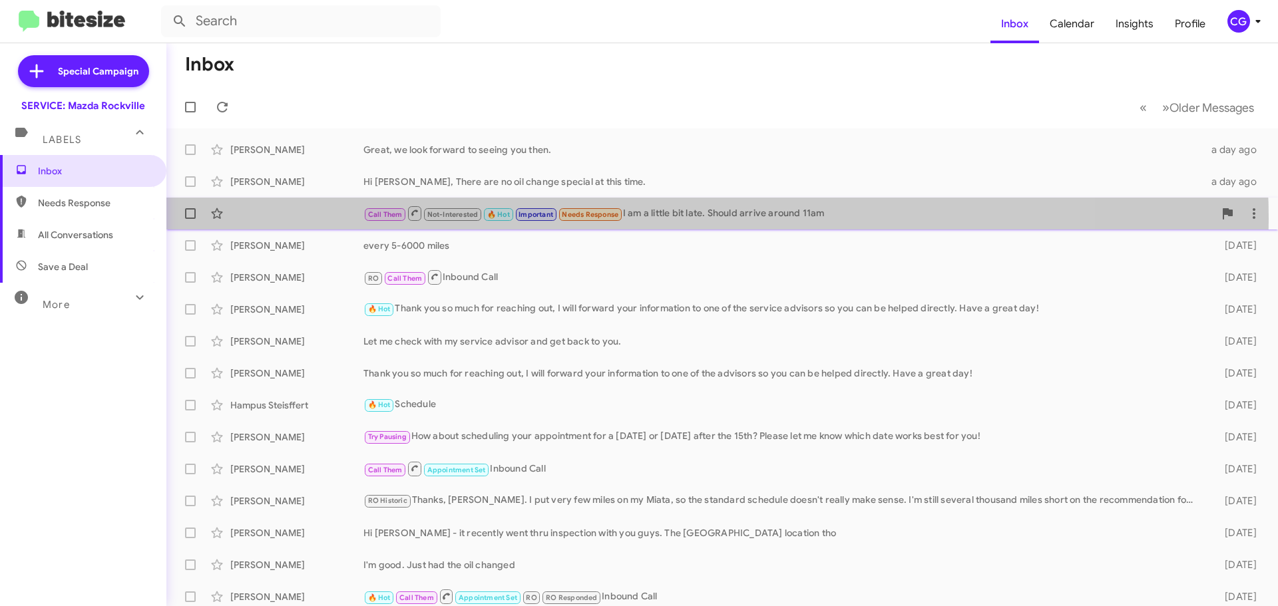
click at [674, 219] on div "Call Them Not-Interested 🔥 Hot Important Needs Response I am a little bit late.…" at bounding box center [788, 213] width 851 height 17
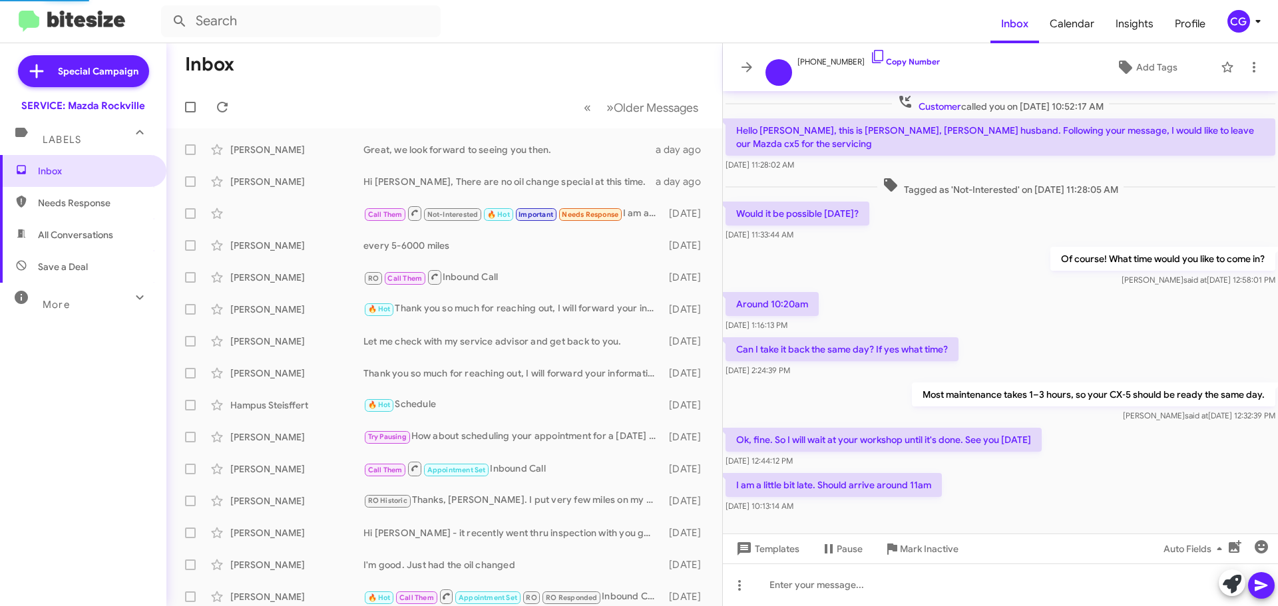
scroll to position [15, 0]
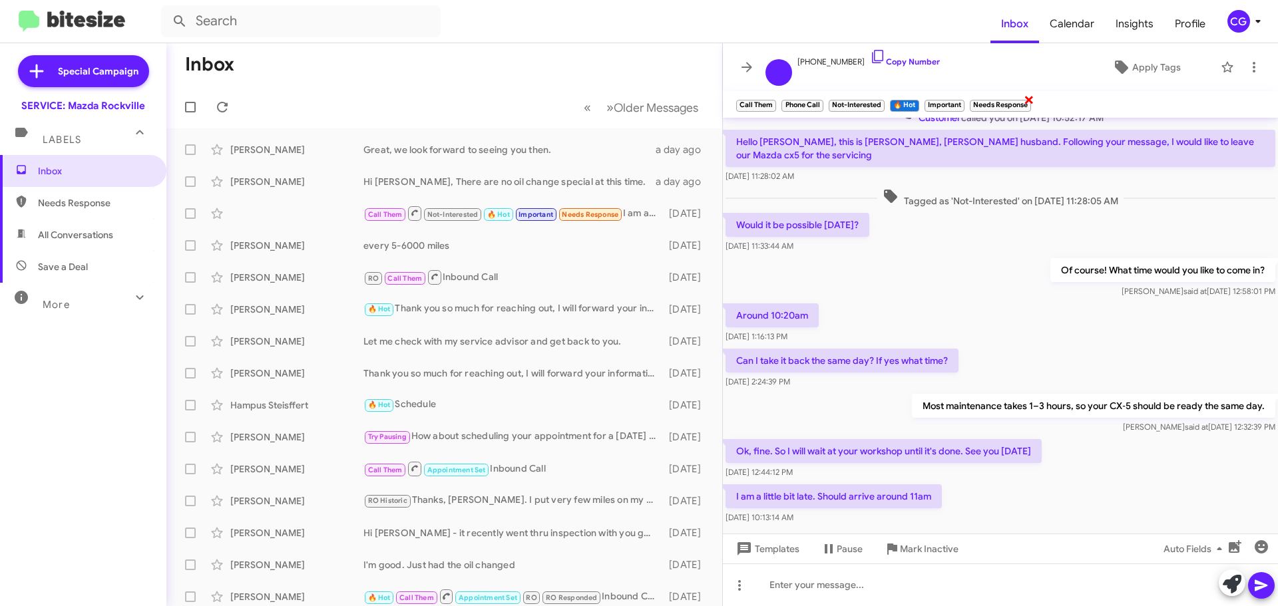
click at [1034, 98] on span "×" at bounding box center [1029, 99] width 11 height 16
click at [1029, 103] on mat-toolbar "Call Them × Phone Call × Not-Interested × 🔥 Hot × Important × Needs Response ×" at bounding box center [1000, 104] width 555 height 27
click at [1237, 14] on div "CG" at bounding box center [1238, 21] width 23 height 23
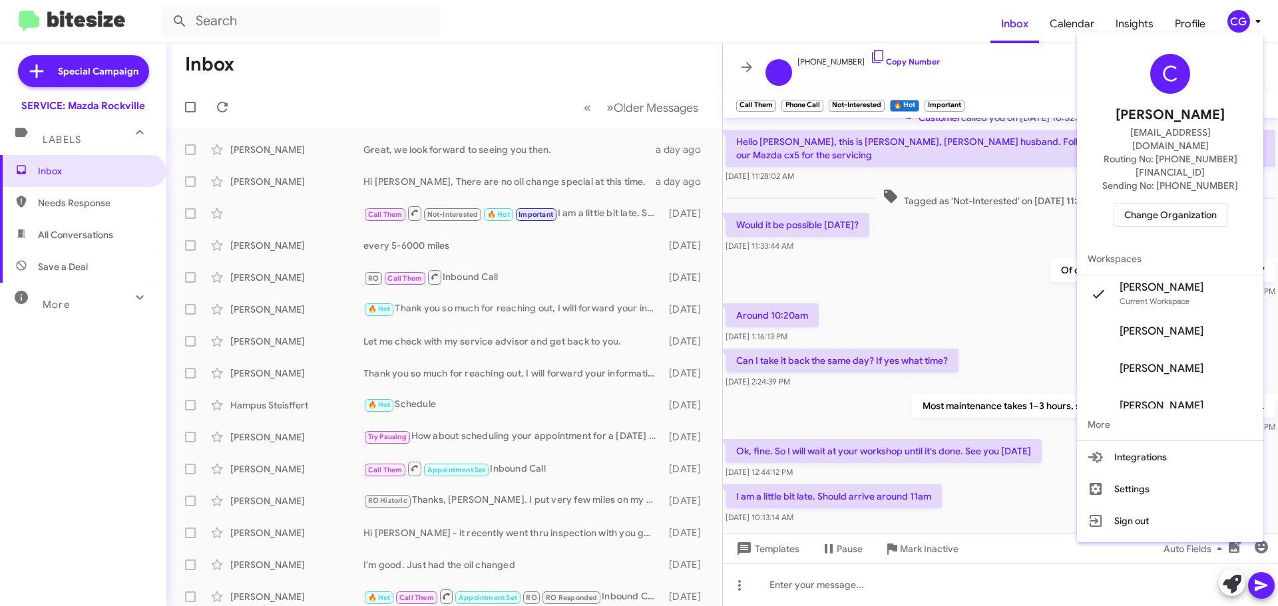
click at [1181, 204] on span "Change Organization" at bounding box center [1170, 215] width 93 height 23
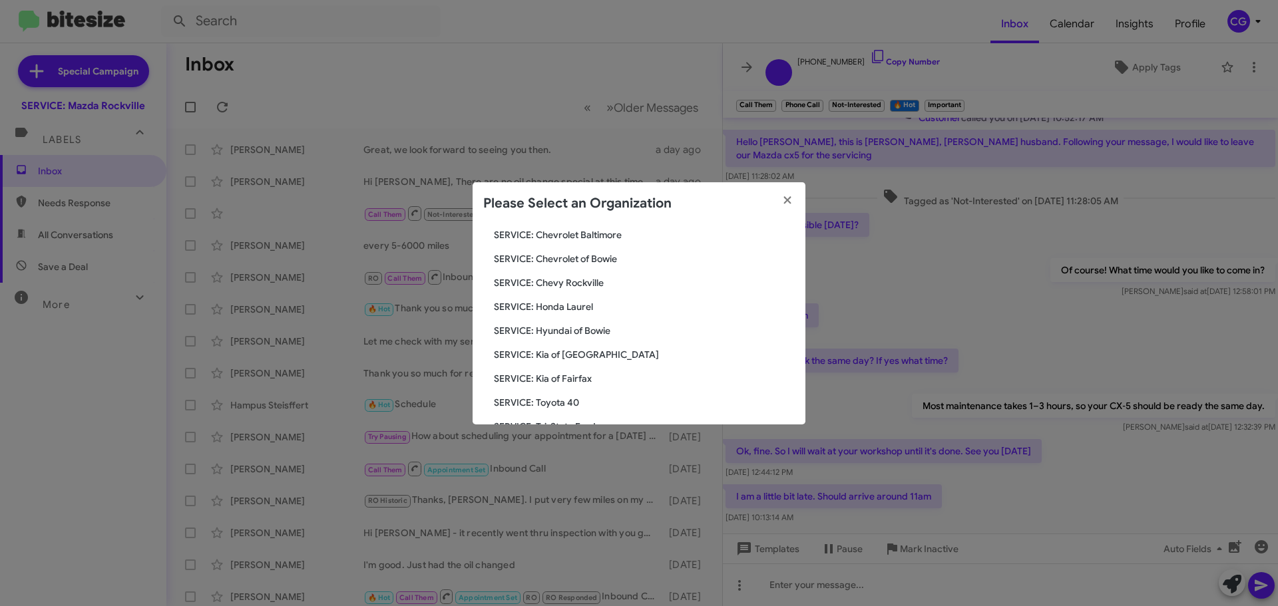
scroll to position [246, 0]
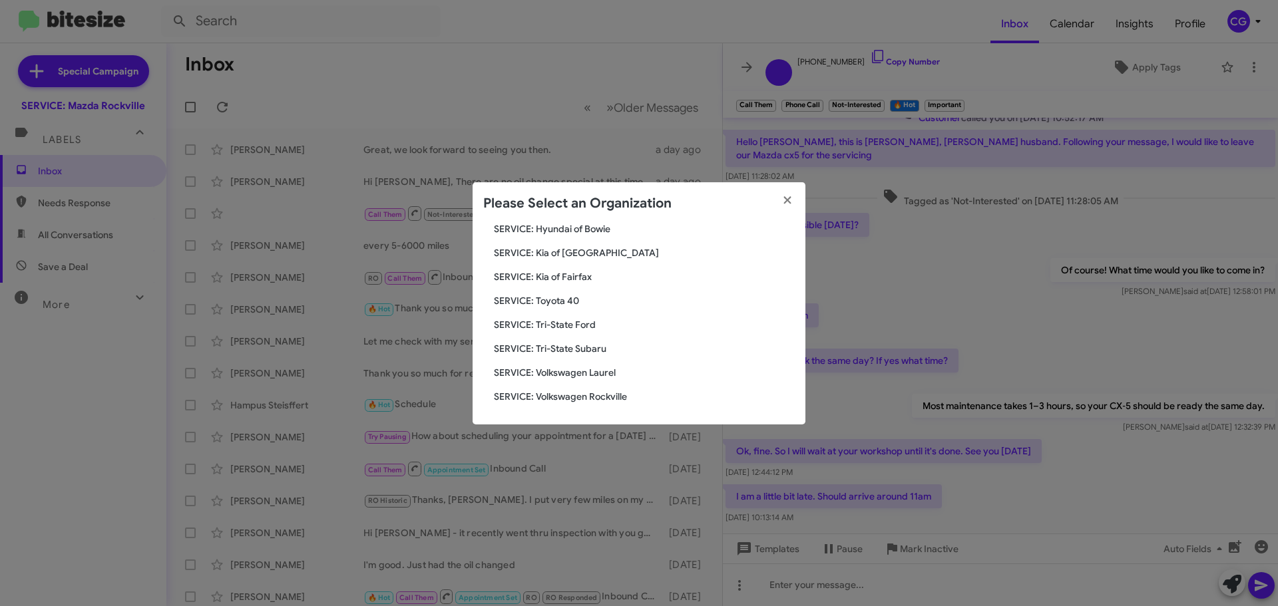
click at [569, 298] on span "SERVICE: Toyota 40" at bounding box center [644, 300] width 301 height 13
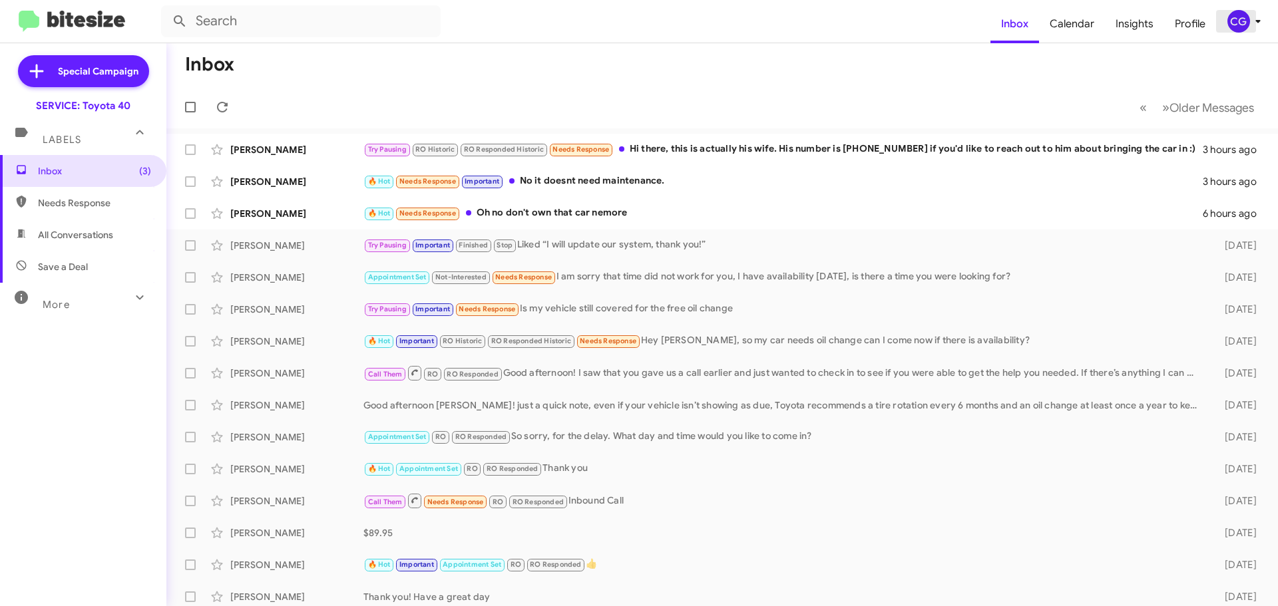
click at [1233, 20] on div "CG" at bounding box center [1238, 21] width 23 height 23
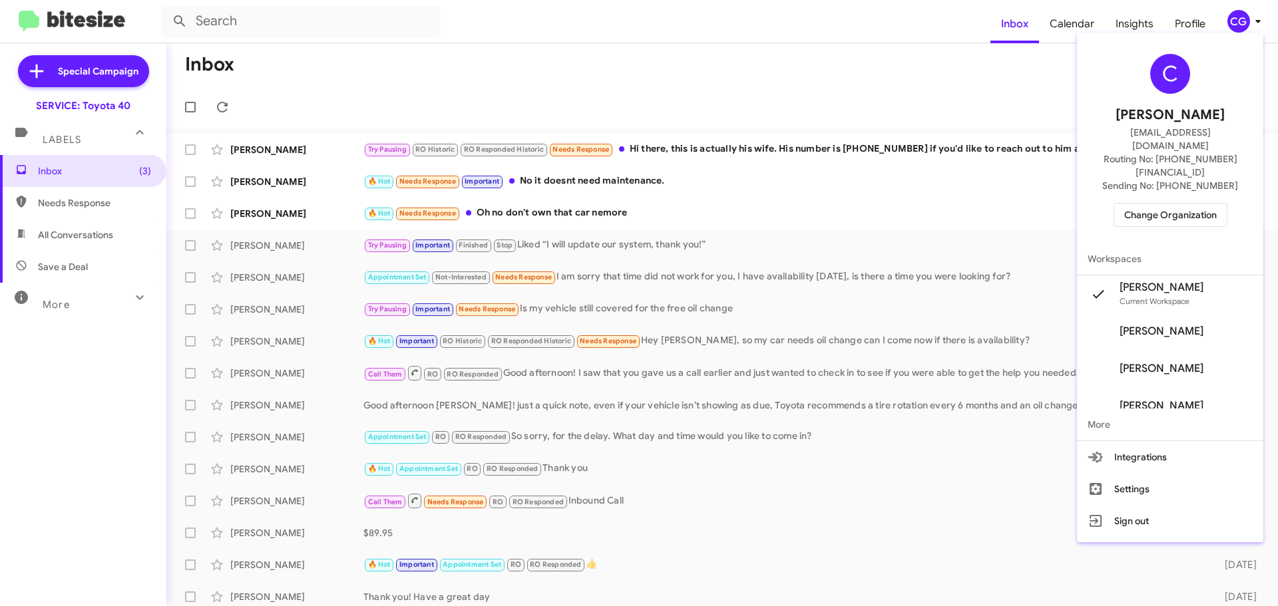
click at [1189, 204] on span "Change Organization" at bounding box center [1170, 215] width 93 height 23
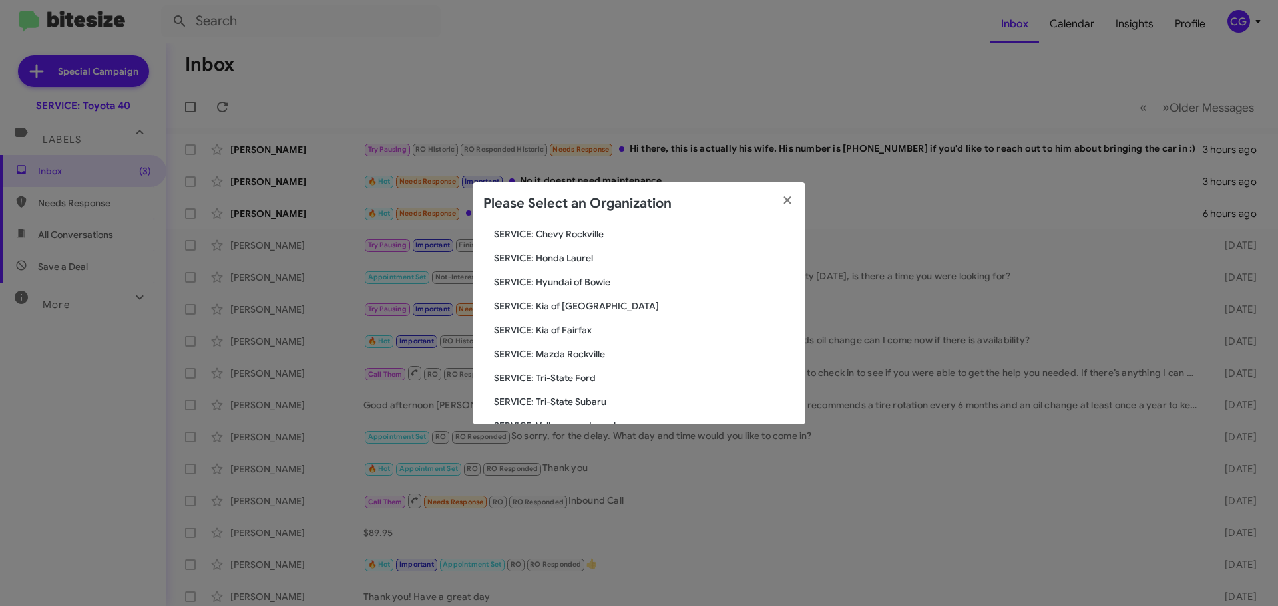
scroll to position [200, 0]
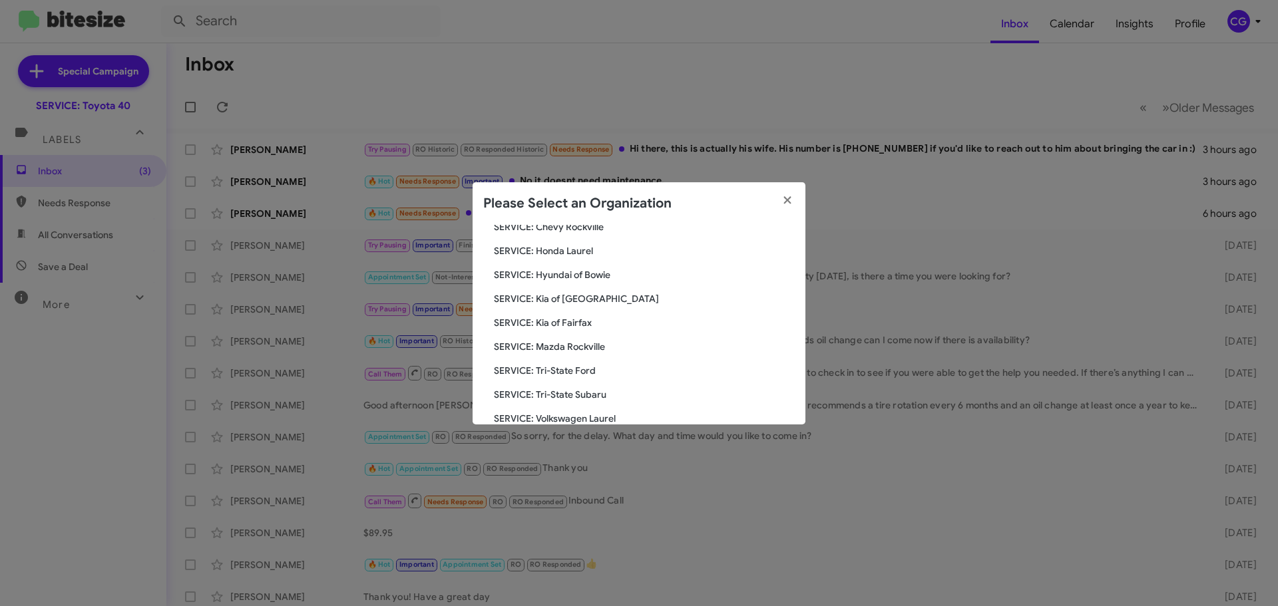
click at [563, 317] on span "SERVICE: Kia of Fairfax" at bounding box center [644, 322] width 301 height 13
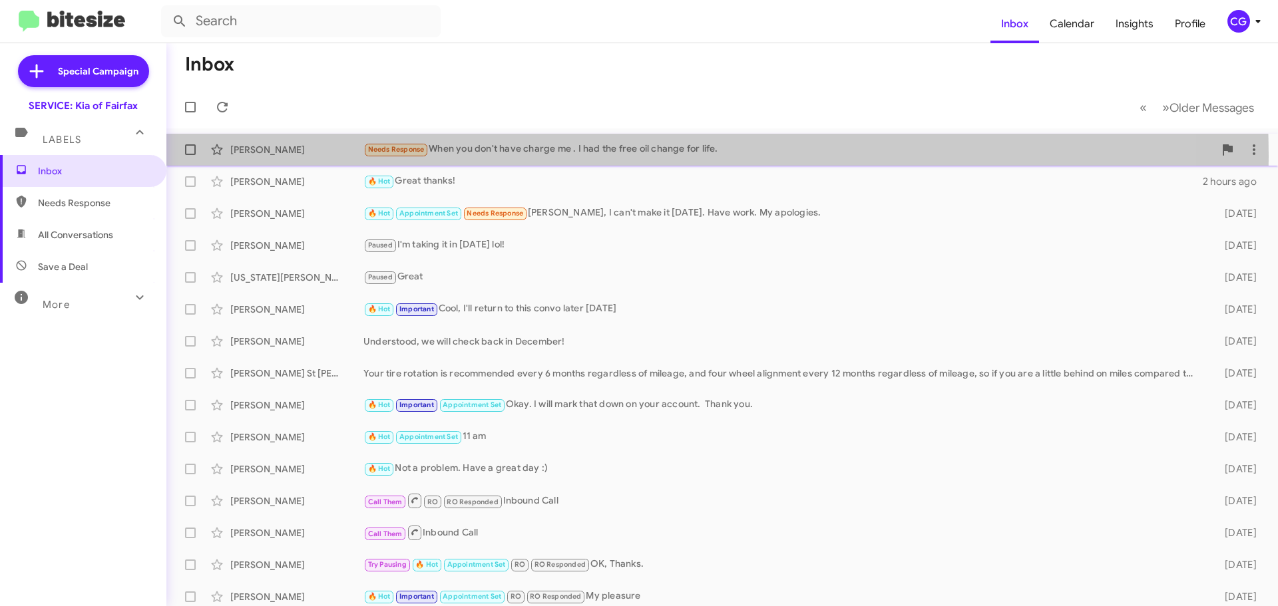
click at [556, 156] on div "Needs Response When you don't have charge me . I had the free oil change for li…" at bounding box center [788, 149] width 851 height 15
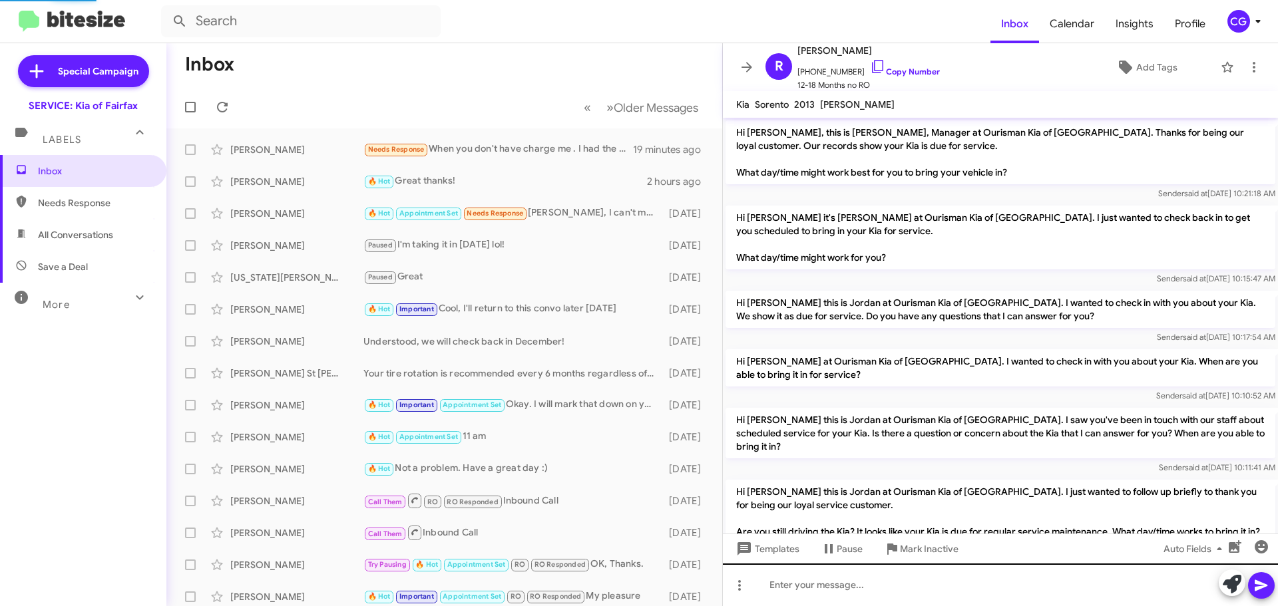
scroll to position [310, 0]
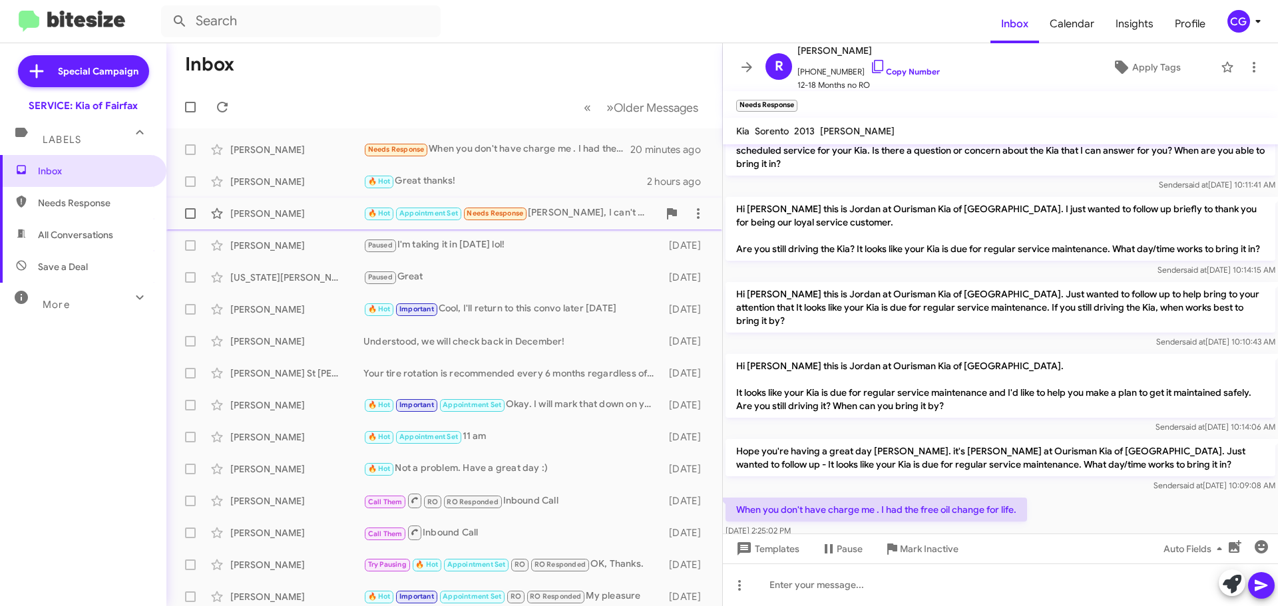
click at [583, 210] on div "🔥 Hot Appointment Set Needs Response [PERSON_NAME], I can't make it [DATE]. Hav…" at bounding box center [510, 213] width 295 height 15
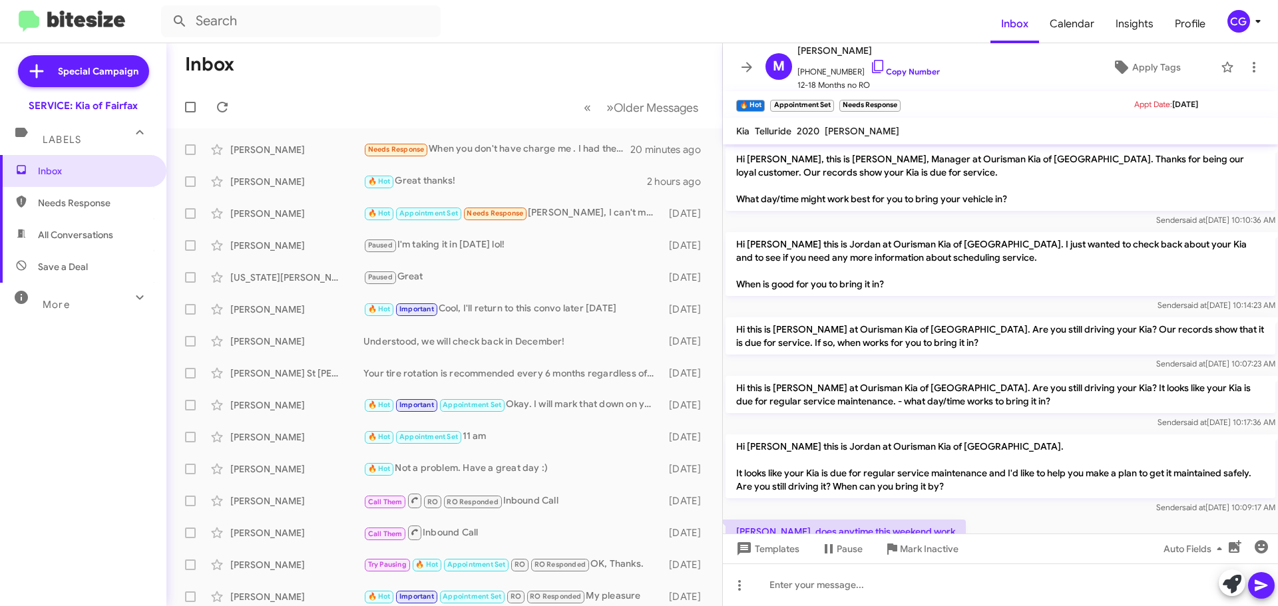
scroll to position [417, 0]
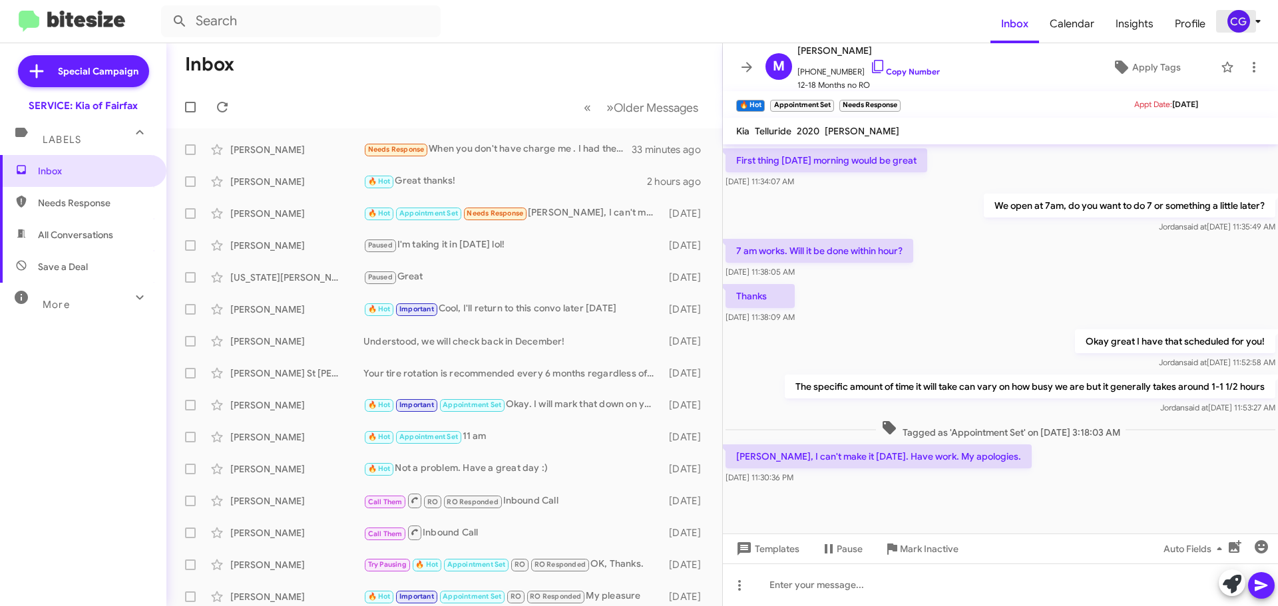
click at [1248, 25] on div "CG" at bounding box center [1238, 21] width 23 height 23
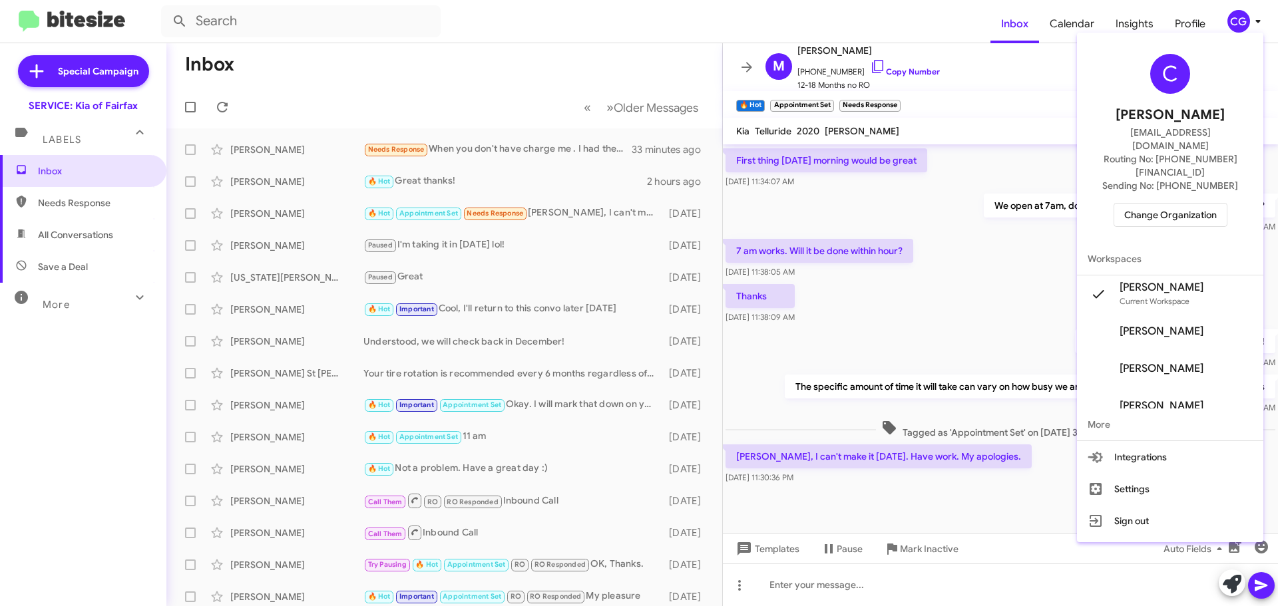
click at [1213, 204] on span "Change Organization" at bounding box center [1170, 215] width 93 height 23
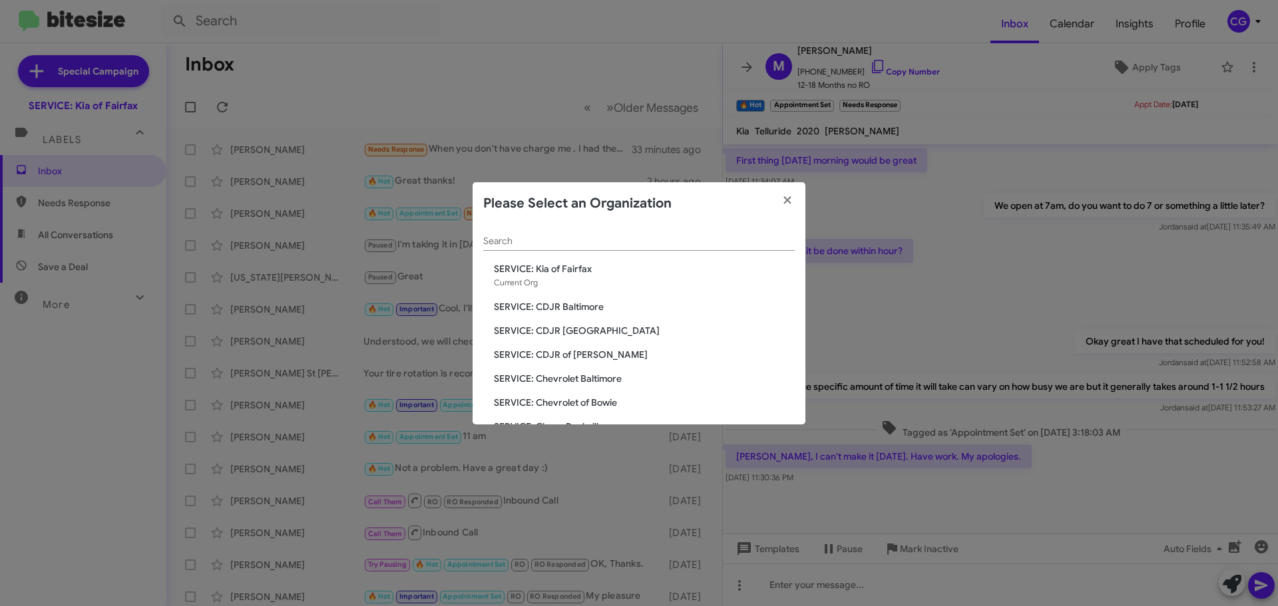
click at [574, 302] on span "SERVICE: CDJR Baltimore" at bounding box center [644, 306] width 301 height 13
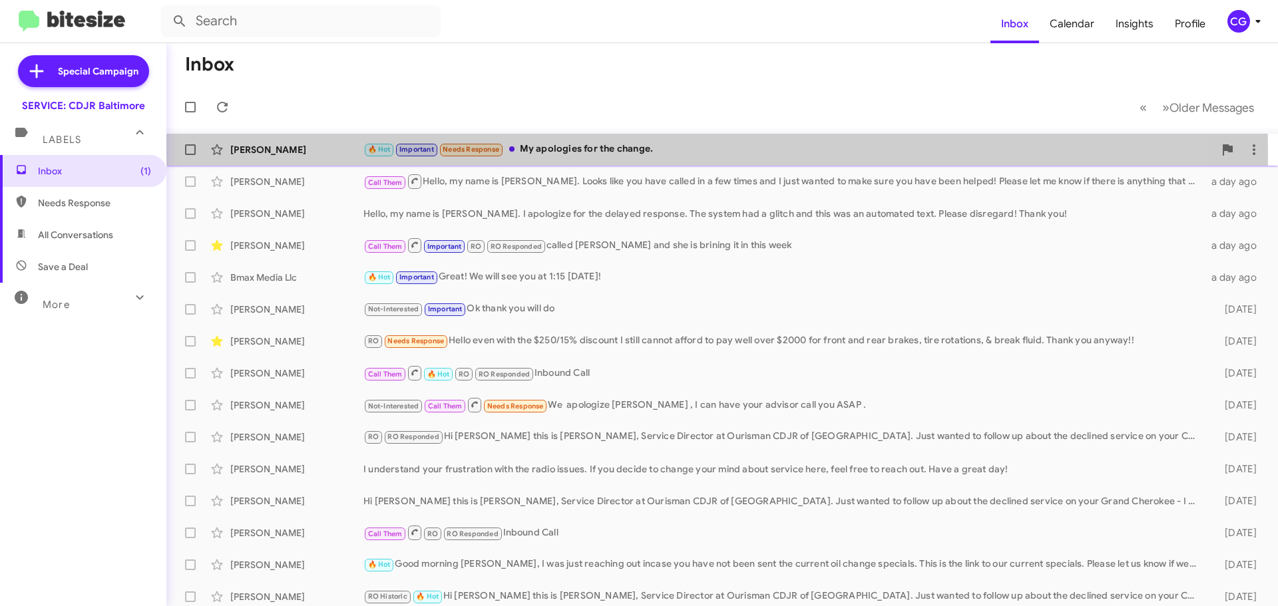
click at [308, 154] on div "[PERSON_NAME]" at bounding box center [296, 149] width 133 height 13
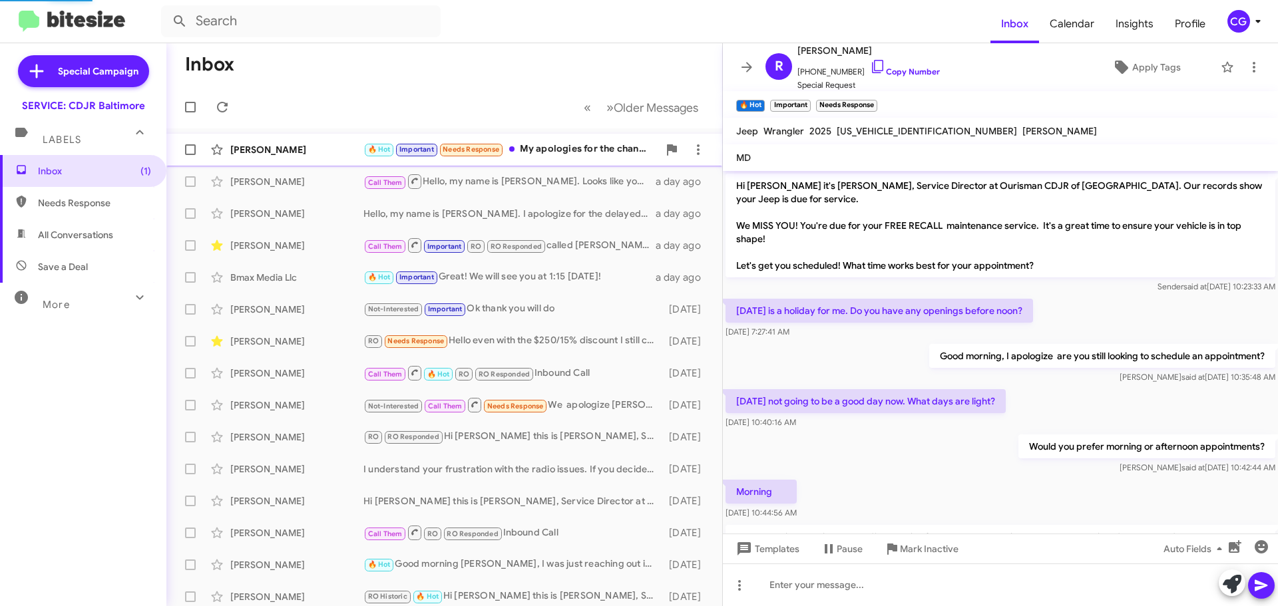
scroll to position [680, 0]
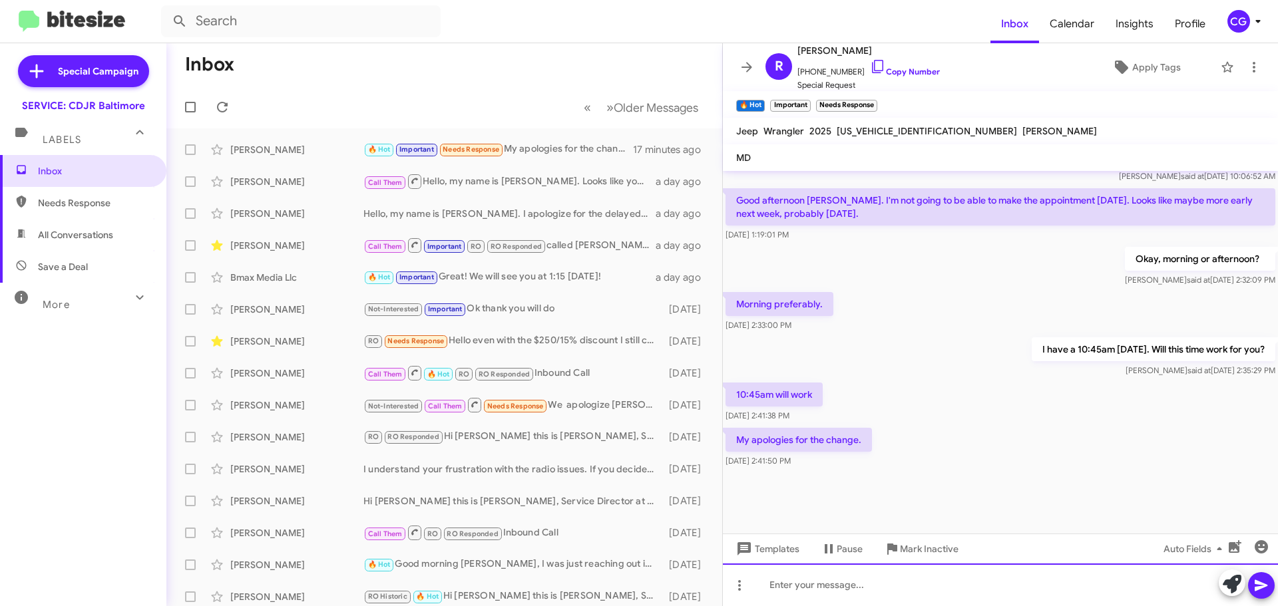
click at [976, 582] on div at bounding box center [1000, 585] width 555 height 43
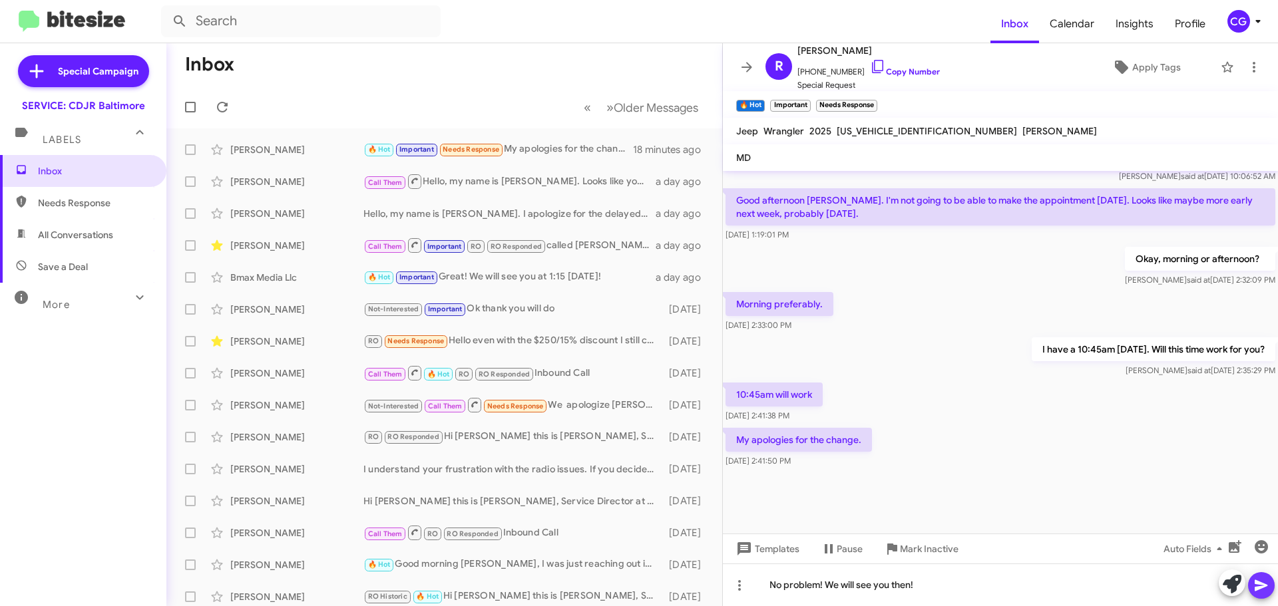
click at [1273, 585] on button at bounding box center [1261, 585] width 27 height 27
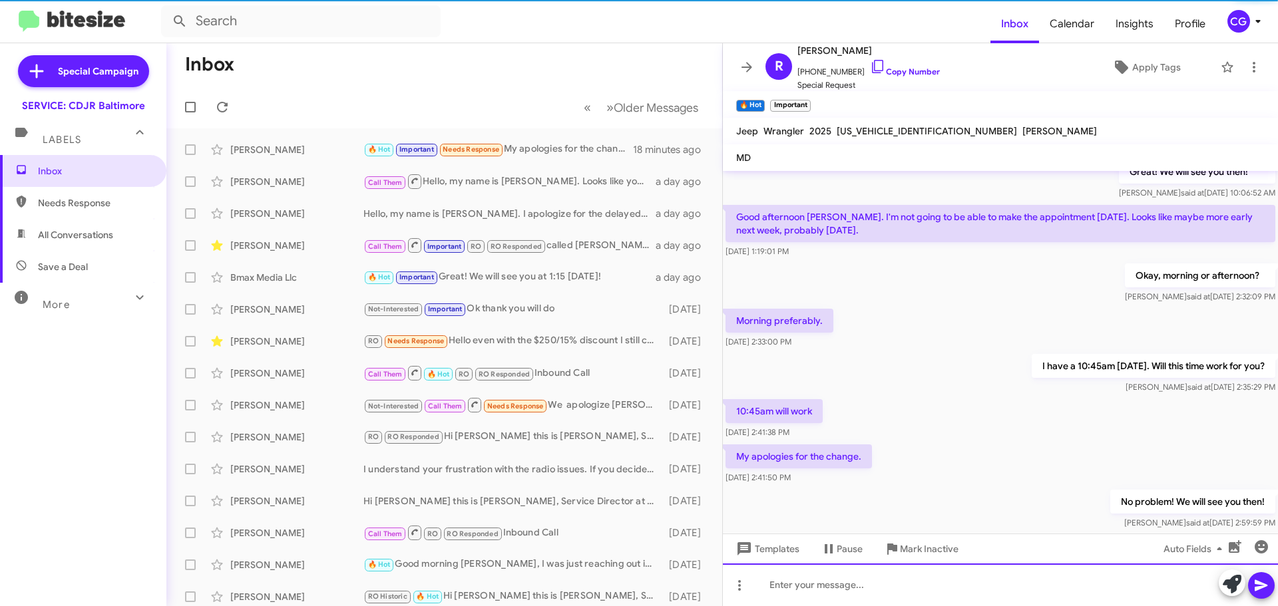
scroll to position [729, 0]
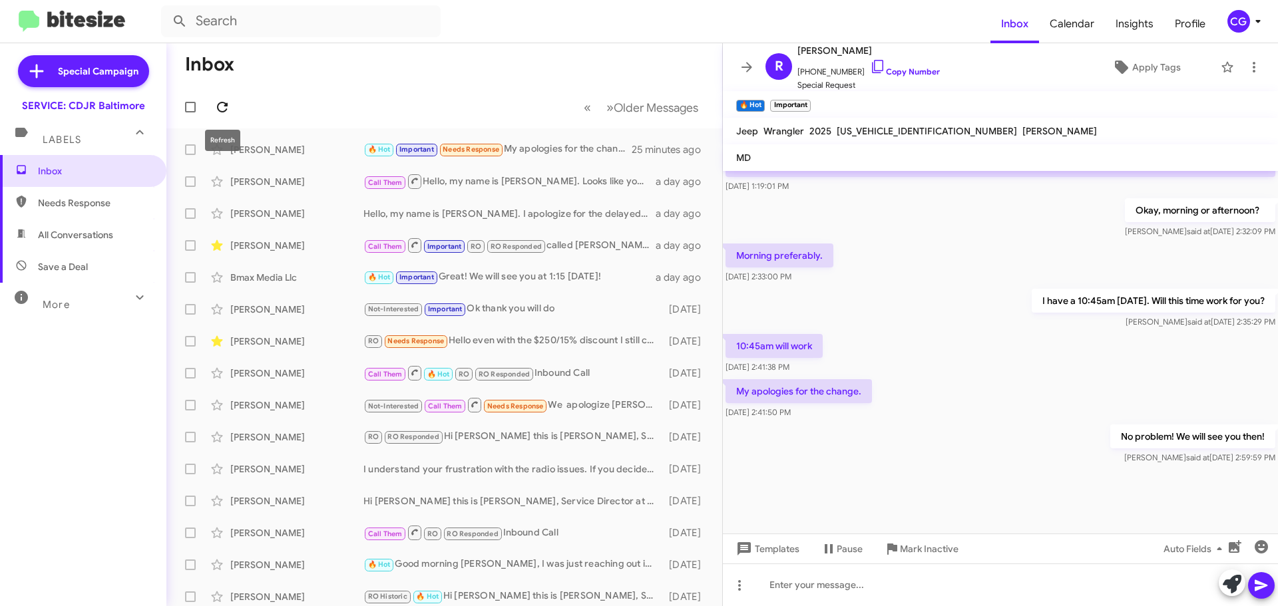
click at [218, 103] on icon at bounding box center [222, 107] width 16 height 16
click at [1247, 20] on div "CG" at bounding box center [1238, 21] width 23 height 23
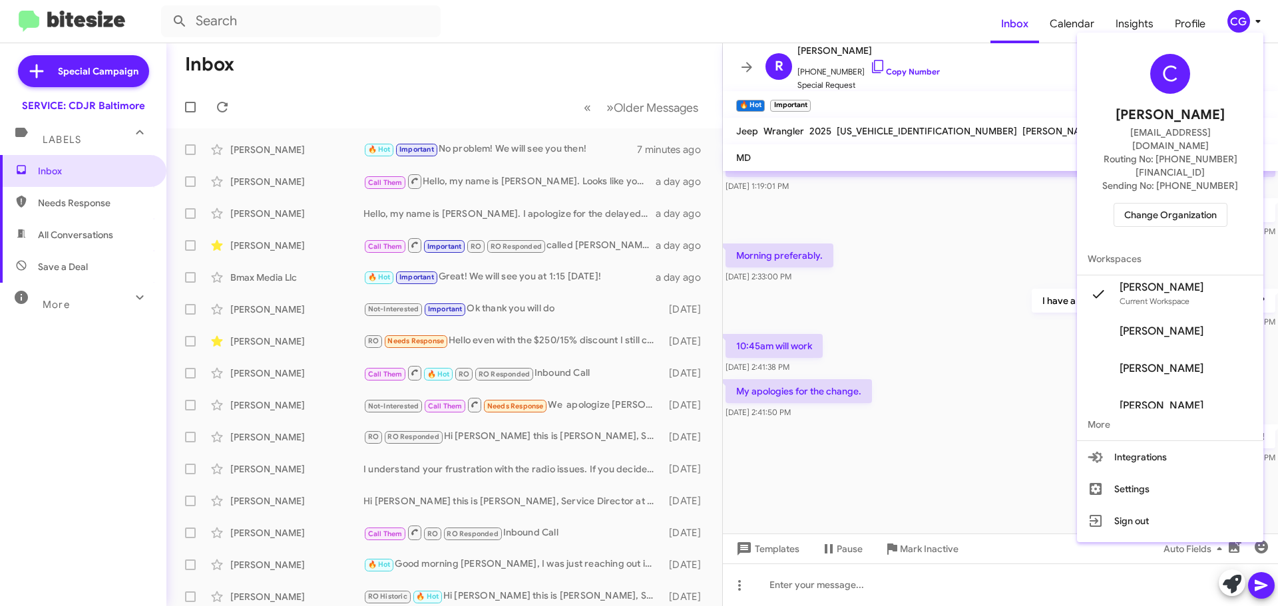
click at [1207, 204] on span "Change Organization" at bounding box center [1170, 215] width 93 height 23
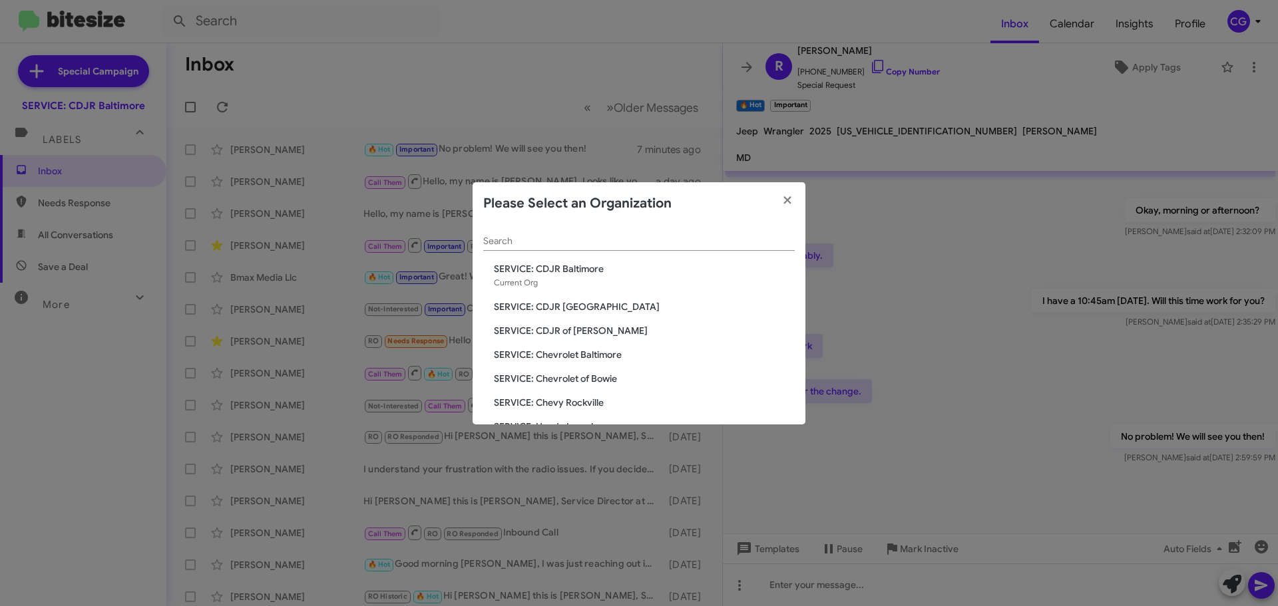
click at [590, 298] on div "Search SERVICE: CDJR Baltimore Current Org SERVICE: CDJR Clarksville SERVICE: C…" at bounding box center [639, 325] width 333 height 200
click at [586, 303] on span "SERVICE: CDJR Clarksville" at bounding box center [644, 306] width 301 height 13
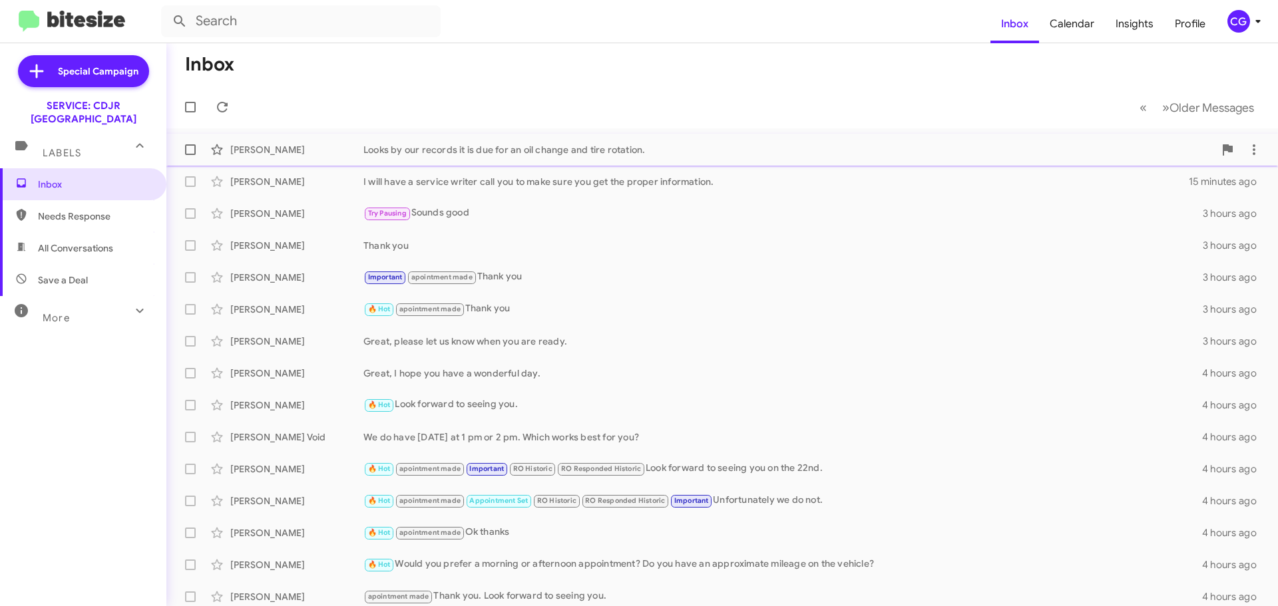
click at [616, 153] on div "Looks by our records it is due for an oil change and tire rotation." at bounding box center [788, 149] width 851 height 13
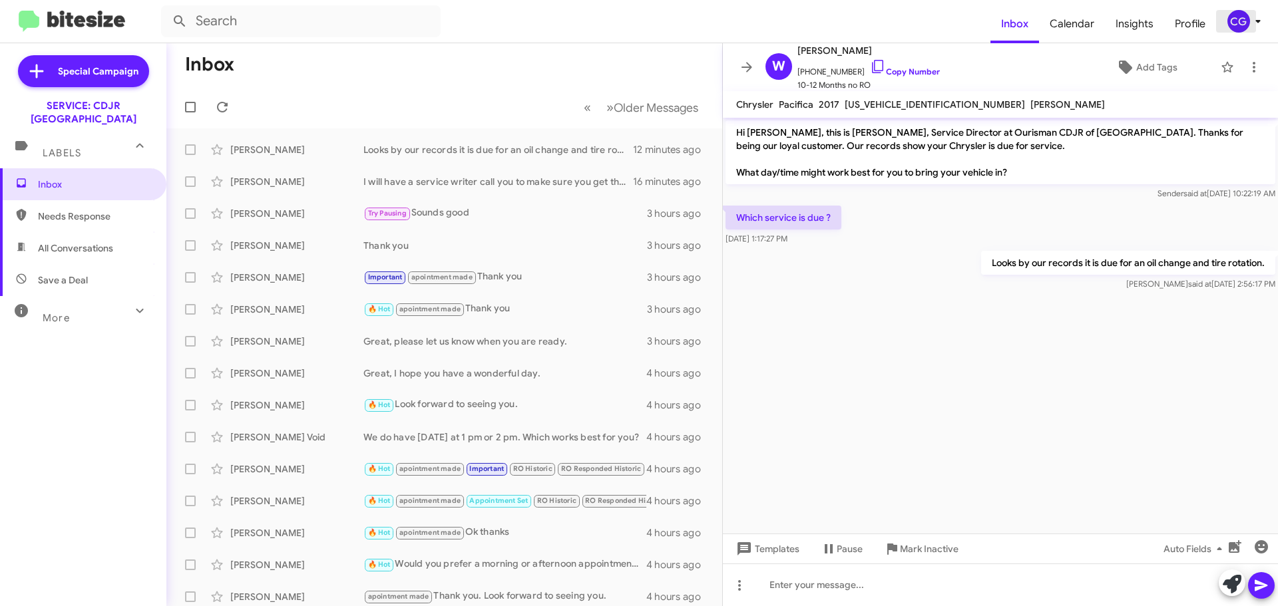
click at [1235, 21] on div "CG" at bounding box center [1238, 21] width 23 height 23
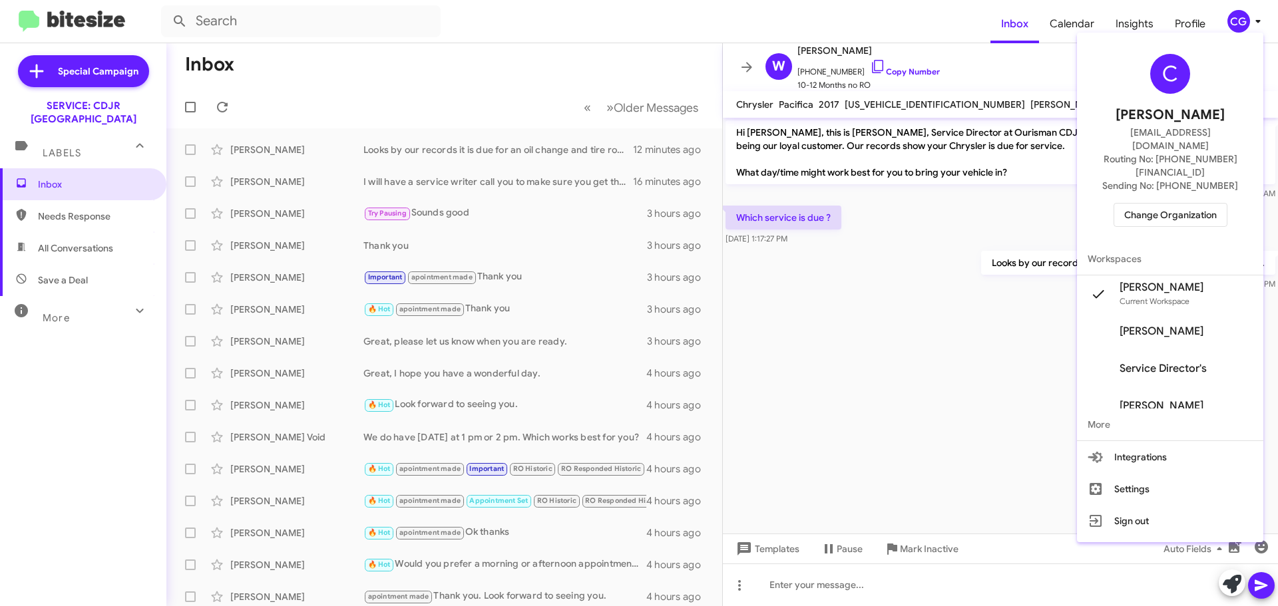
click at [1217, 204] on span "Change Organization" at bounding box center [1170, 215] width 93 height 23
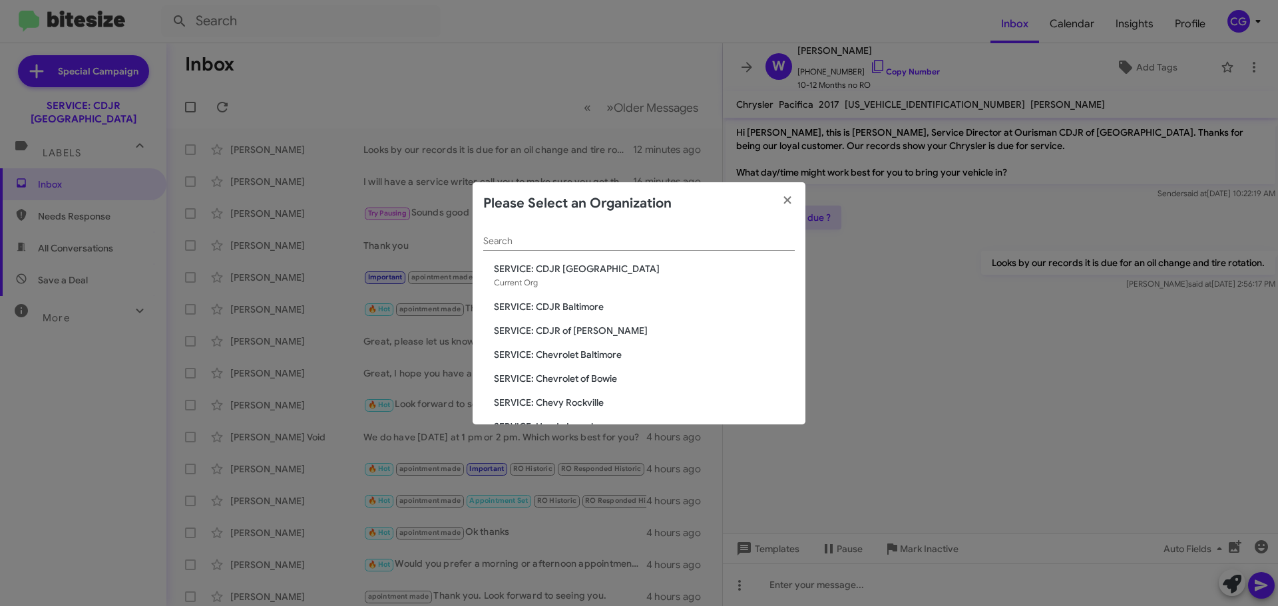
click at [580, 310] on span "SERVICE: CDJR Baltimore" at bounding box center [644, 306] width 301 height 13
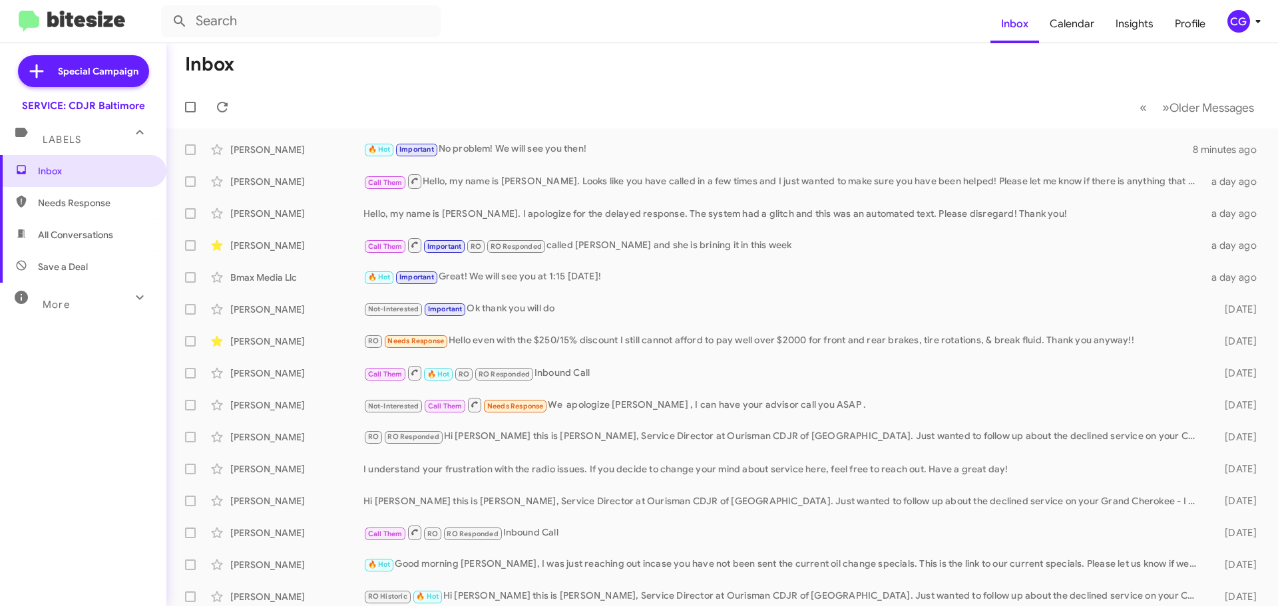
click at [1235, 21] on div "CG" at bounding box center [1238, 21] width 23 height 23
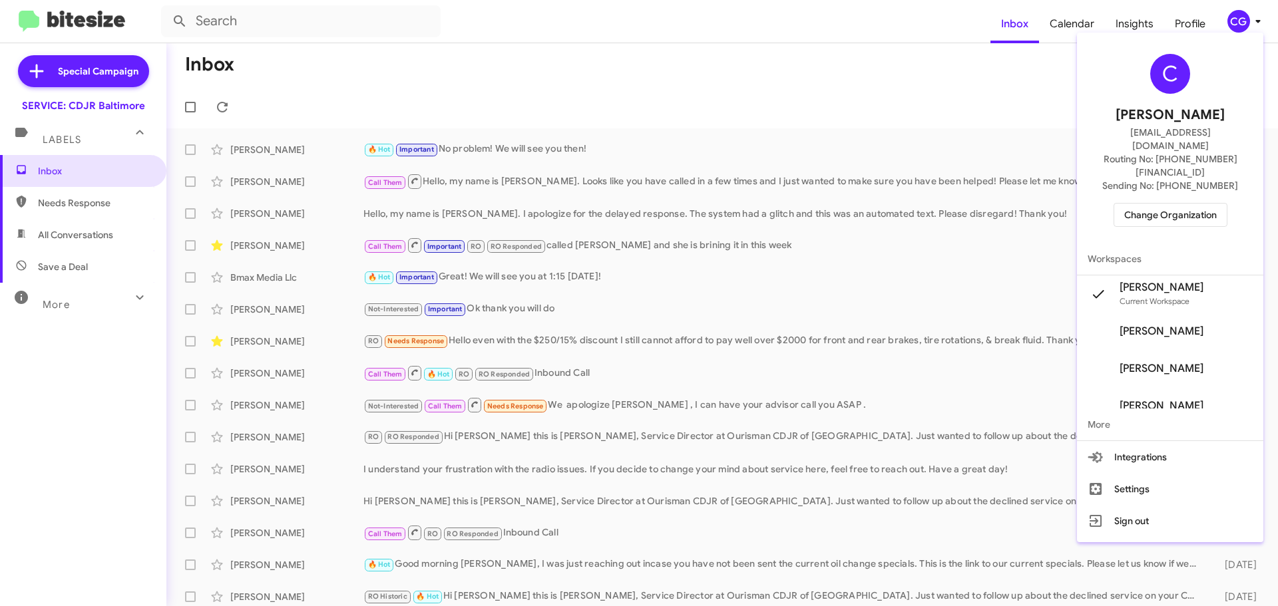
click at [1200, 204] on span "Change Organization" at bounding box center [1170, 215] width 93 height 23
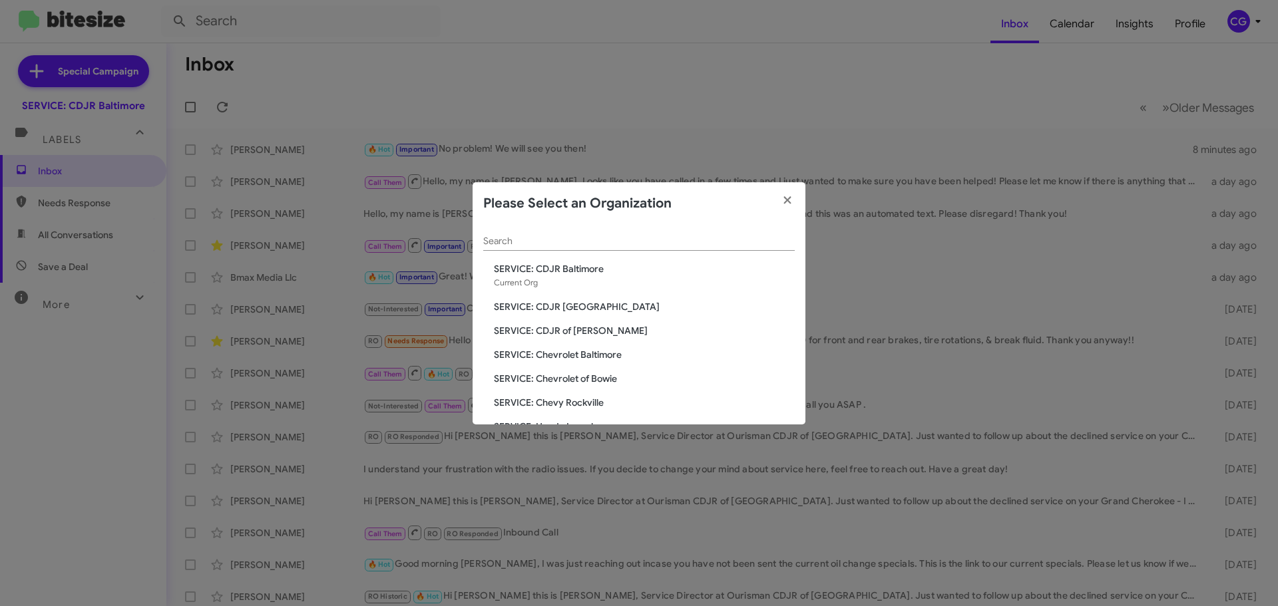
click at [540, 334] on span "SERVICE: CDJR of [PERSON_NAME]" at bounding box center [644, 330] width 301 height 13
